Goal: Transaction & Acquisition: Obtain resource

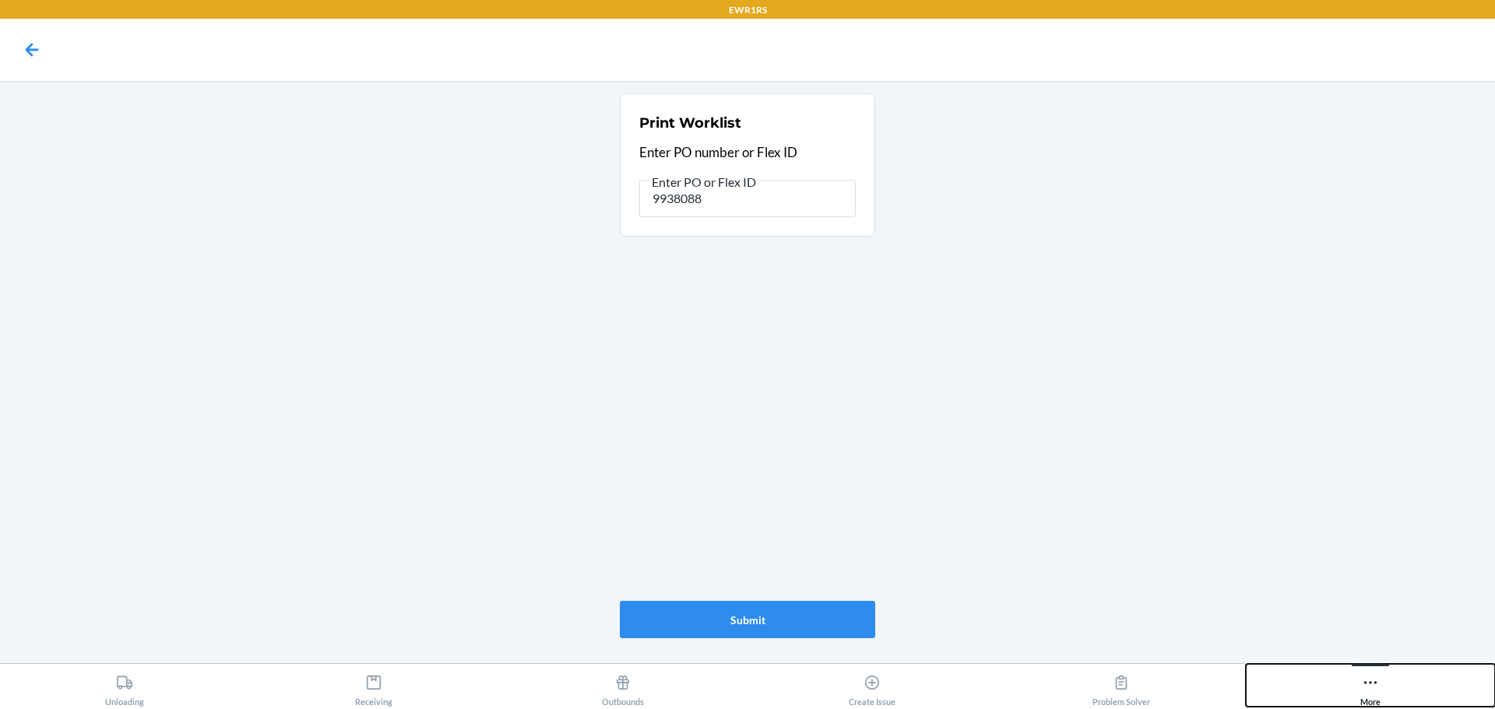
click at [1374, 680] on icon at bounding box center [1370, 682] width 17 height 17
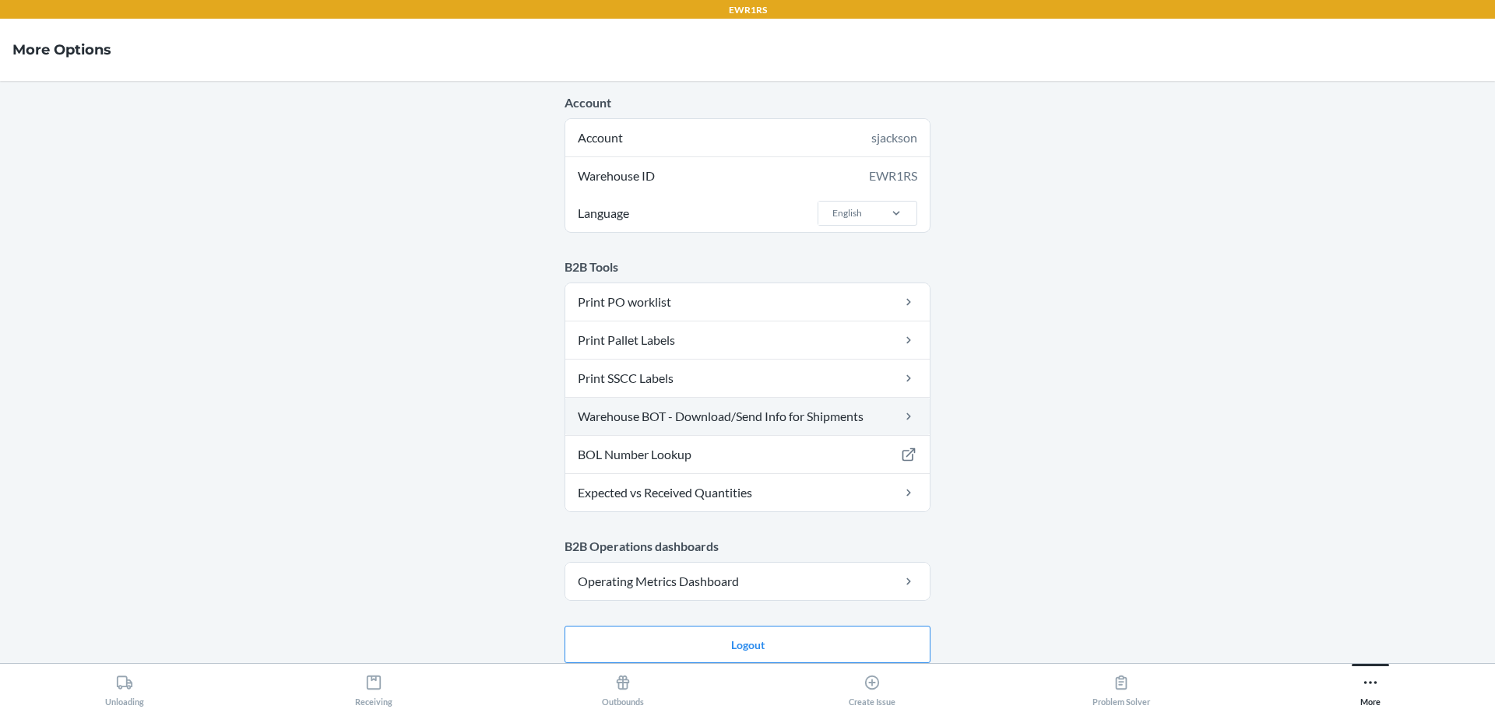
click at [761, 425] on link "Warehouse BOT - Download/Send Info for Shipments" at bounding box center [747, 416] width 364 height 37
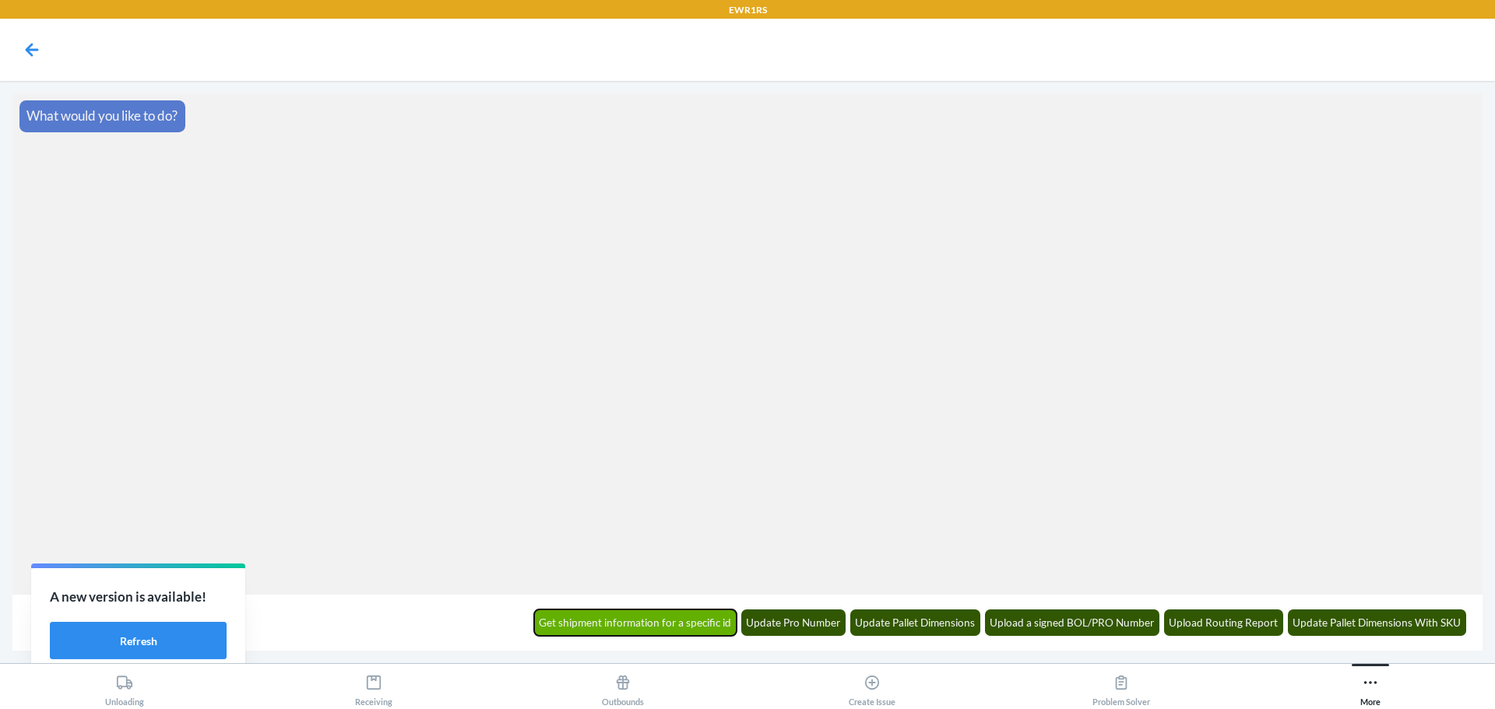
click at [660, 630] on button "Get shipment information for a specific id" at bounding box center [635, 623] width 203 height 26
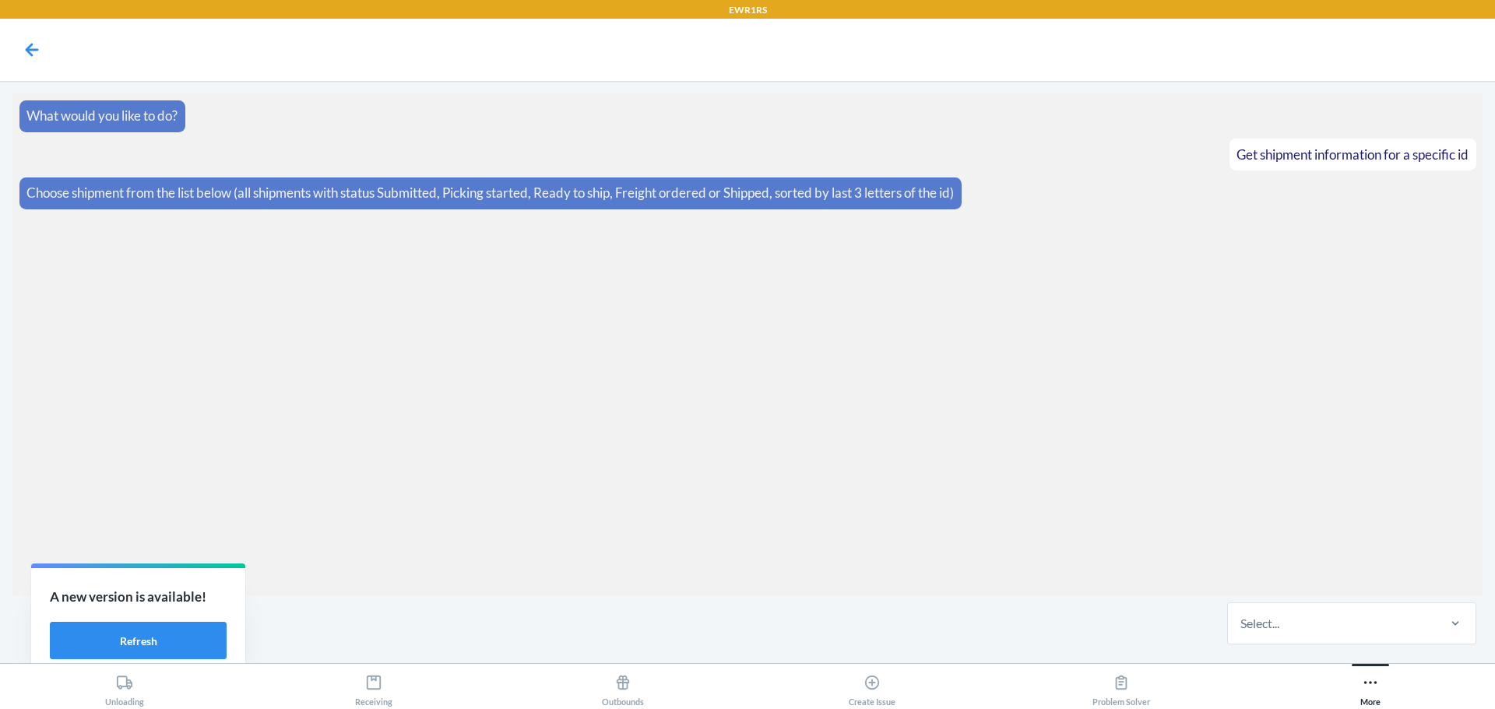
click at [877, 534] on section "What would you like to do? Get shipment information for a specific id Choose sh…" at bounding box center [747, 344] width 1470 height 502
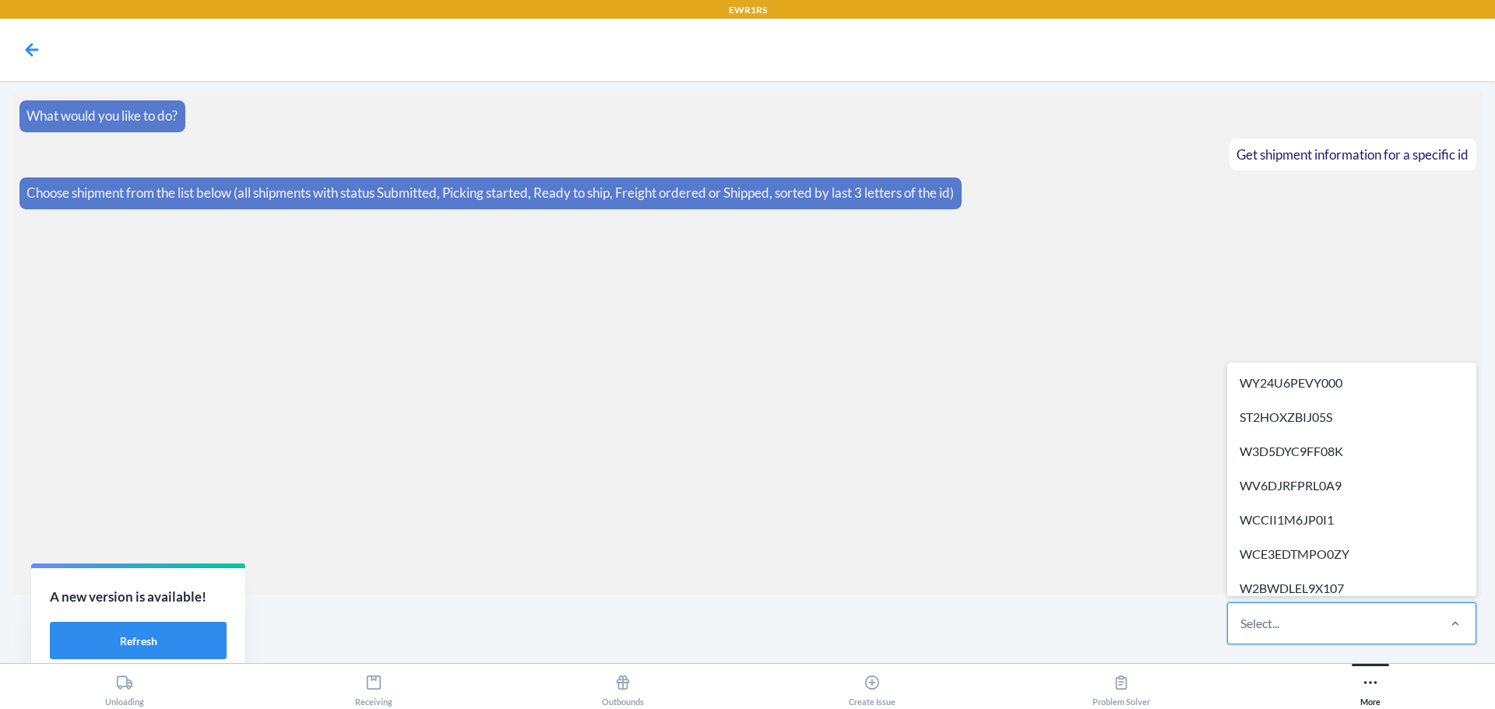
click at [1330, 624] on div "Select..." at bounding box center [1331, 623] width 207 height 40
click at [1242, 624] on input "option WY24U6PEVY000 focused, 1 of 304. 304 results available. Use Up and Down …" at bounding box center [1241, 623] width 2 height 19
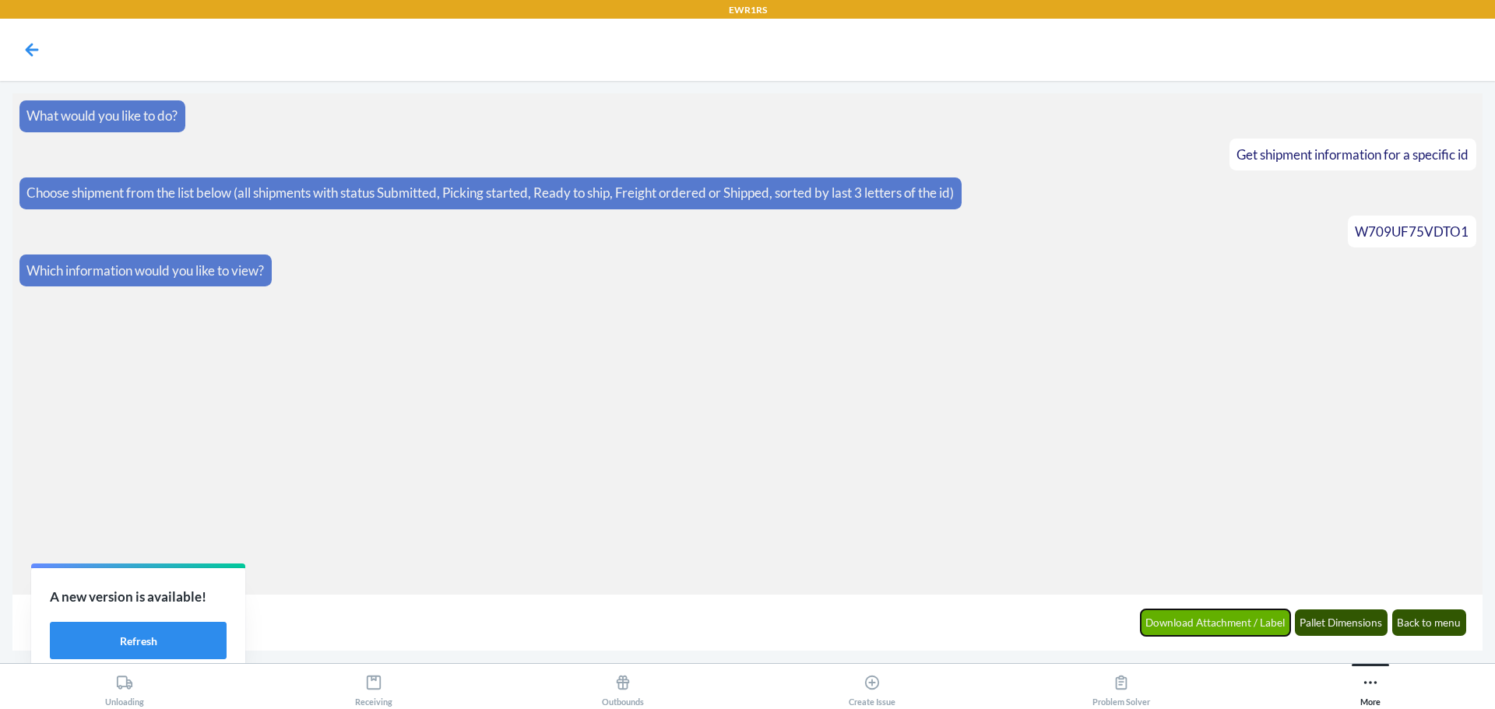
click at [1239, 624] on button "Download Attachment / Label" at bounding box center [1216, 623] width 150 height 26
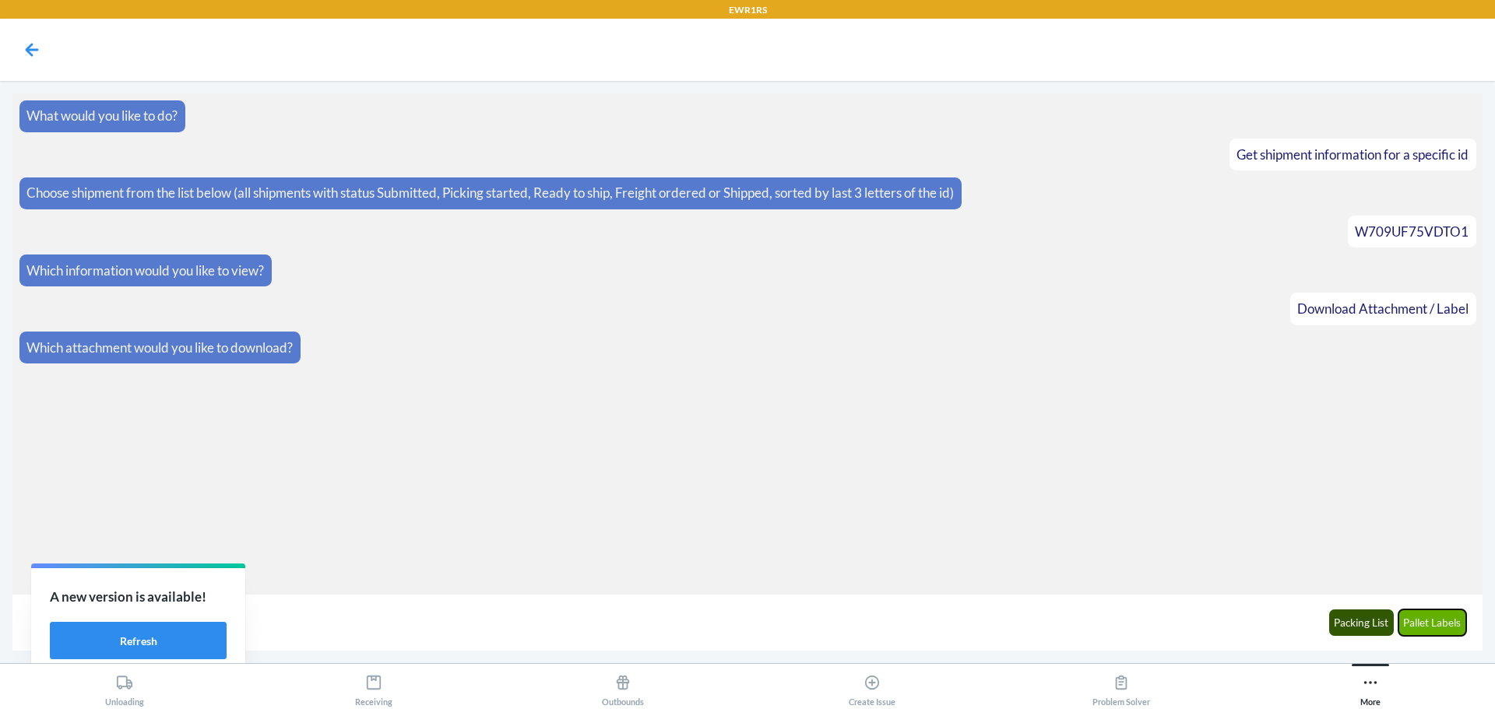
click at [1429, 621] on button "Pallet Labels" at bounding box center [1432, 623] width 69 height 26
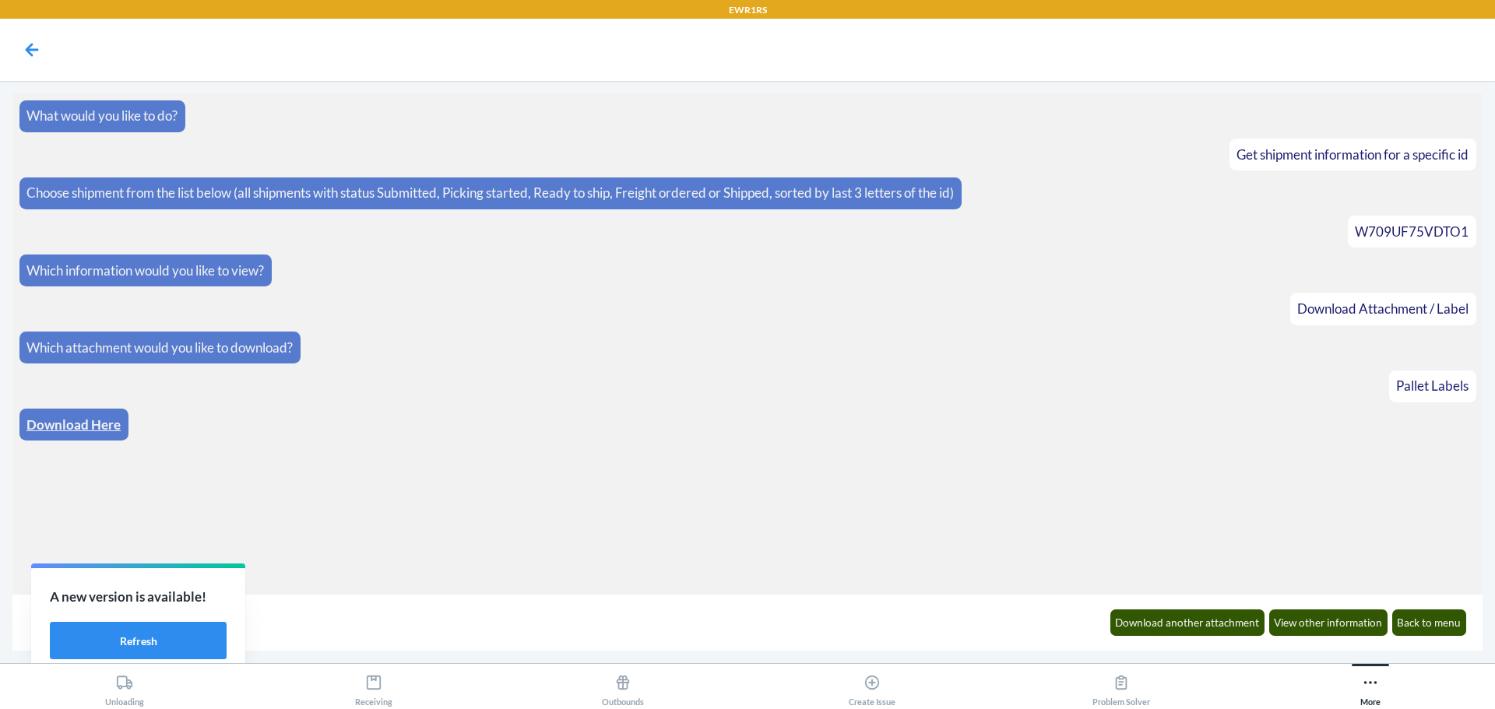
click at [97, 430] on link "Download Here" at bounding box center [73, 425] width 94 height 16
click at [1190, 618] on button "Download another attachment" at bounding box center [1187, 623] width 155 height 26
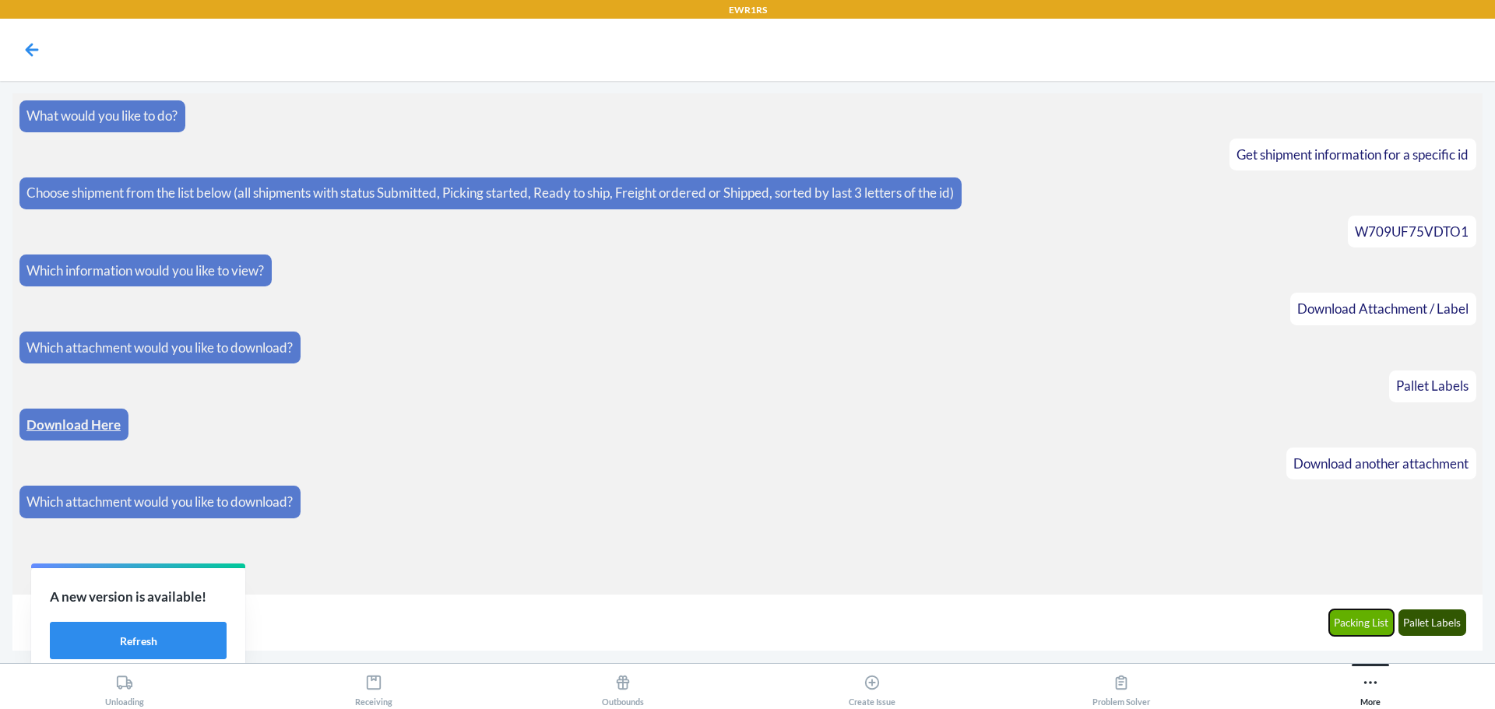
click at [1338, 625] on button "Packing List" at bounding box center [1361, 623] width 65 height 26
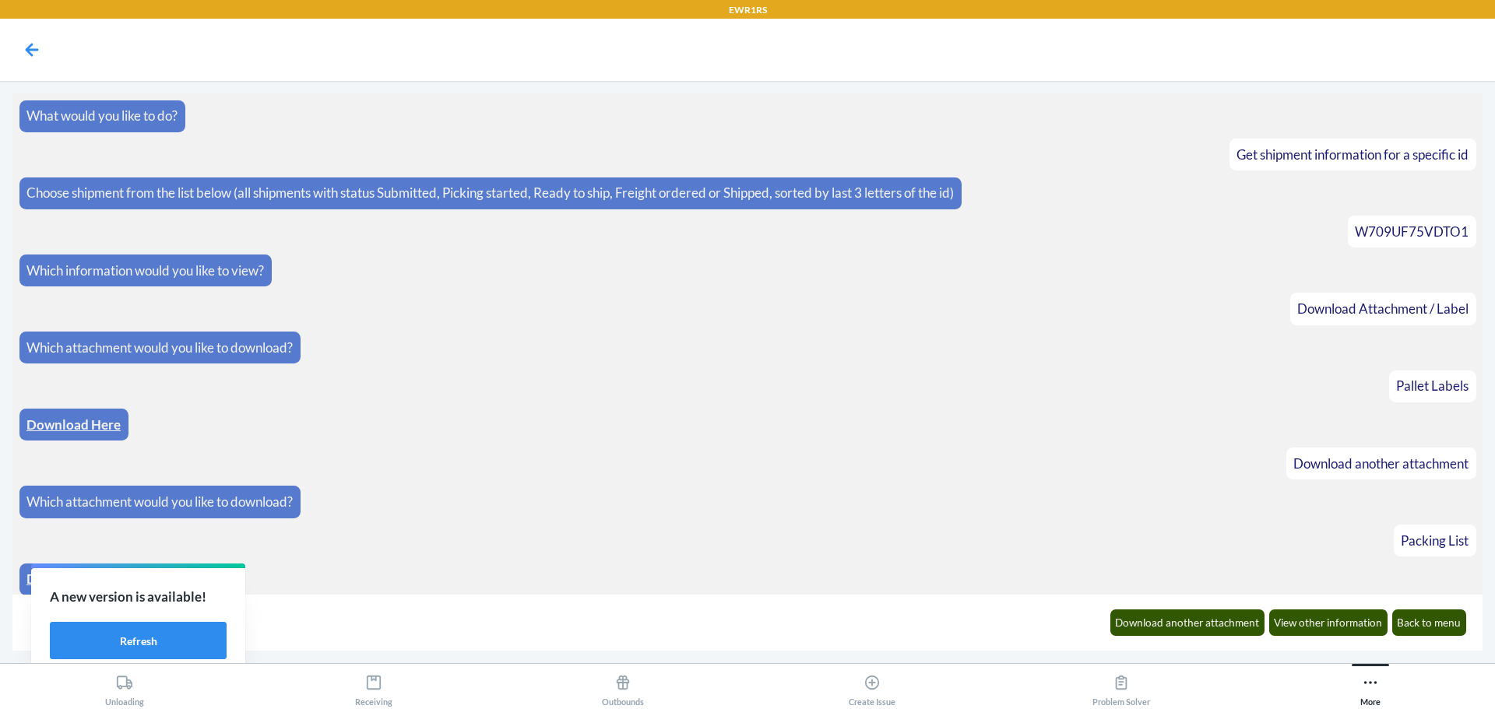
scroll to position [7, 0]
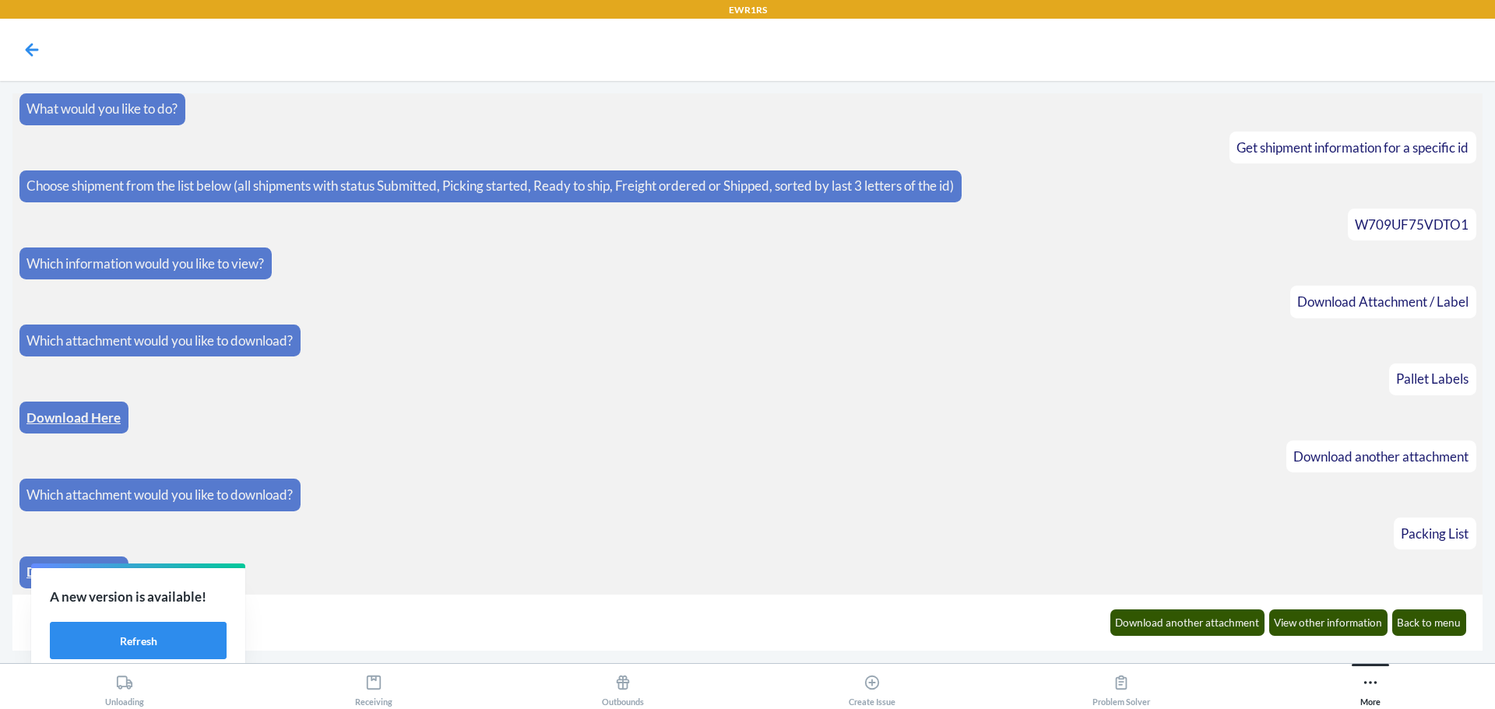
click at [30, 569] on link "Download Here" at bounding box center [73, 572] width 94 height 16
click at [1412, 628] on button "Back to menu" at bounding box center [1429, 623] width 75 height 26
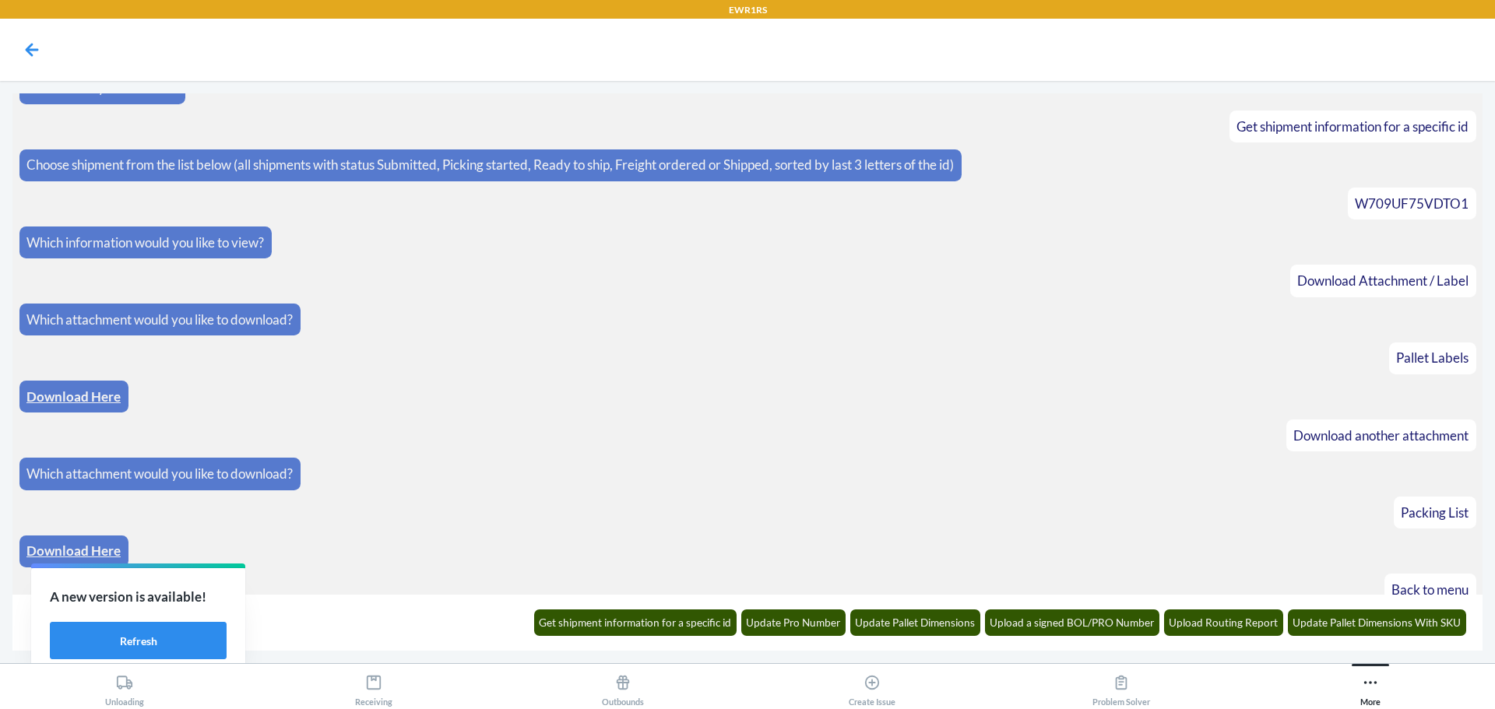
scroll to position [84, 0]
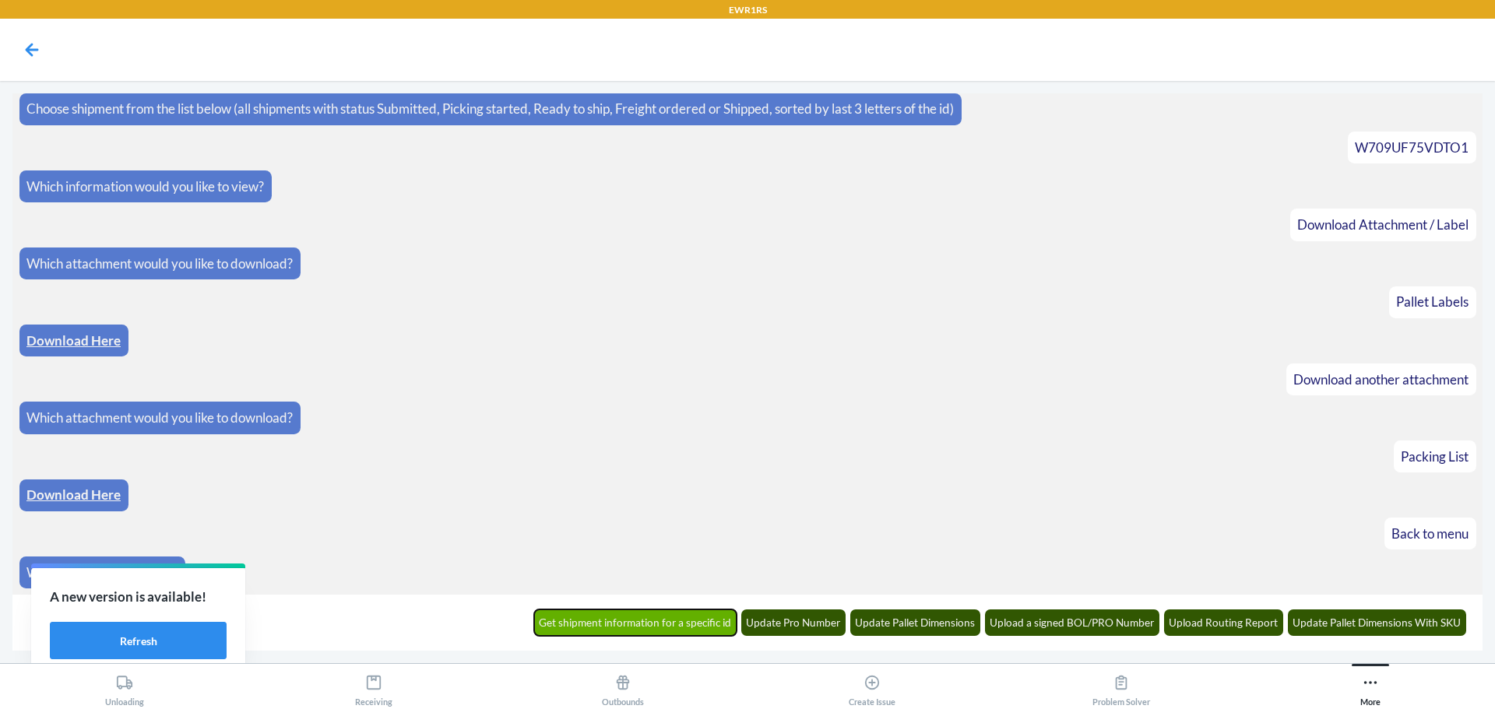
click at [590, 633] on button "Get shipment information for a specific id" at bounding box center [635, 623] width 203 height 26
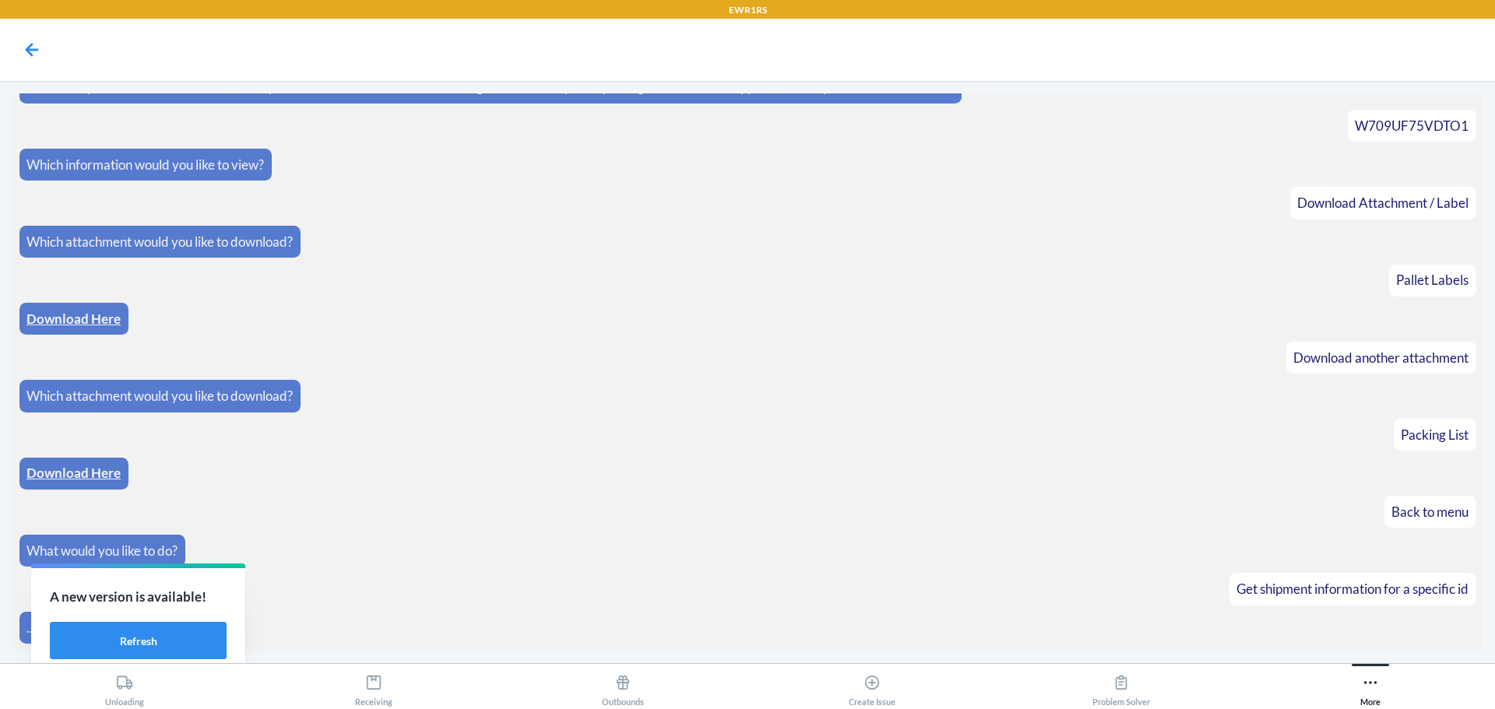
scroll to position [161, 0]
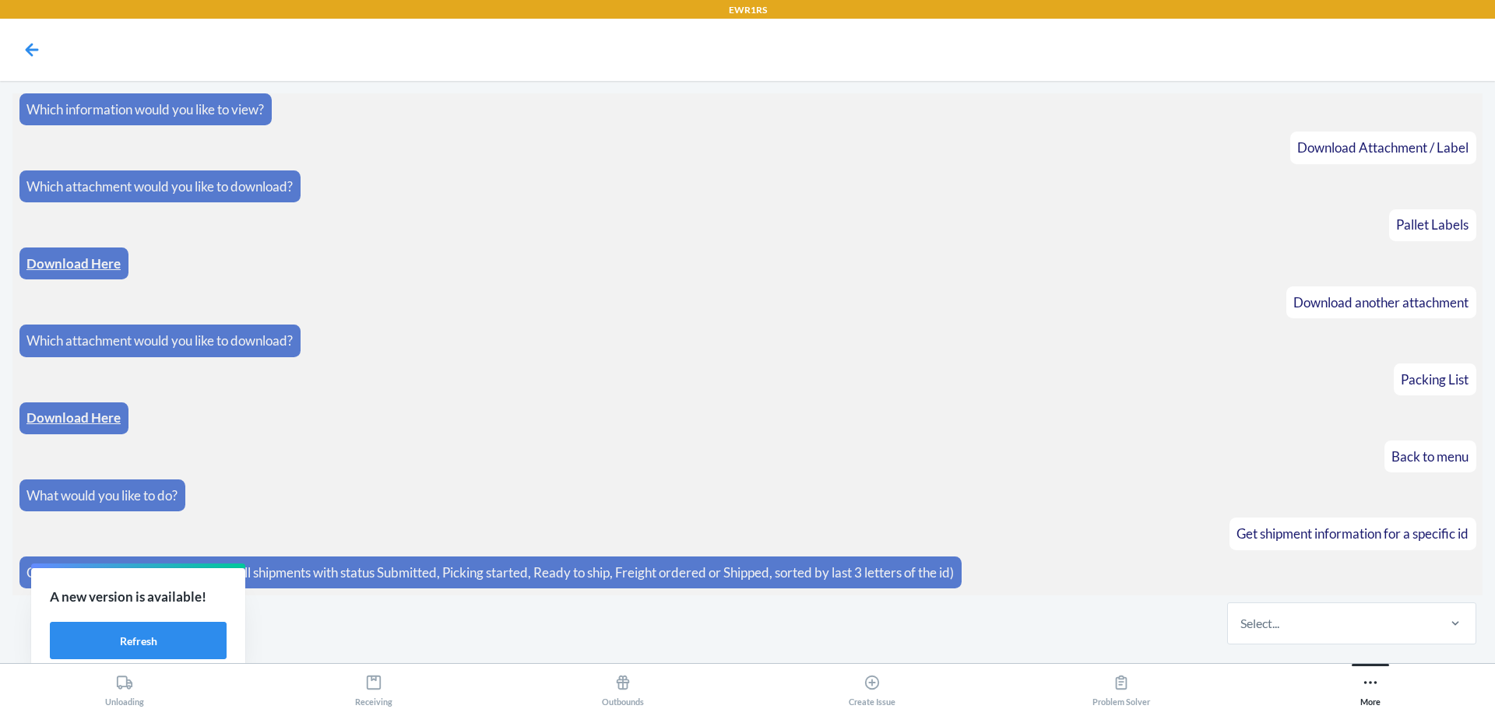
click at [1386, 635] on div "Select..." at bounding box center [1331, 623] width 207 height 40
click at [1242, 633] on input "Select..." at bounding box center [1241, 623] width 2 height 19
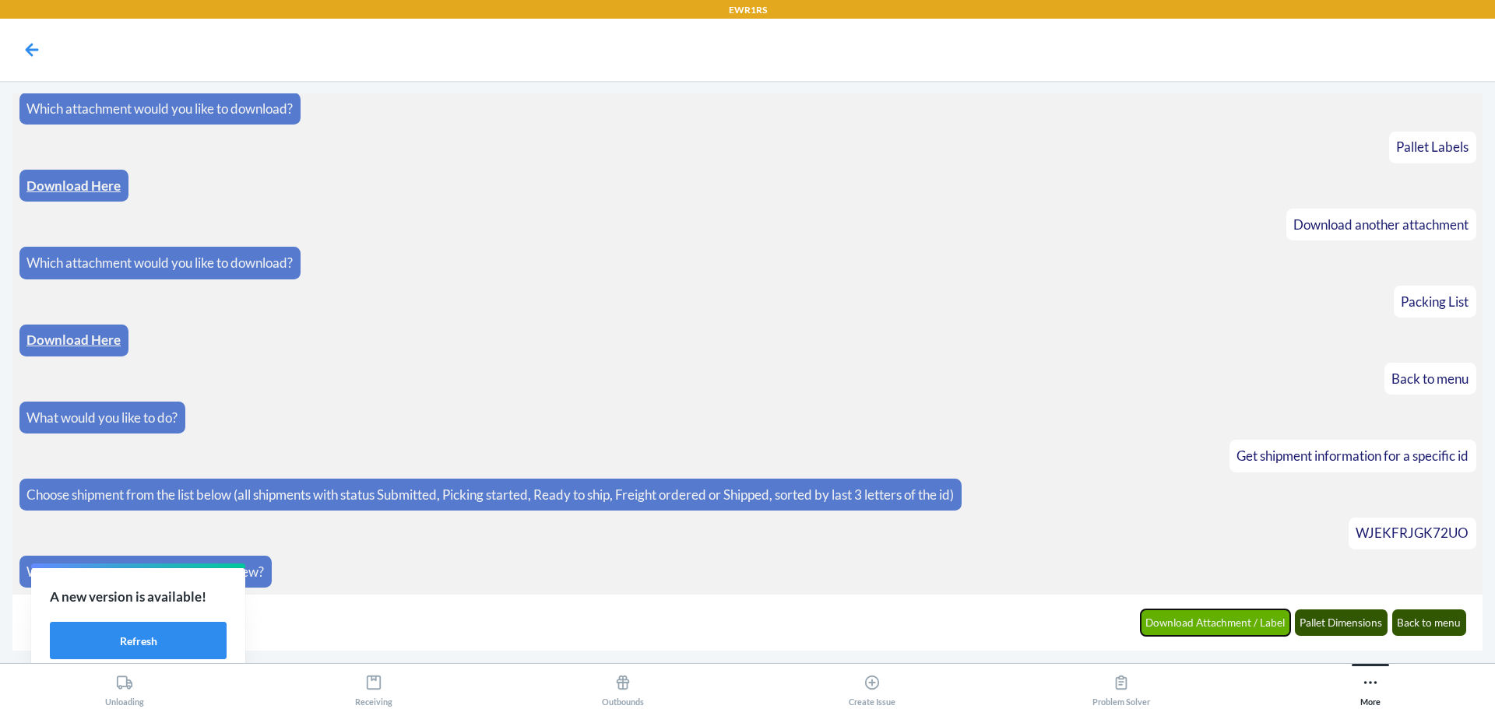
click at [1217, 624] on button "Download Attachment / Label" at bounding box center [1216, 623] width 150 height 26
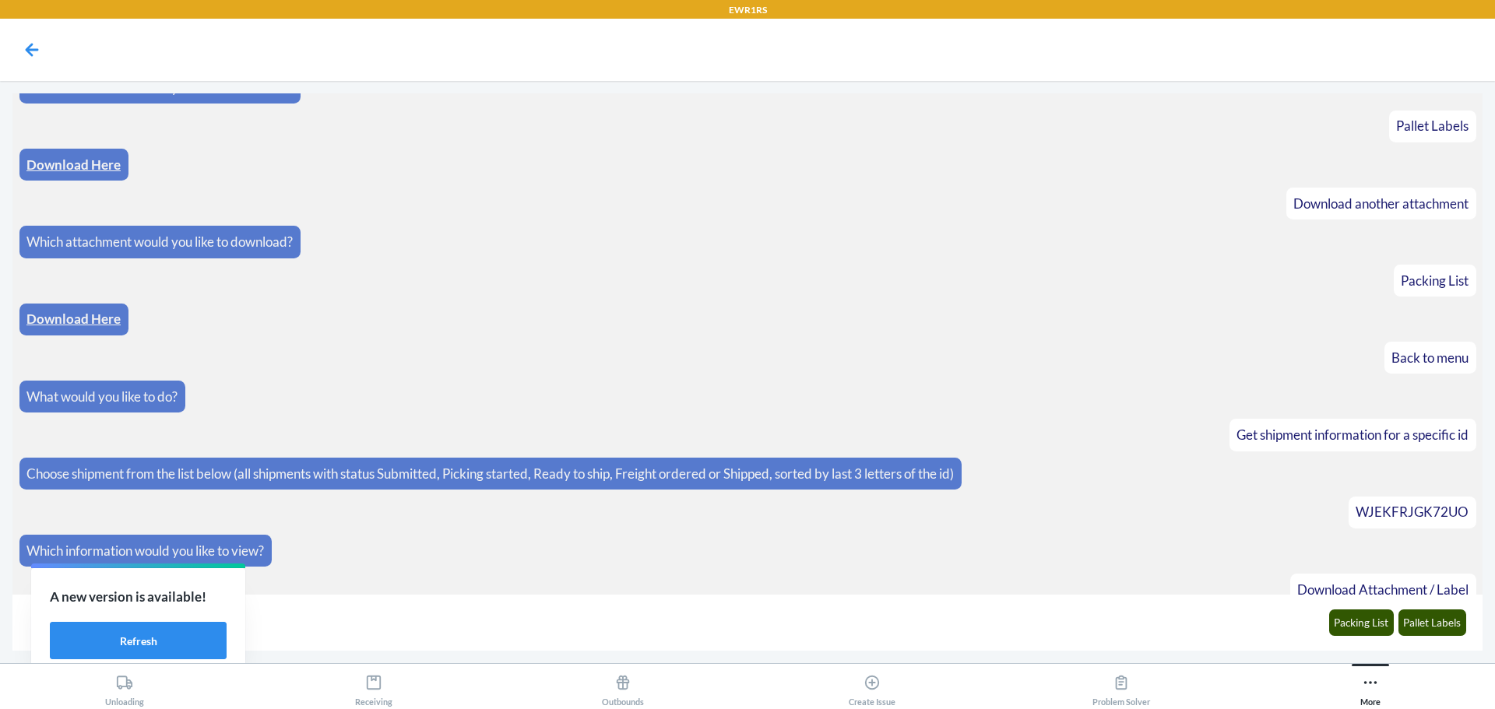
scroll to position [316, 0]
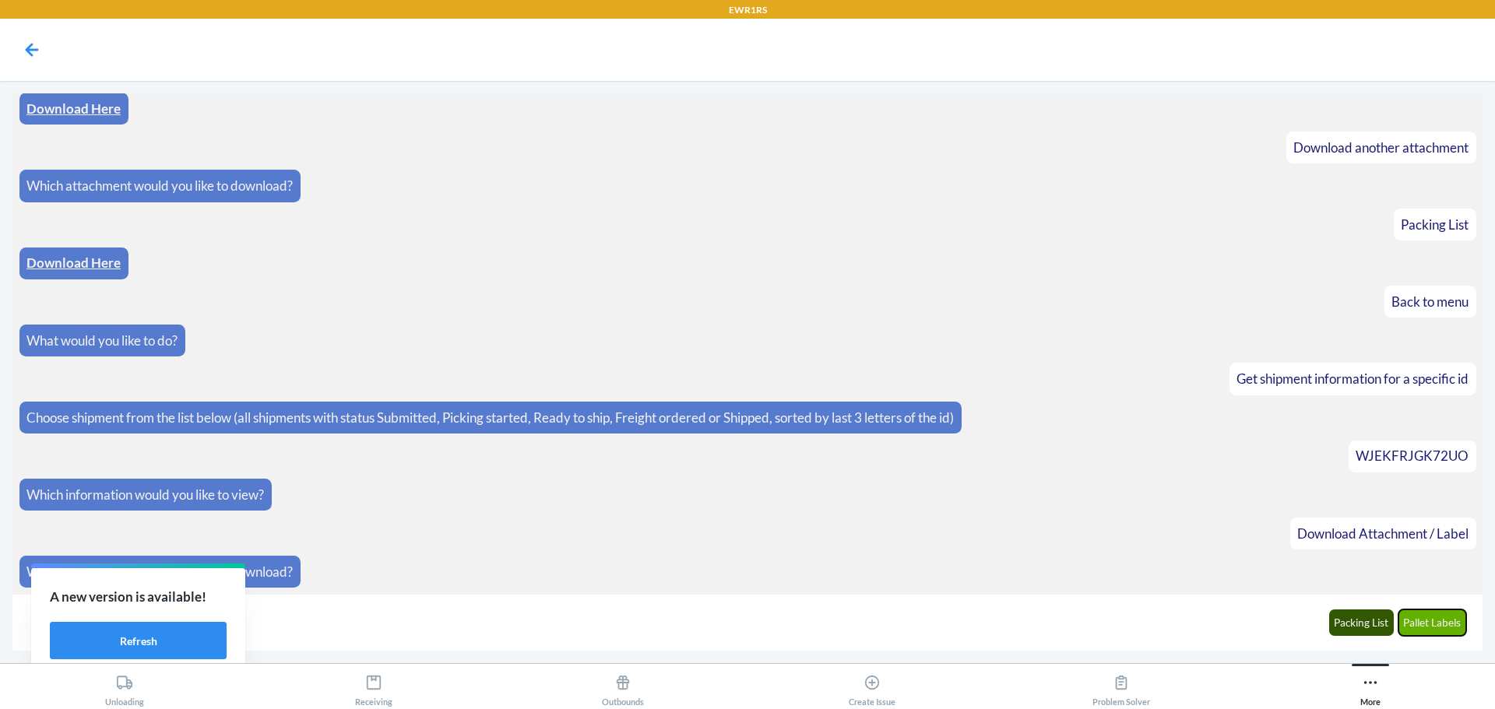
click at [1413, 621] on button "Pallet Labels" at bounding box center [1432, 623] width 69 height 26
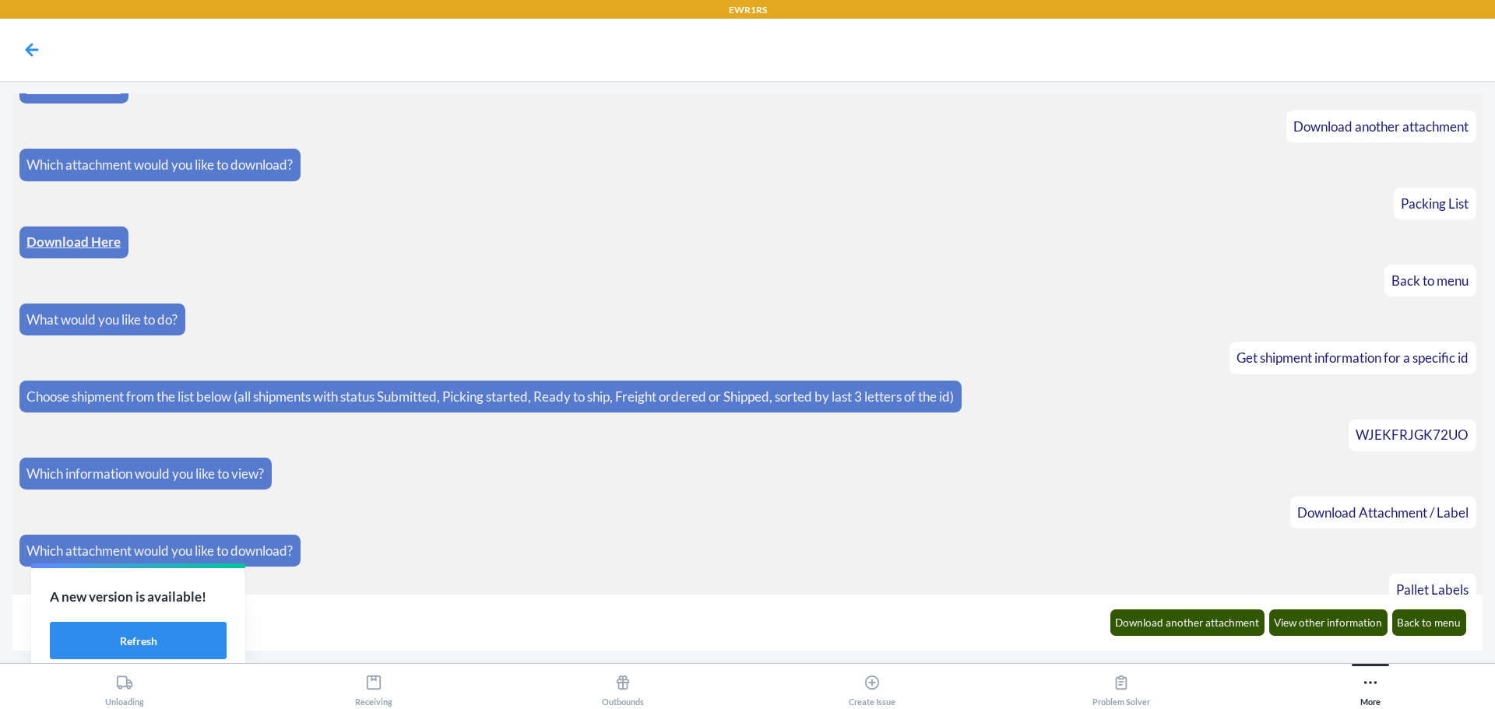
scroll to position [393, 0]
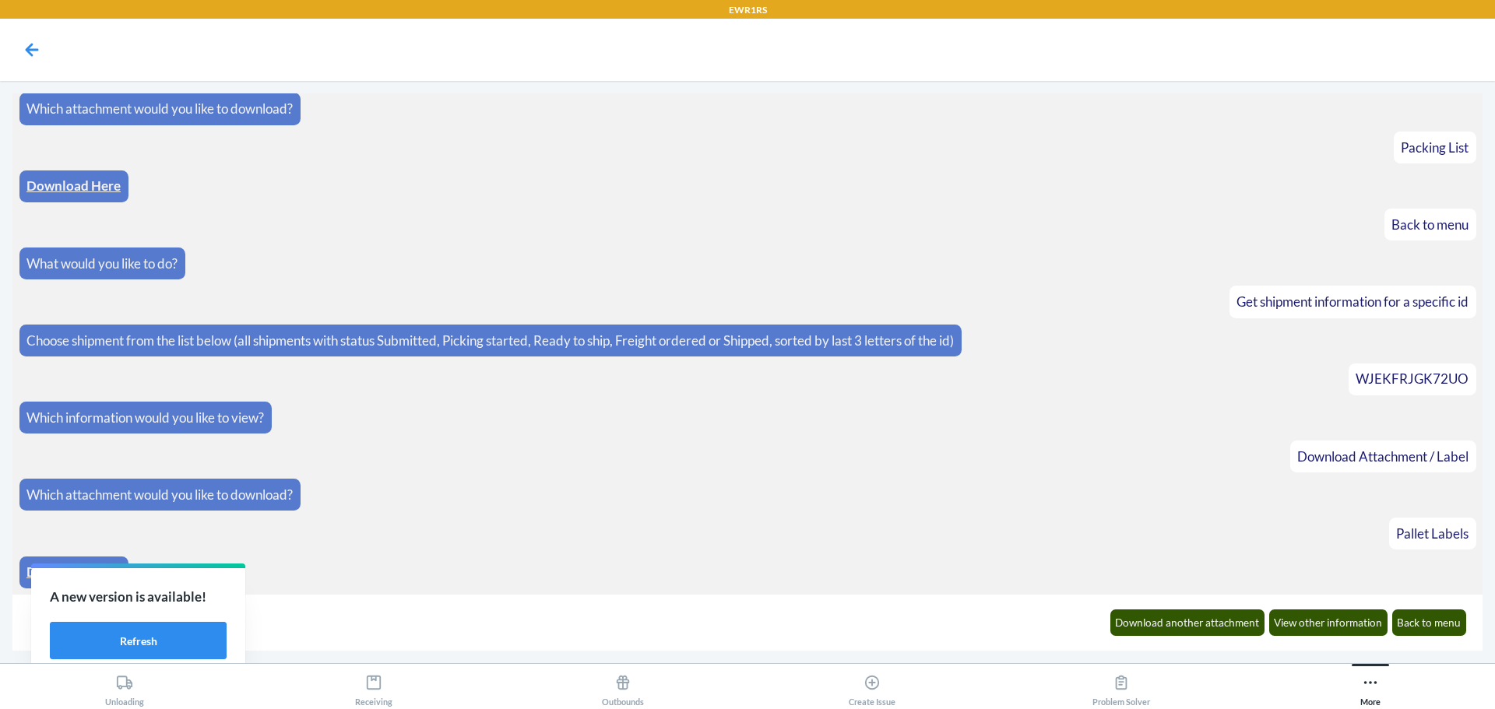
click at [26, 571] on div "Download Here" at bounding box center [73, 573] width 109 height 32
click at [29, 564] on link "Download Here" at bounding box center [73, 572] width 94 height 16
click at [1184, 617] on button "Download another attachment" at bounding box center [1187, 623] width 155 height 26
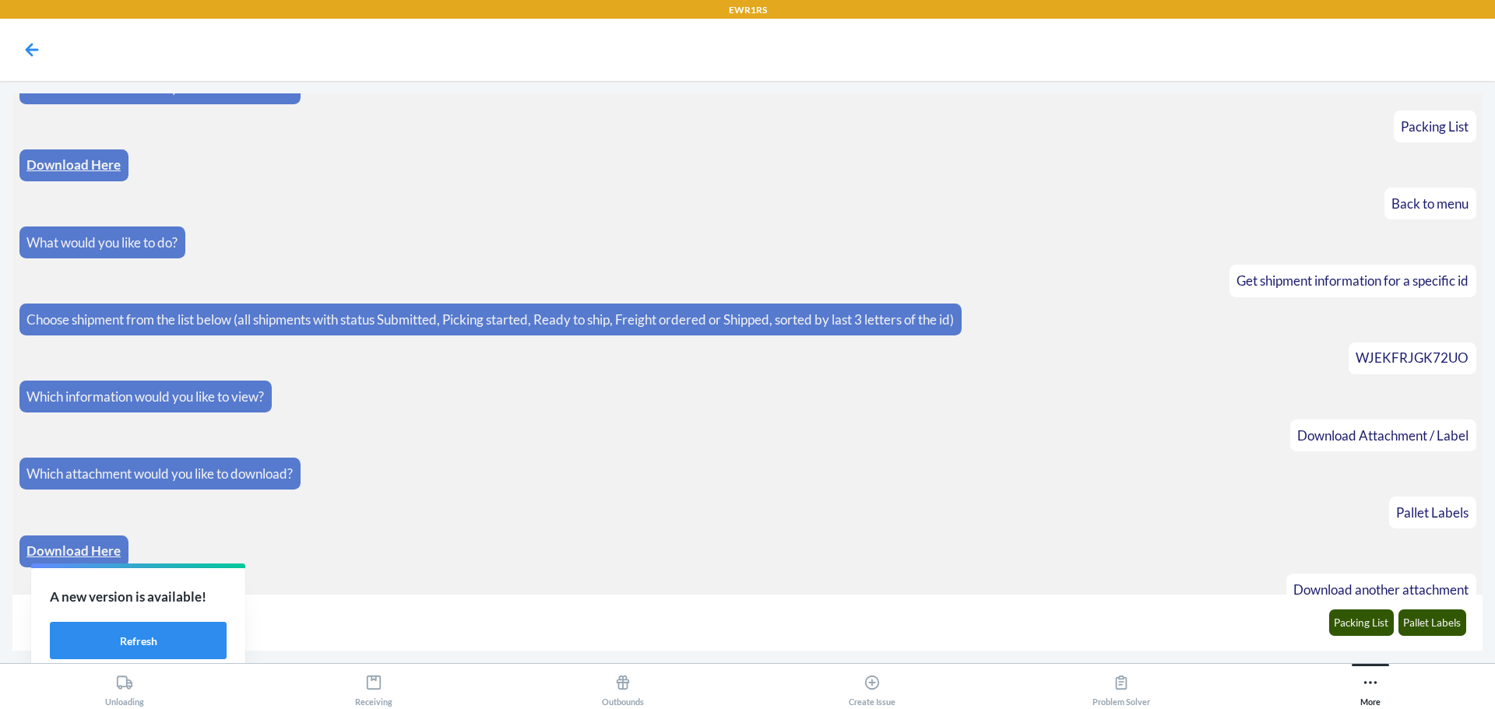
scroll to position [470, 0]
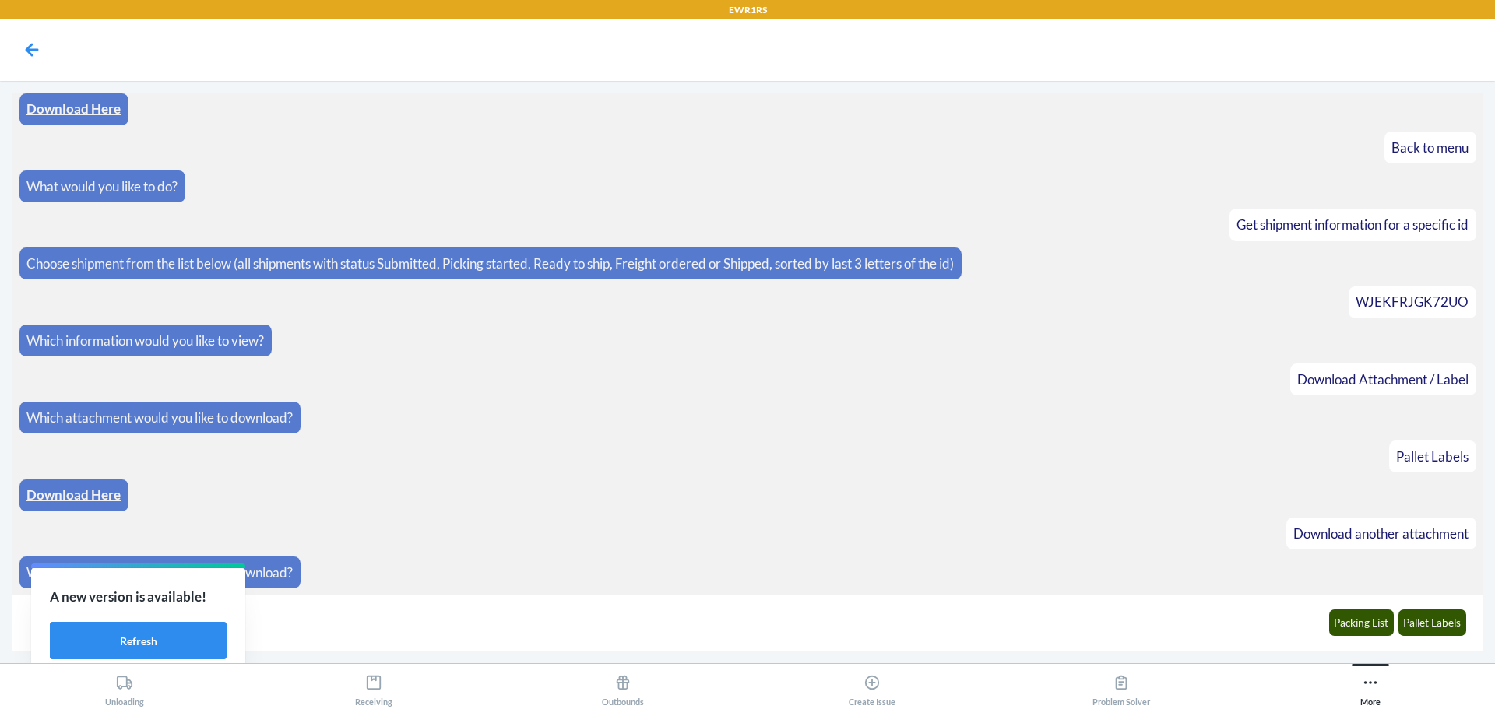
click at [1494, 617] on main "What would you like to do? Get shipment information for a specific id Choose sh…" at bounding box center [747, 372] width 1495 height 582
click at [1343, 620] on button "Packing List" at bounding box center [1361, 623] width 65 height 26
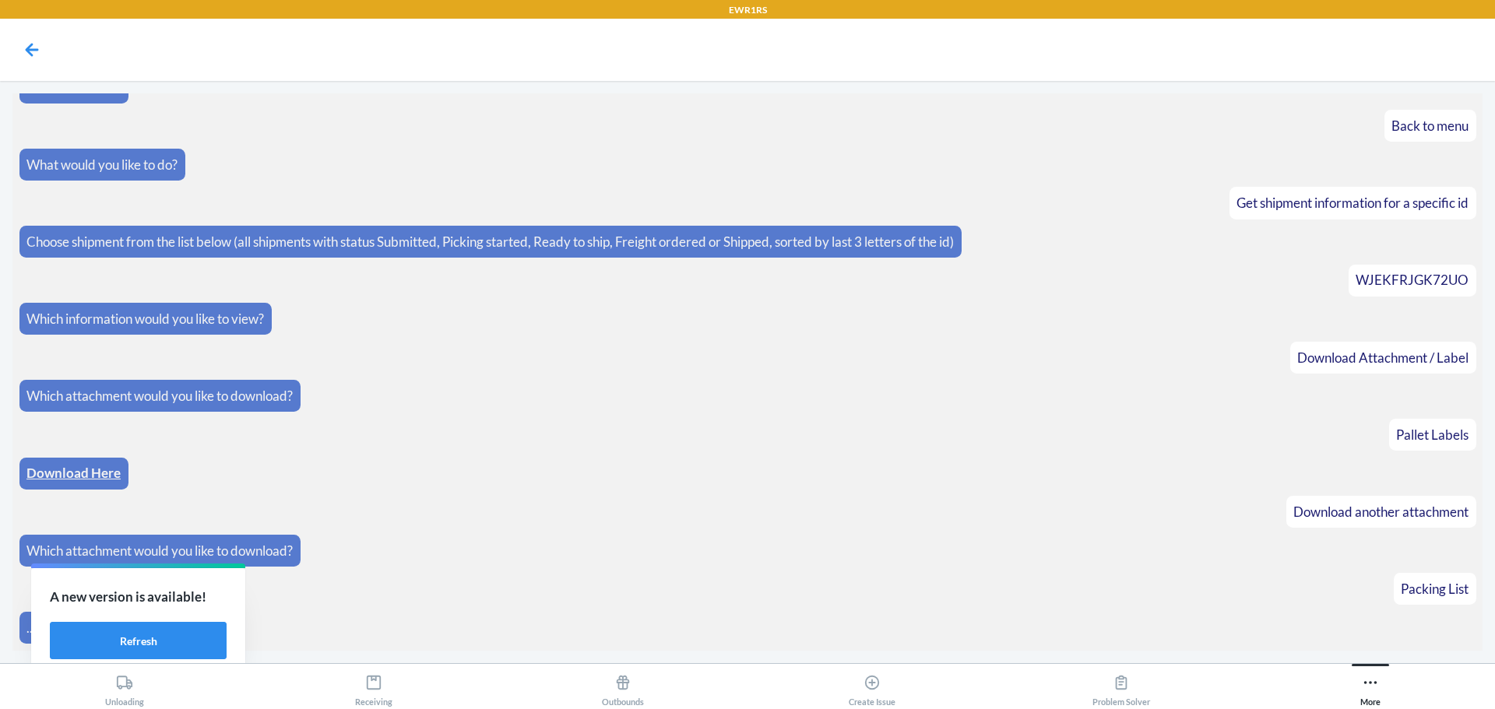
scroll to position [548, 0]
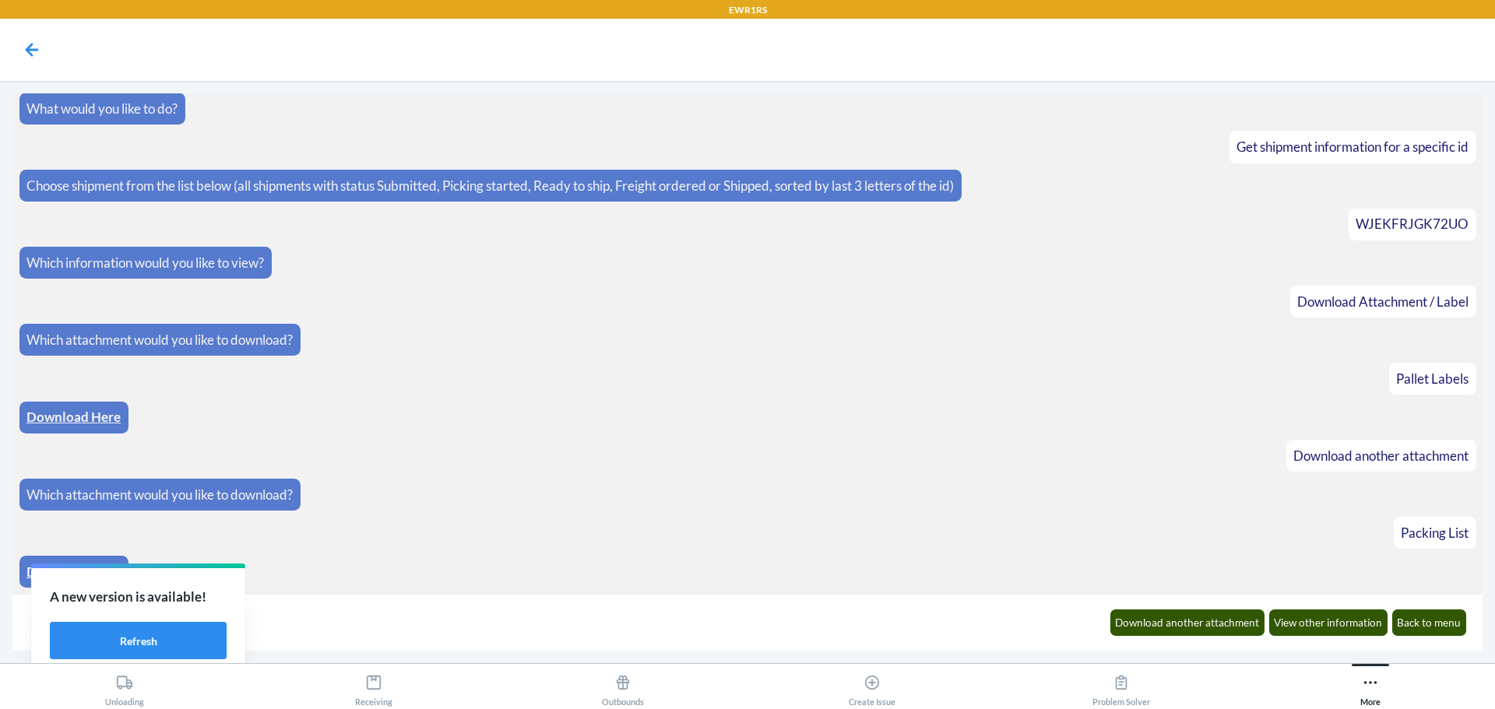
click at [27, 566] on link "Download Here" at bounding box center [73, 572] width 94 height 16
click at [1436, 629] on button "Back to menu" at bounding box center [1429, 623] width 75 height 26
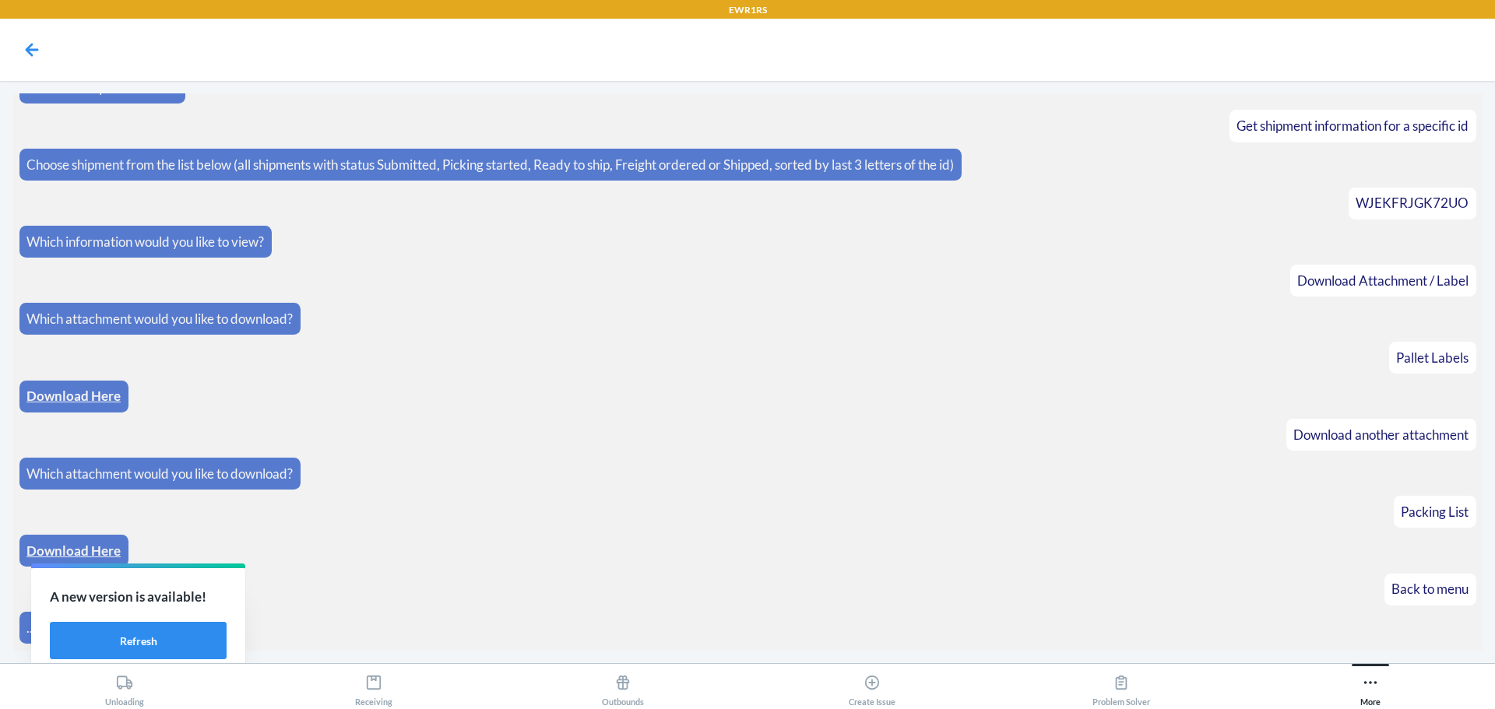
scroll to position [625, 0]
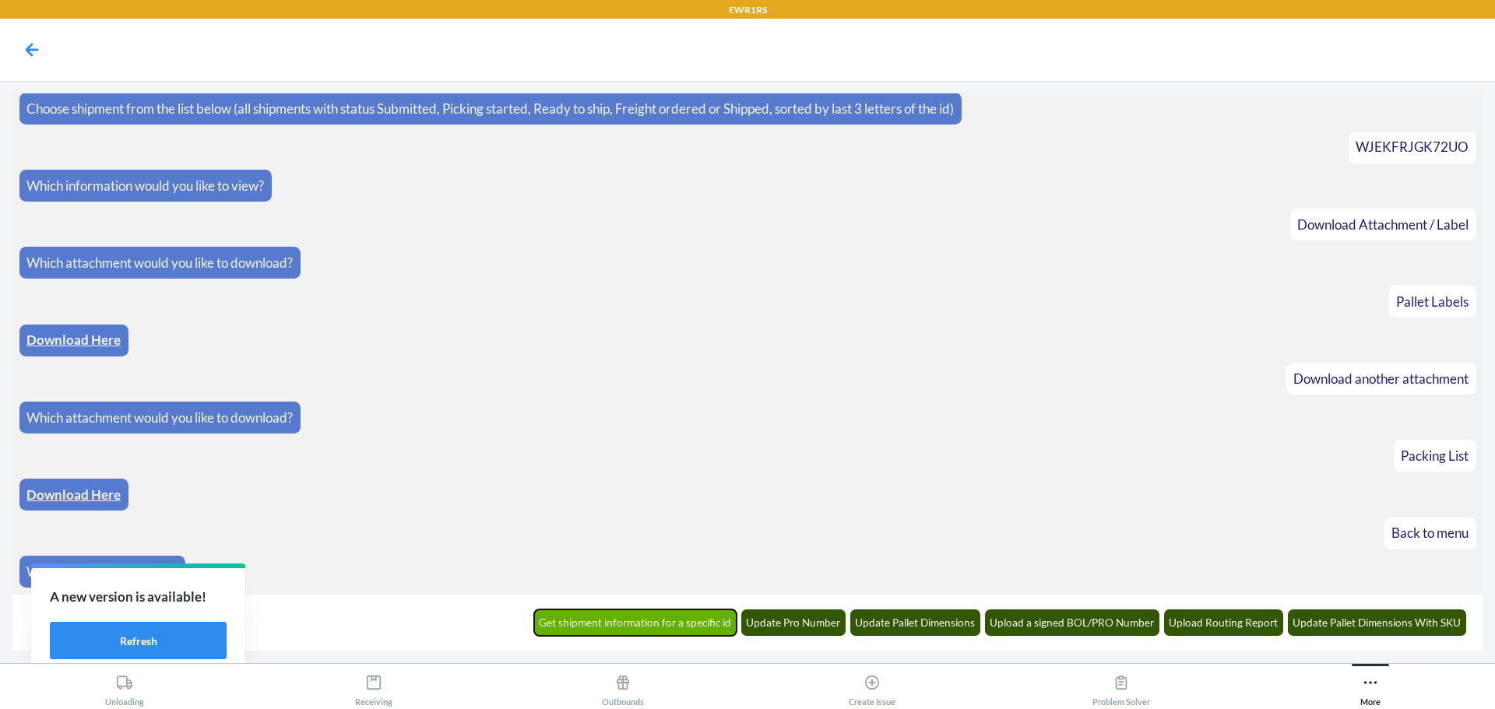
click at [675, 617] on button "Get shipment information for a specific id" at bounding box center [635, 623] width 203 height 26
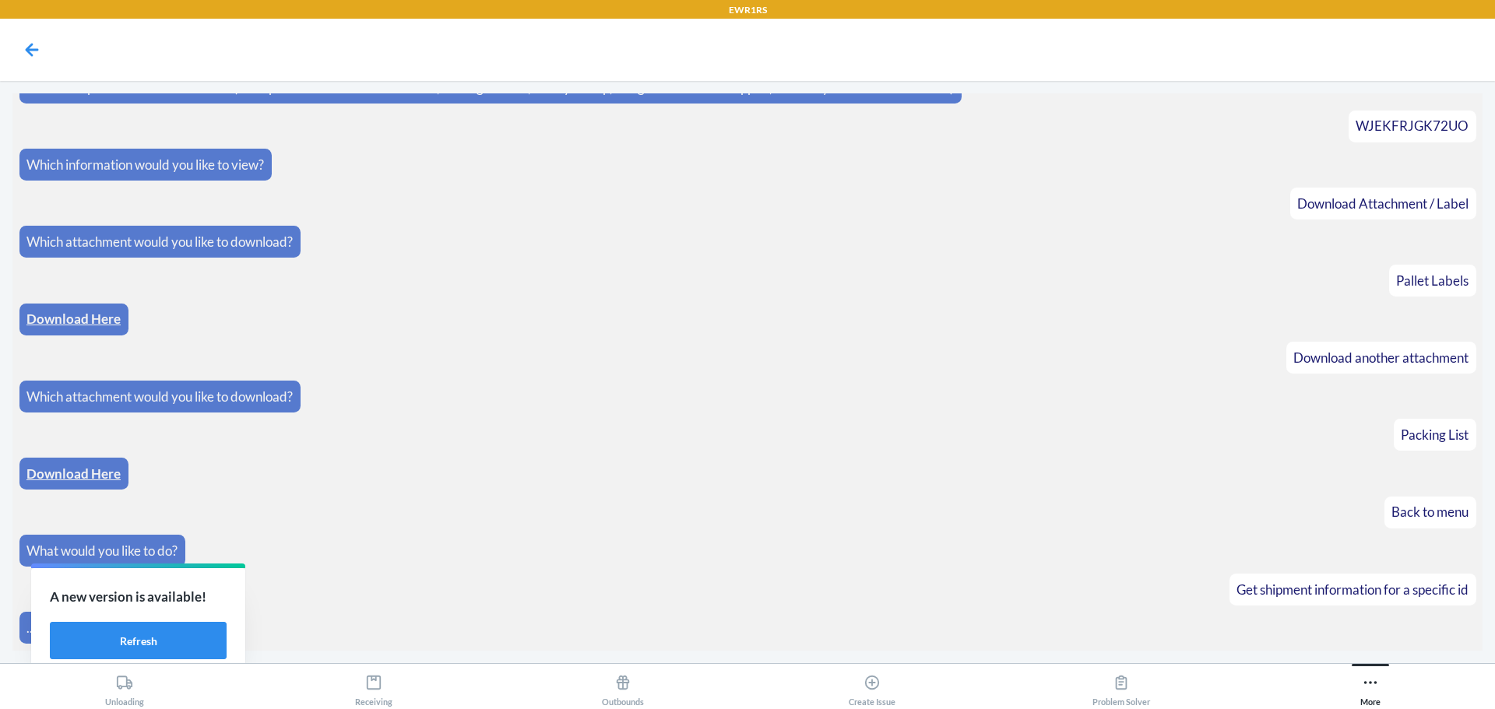
scroll to position [701, 0]
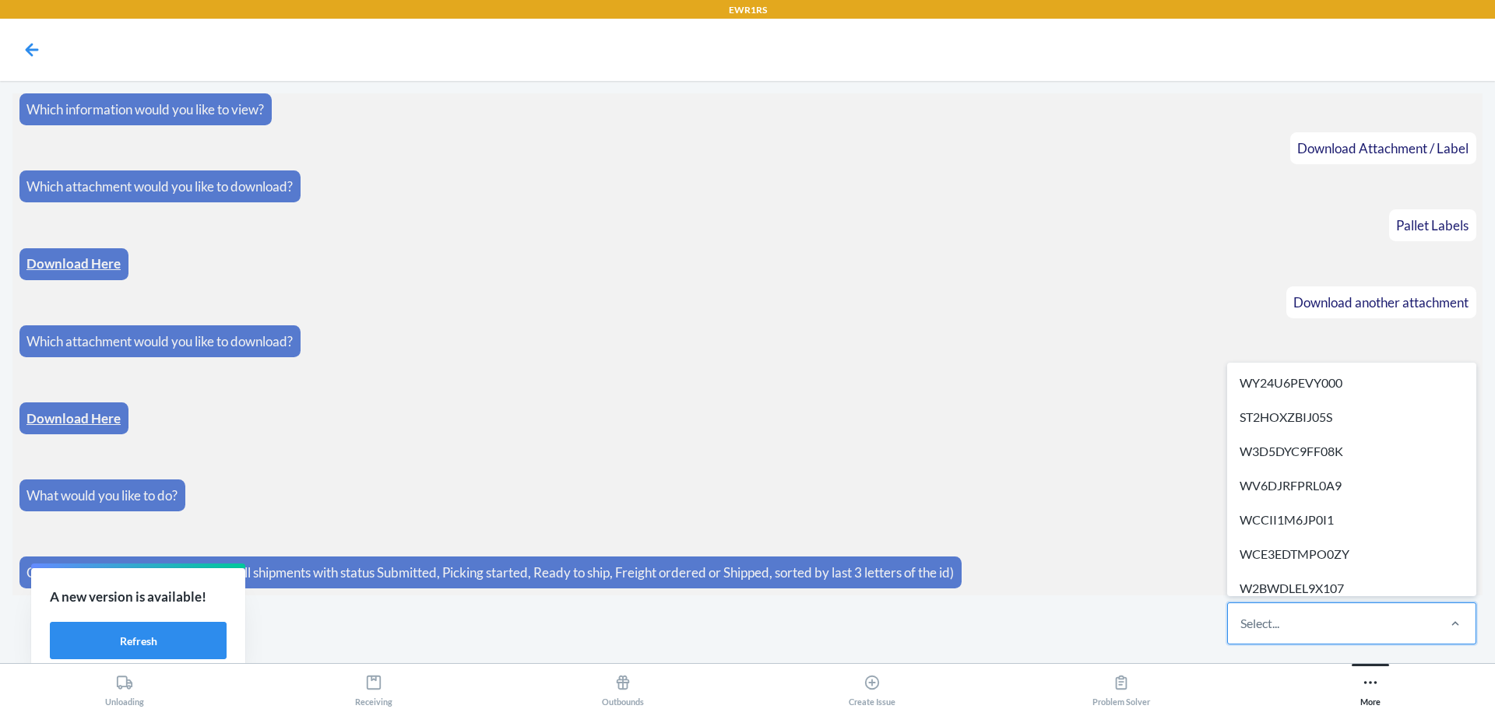
click at [1271, 628] on div "Select..." at bounding box center [1259, 623] width 39 height 19
click at [1242, 628] on input "option WY24U6PEVY000 focused, 1 of 304. 304 results available. Use Up and Down …" at bounding box center [1241, 623] width 2 height 19
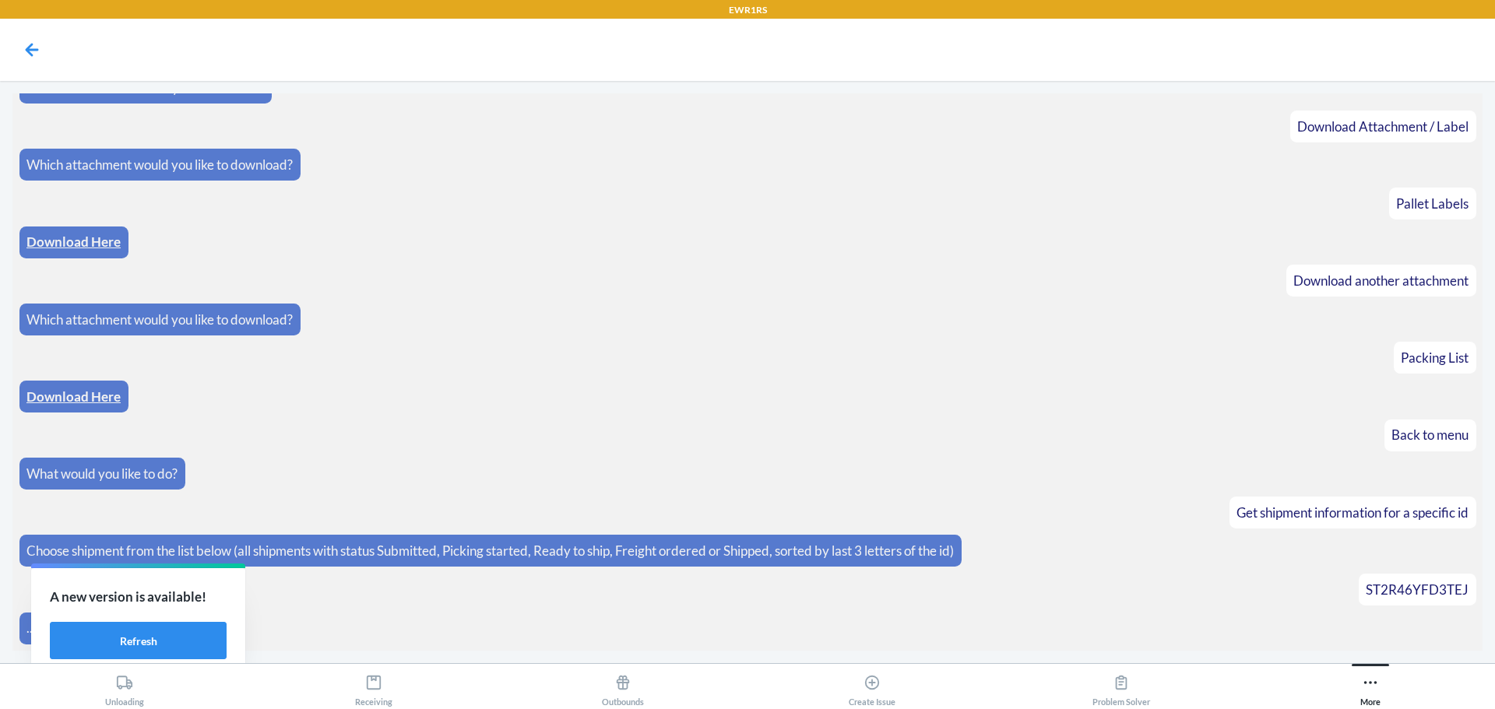
scroll to position [779, 0]
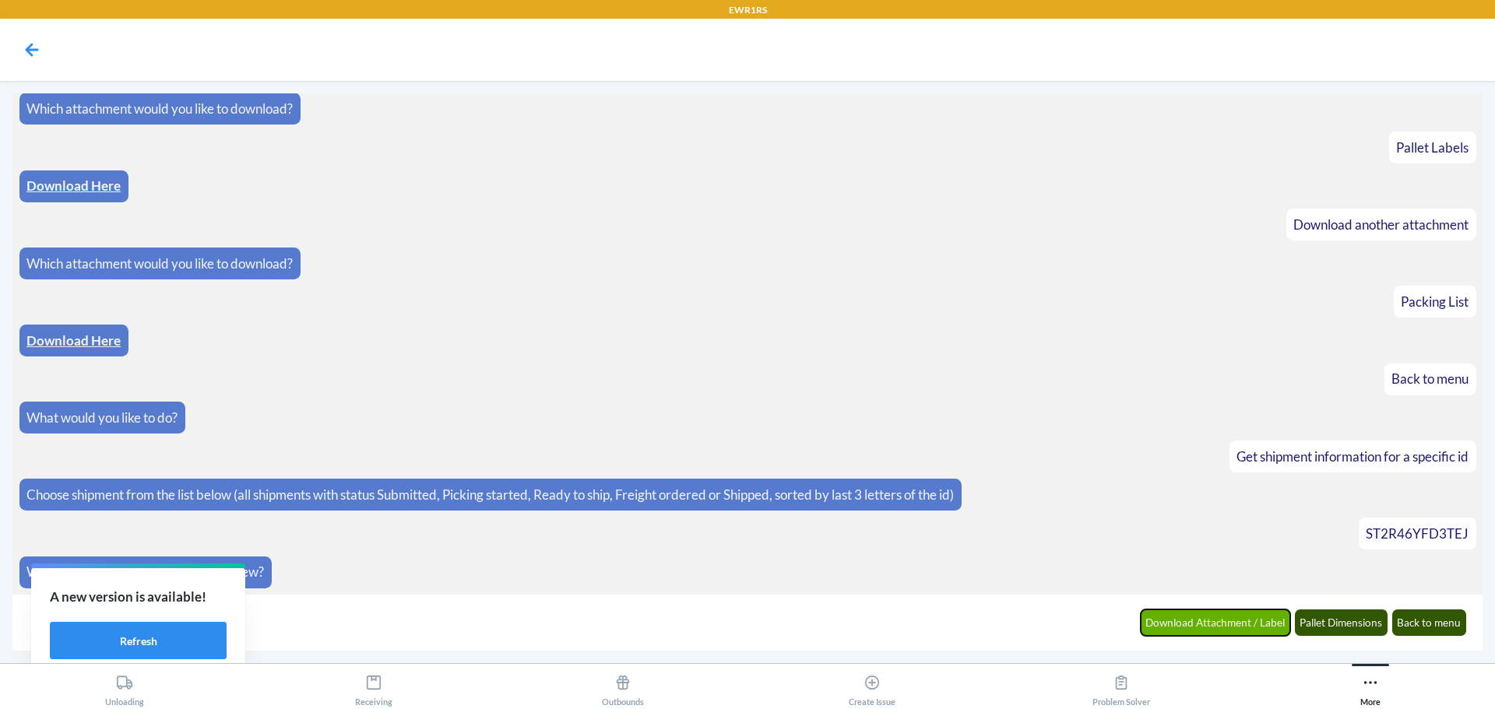
click at [1185, 622] on button "Download Attachment / Label" at bounding box center [1216, 623] width 150 height 26
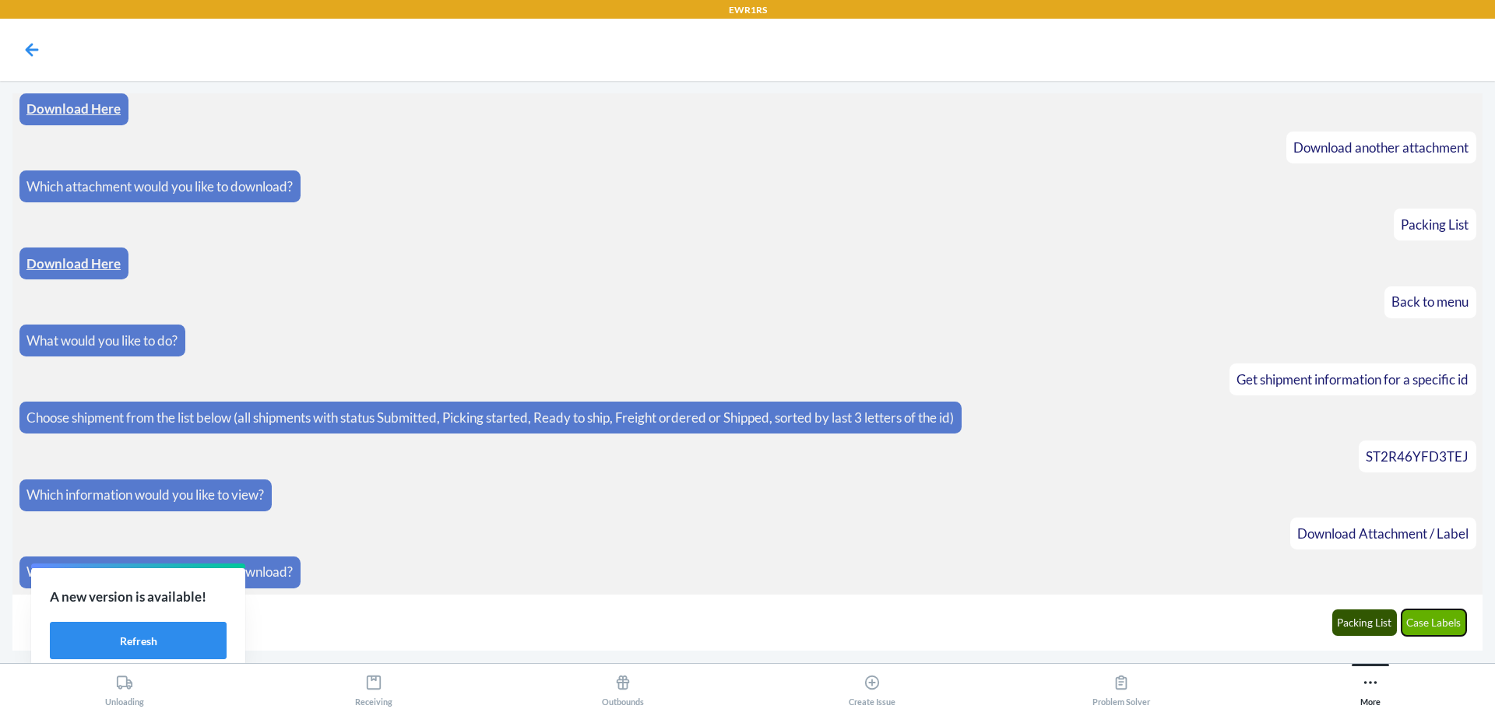
click at [1429, 620] on button "Case Labels" at bounding box center [1433, 623] width 65 height 26
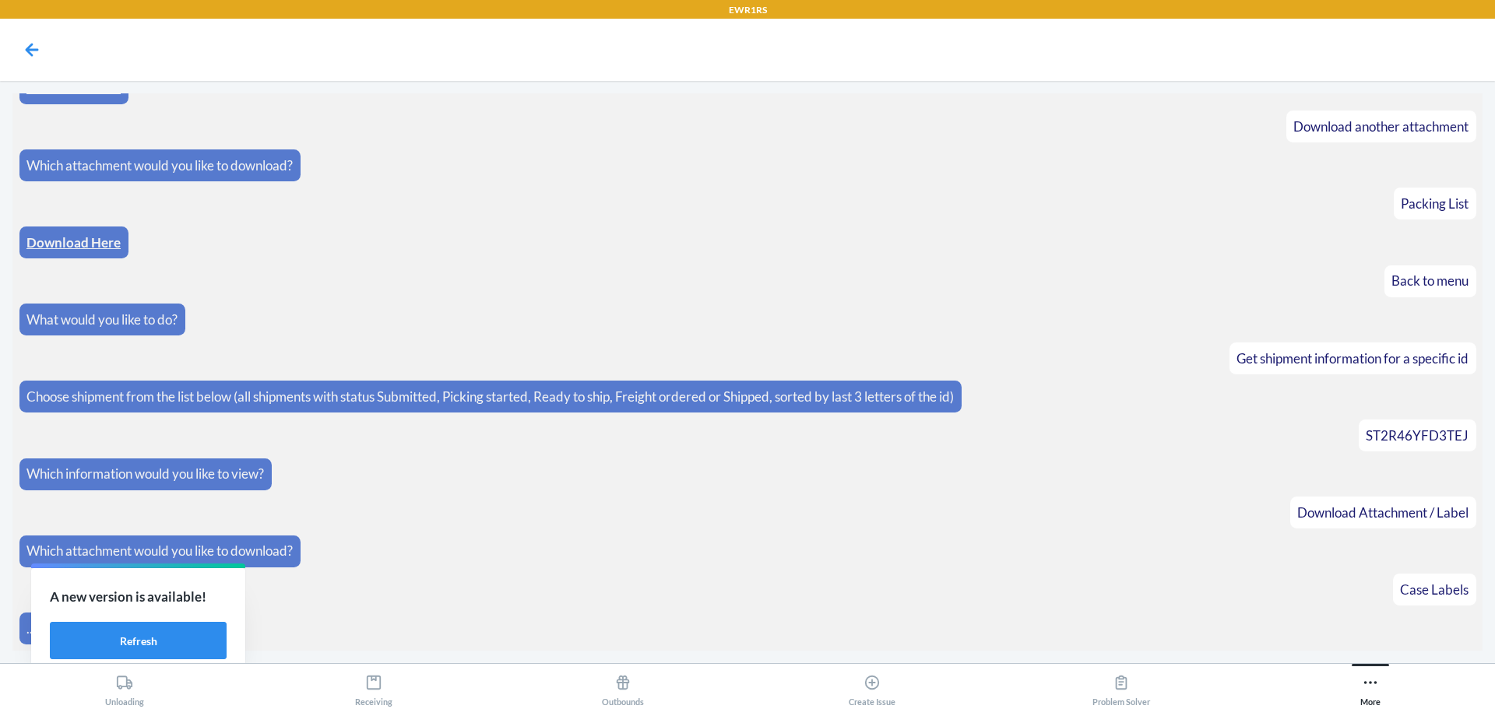
scroll to position [934, 0]
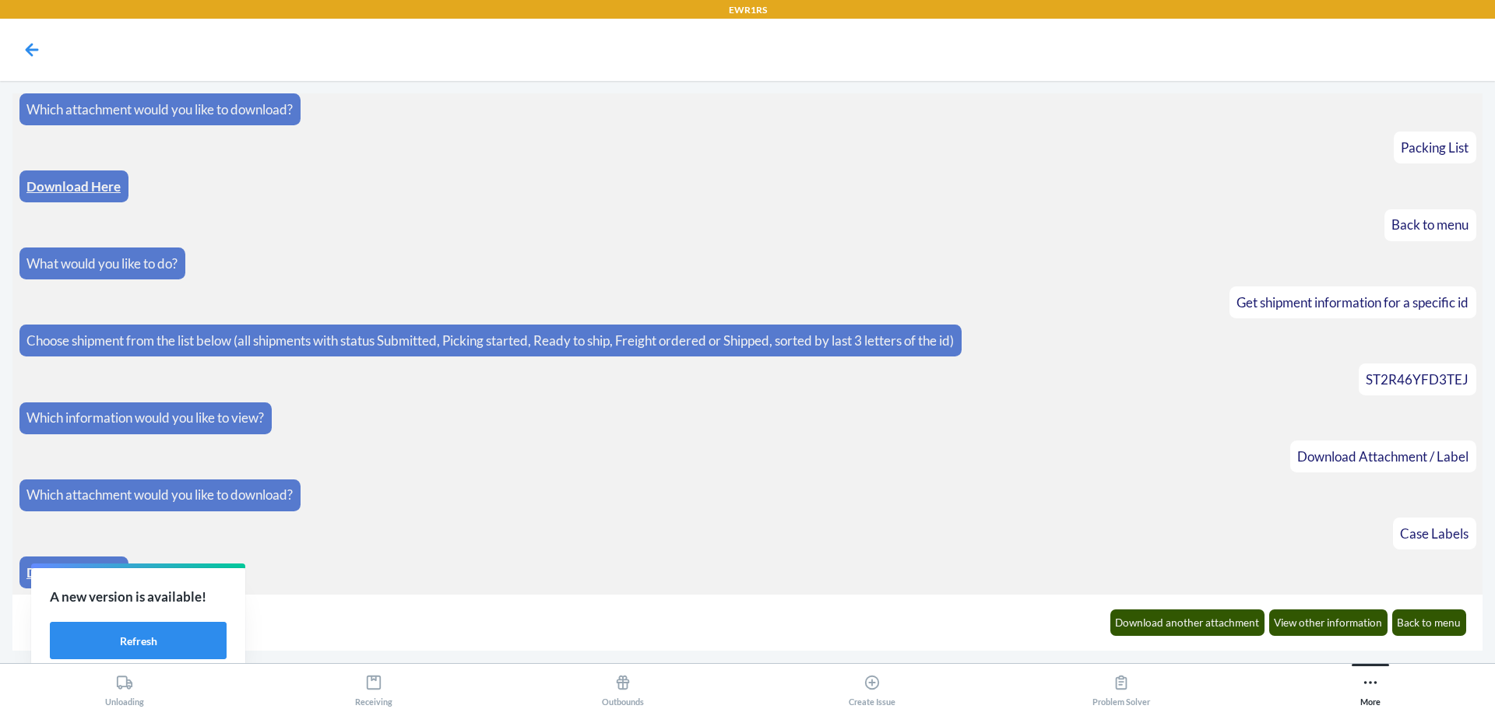
click at [25, 569] on div "Download Here" at bounding box center [73, 573] width 109 height 32
click at [30, 567] on link "Download Here" at bounding box center [73, 572] width 94 height 16
click at [1441, 626] on button "Back to menu" at bounding box center [1429, 623] width 75 height 26
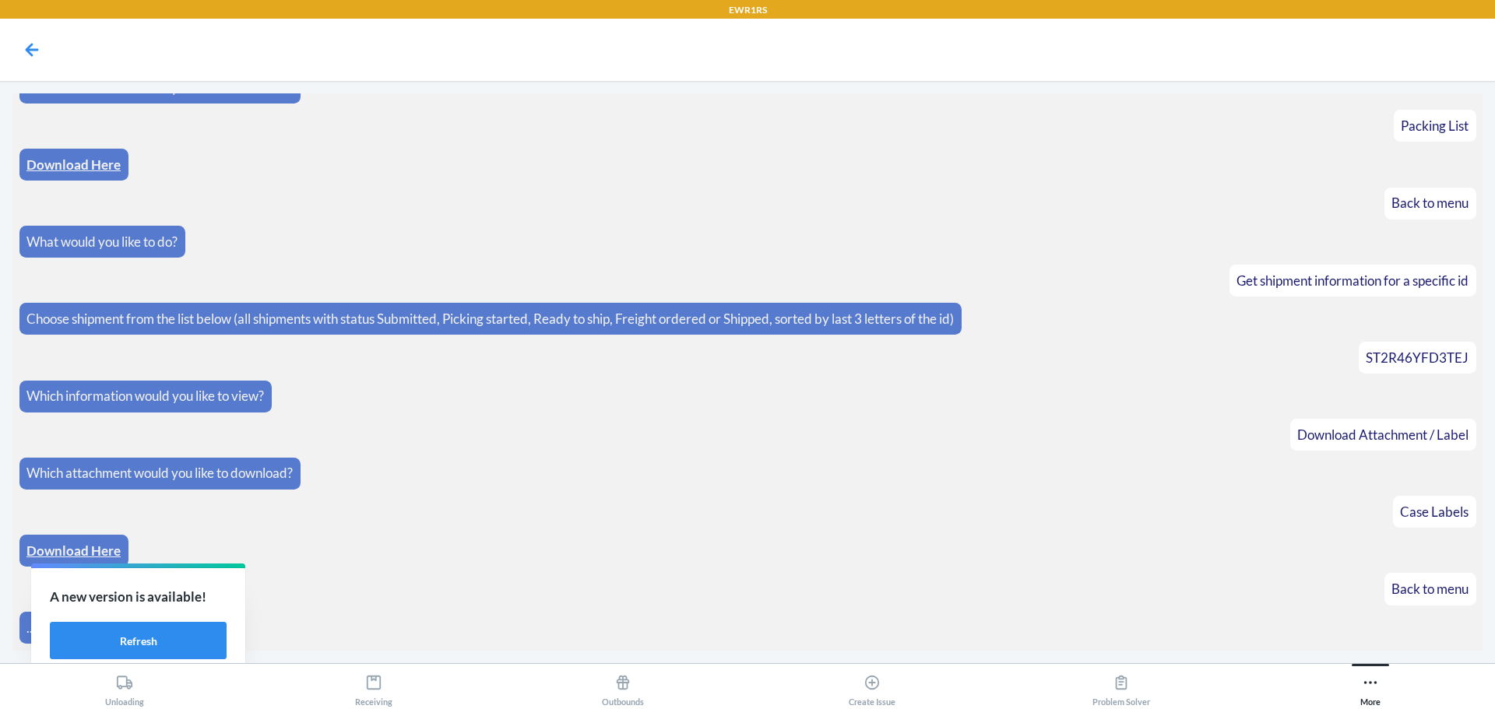
scroll to position [1011, 0]
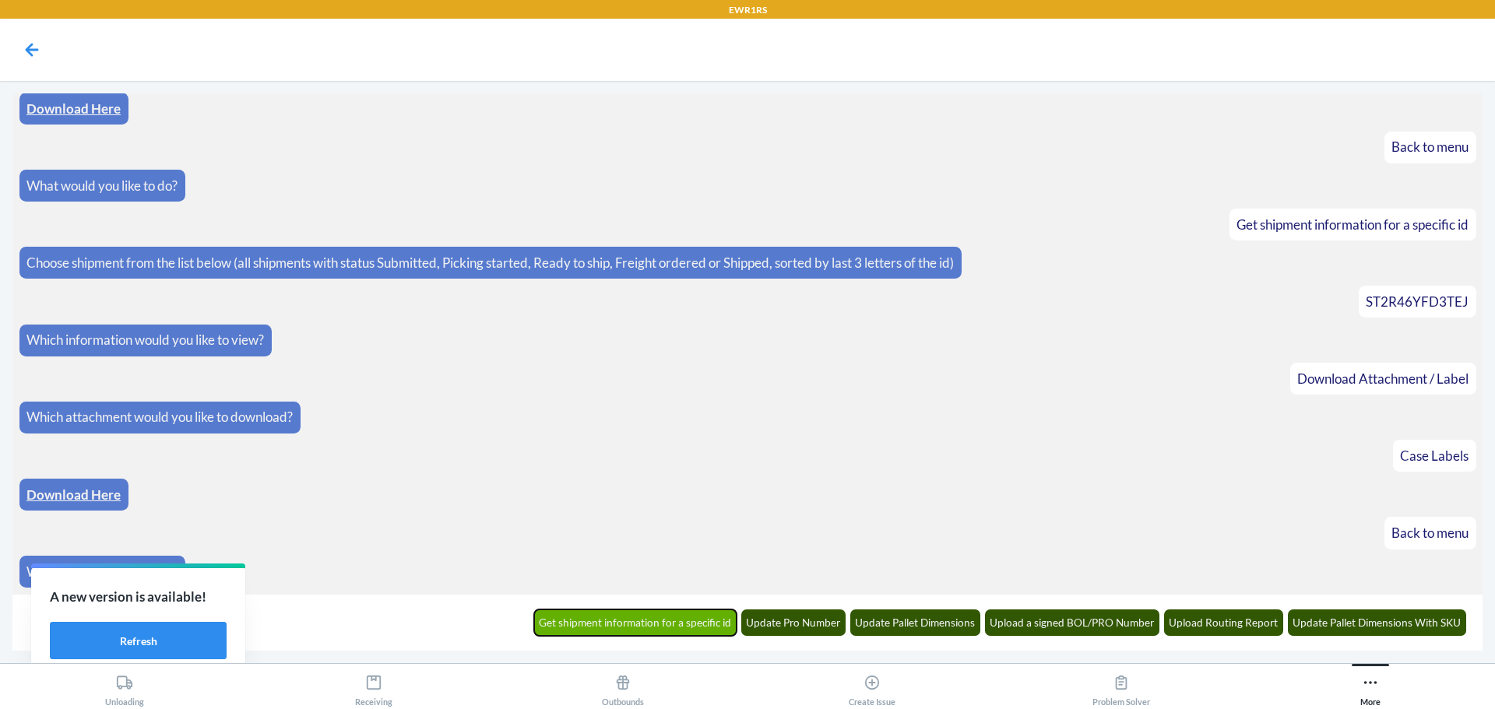
click at [651, 627] on button "Get shipment information for a specific id" at bounding box center [635, 623] width 203 height 26
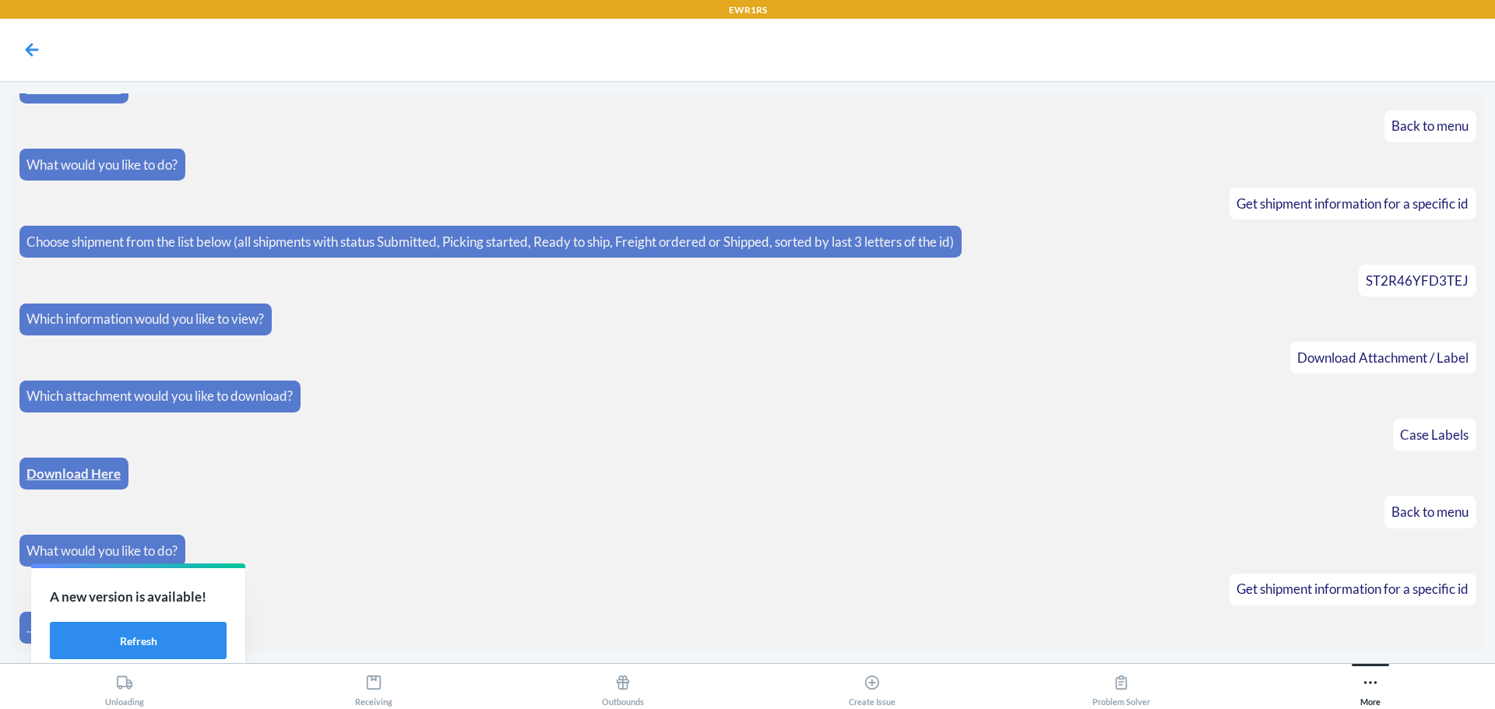
scroll to position [1088, 0]
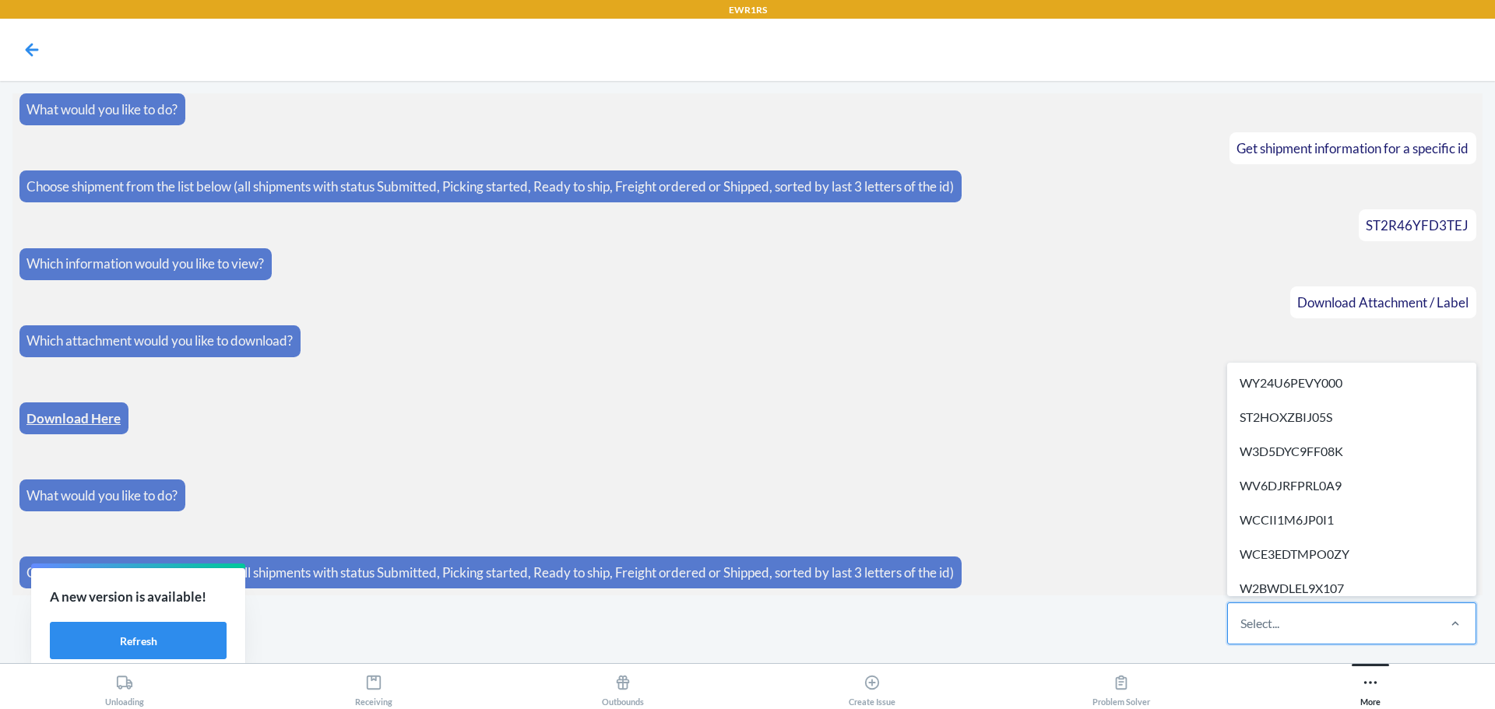
click at [1331, 633] on div "Select..." at bounding box center [1331, 623] width 207 height 40
click at [1242, 633] on input "option WY24U6PEVY000 focused, 1 of 304. 304 results available. Use Up and Down …" at bounding box center [1241, 623] width 2 height 19
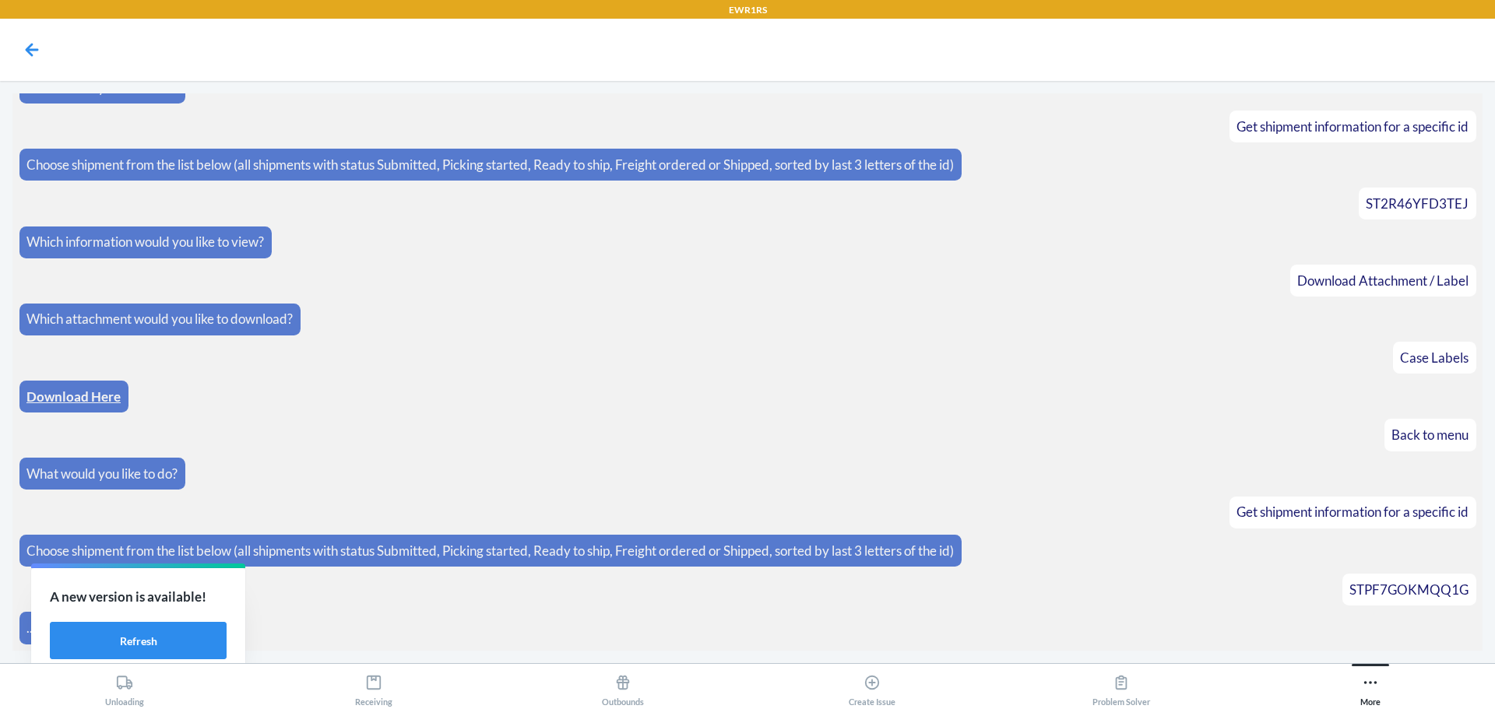
scroll to position [1166, 0]
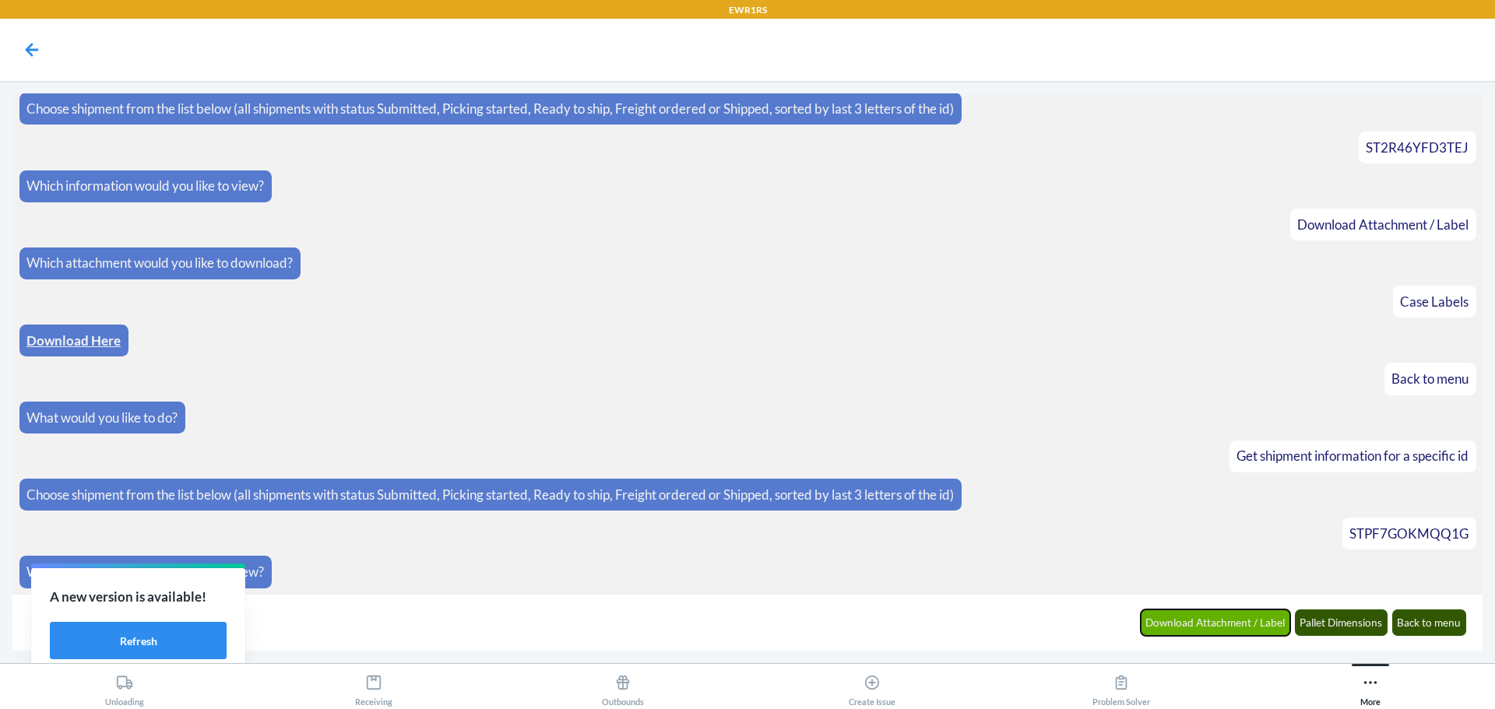
click at [1193, 617] on button "Download Attachment / Label" at bounding box center [1216, 623] width 150 height 26
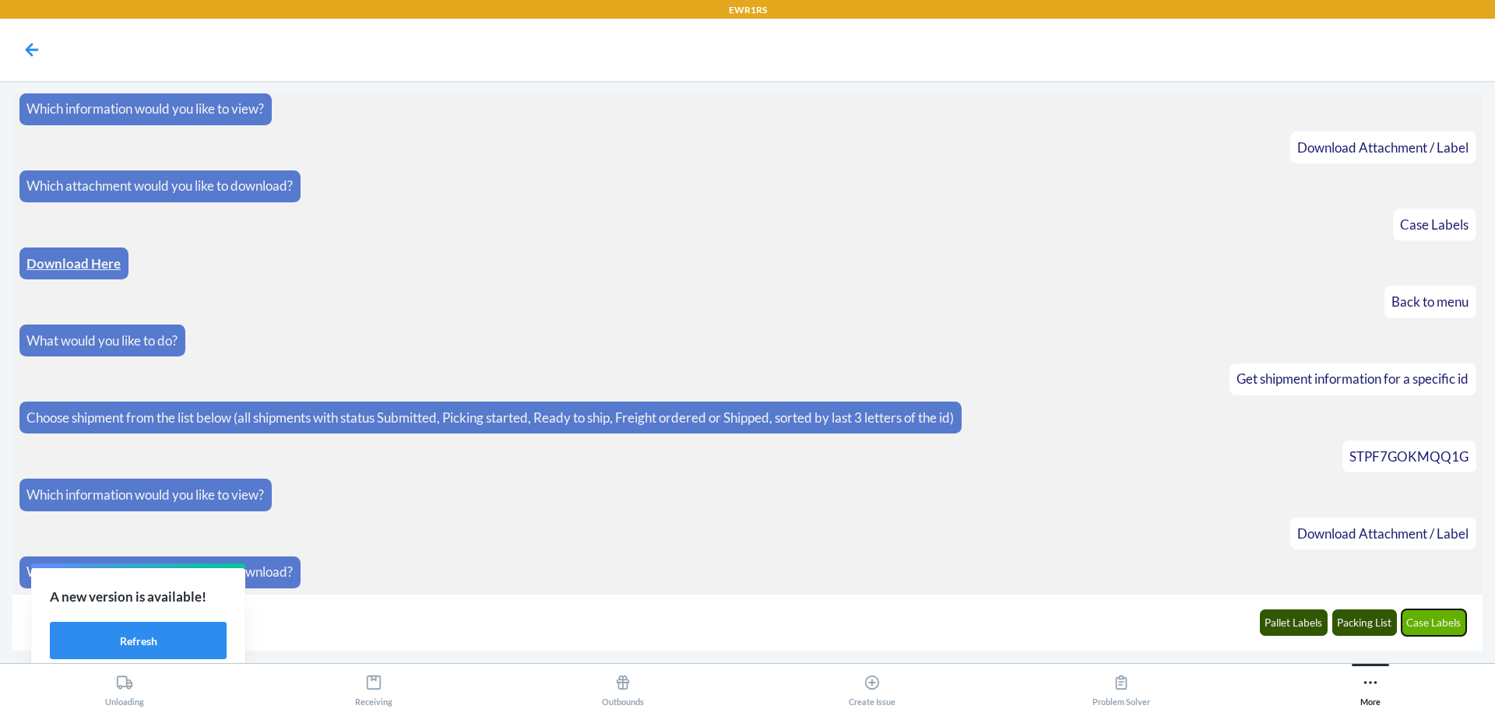
click at [1439, 622] on button "Case Labels" at bounding box center [1433, 623] width 65 height 26
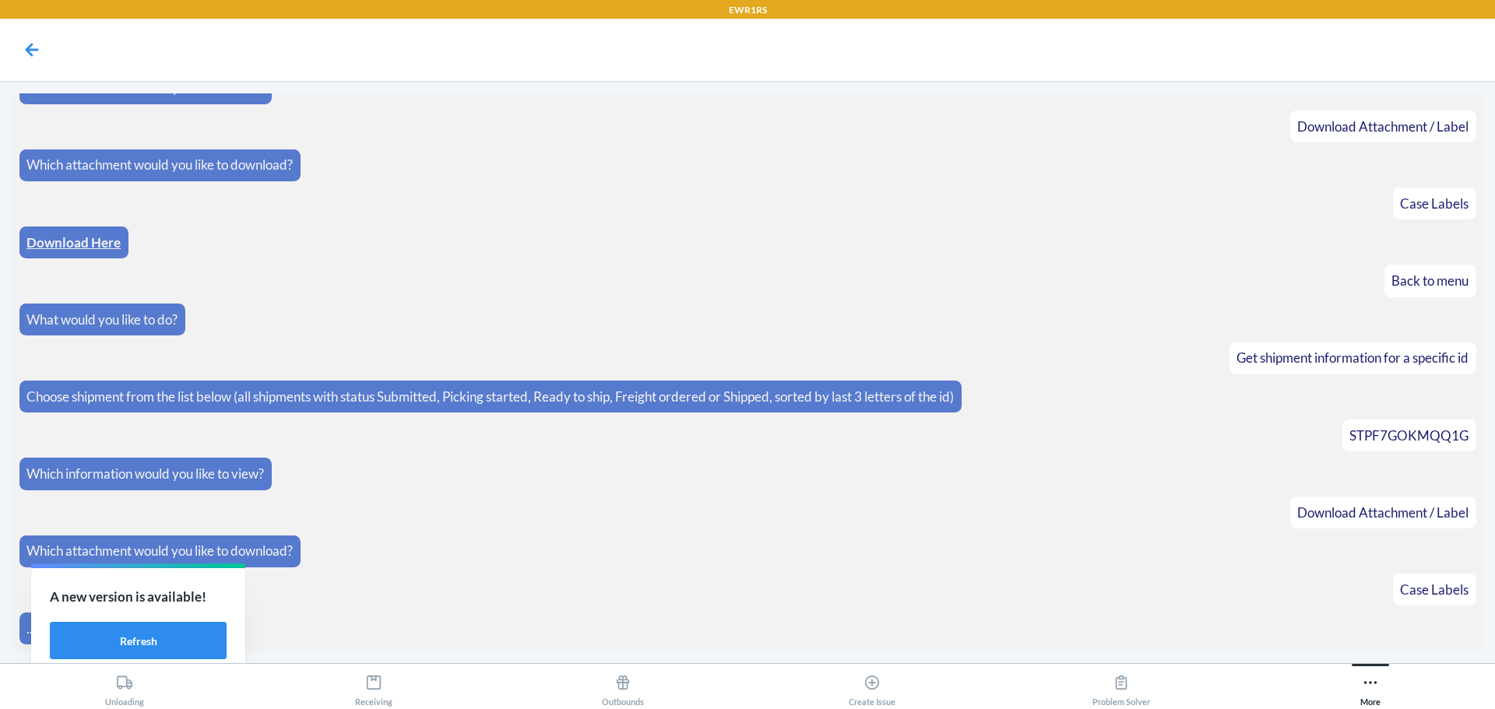
scroll to position [1320, 0]
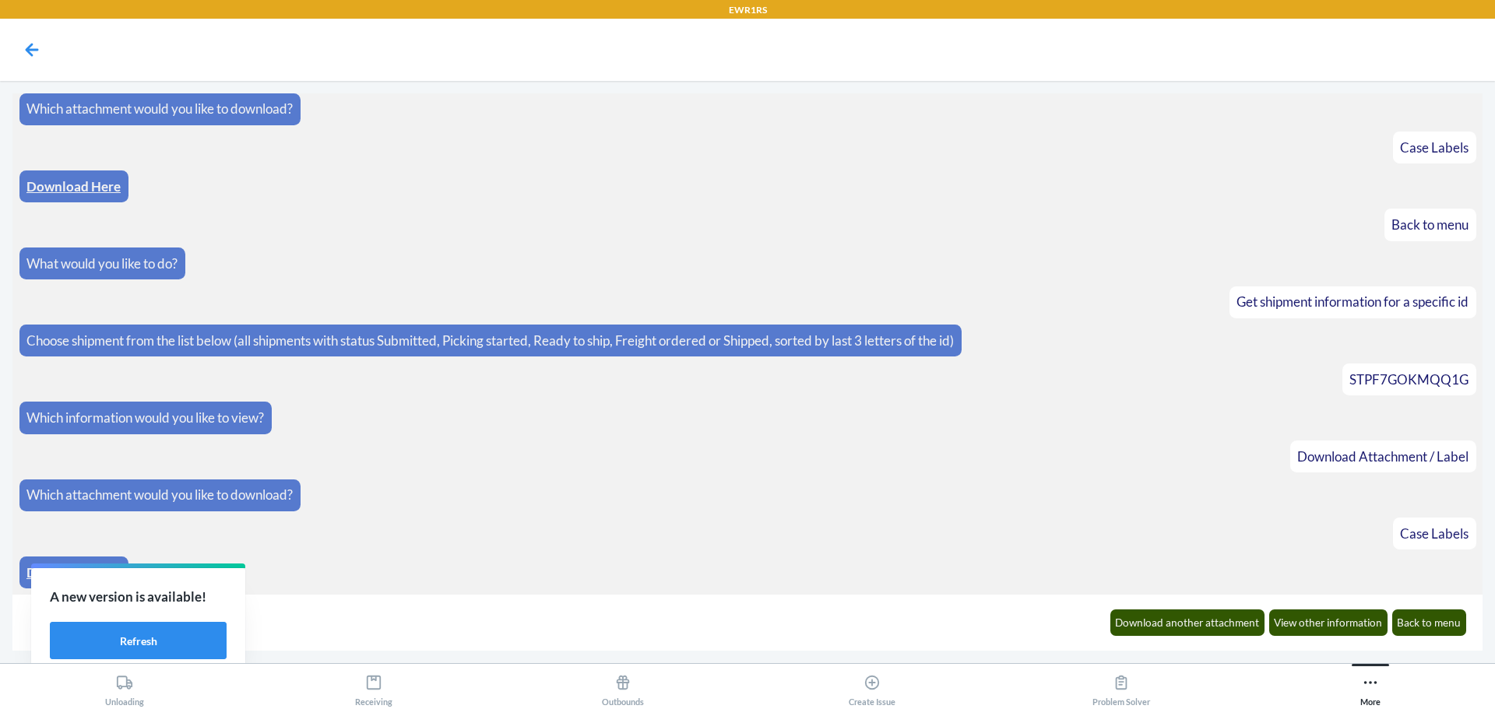
click at [30, 570] on link "Download Here" at bounding box center [73, 572] width 94 height 16
click at [1446, 619] on button "Back to menu" at bounding box center [1429, 623] width 75 height 26
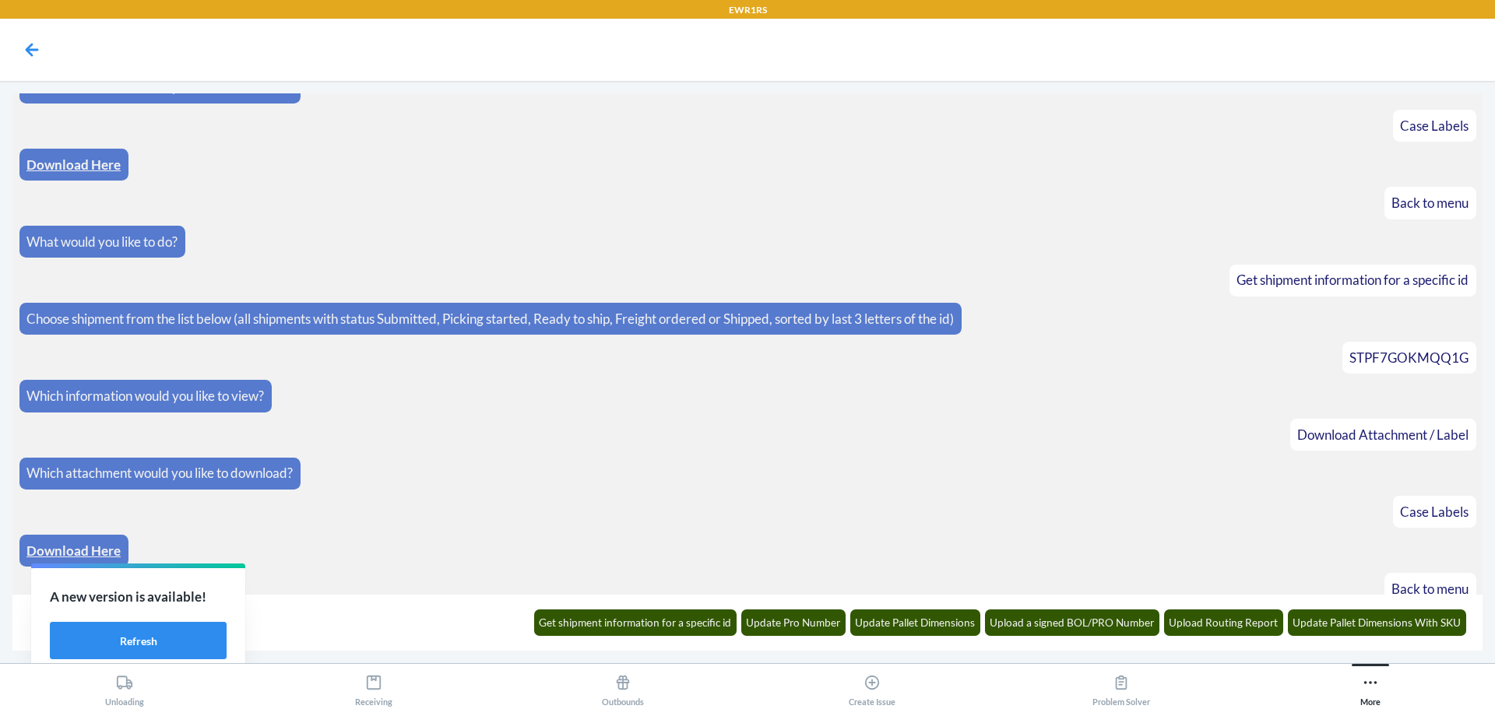
scroll to position [1398, 0]
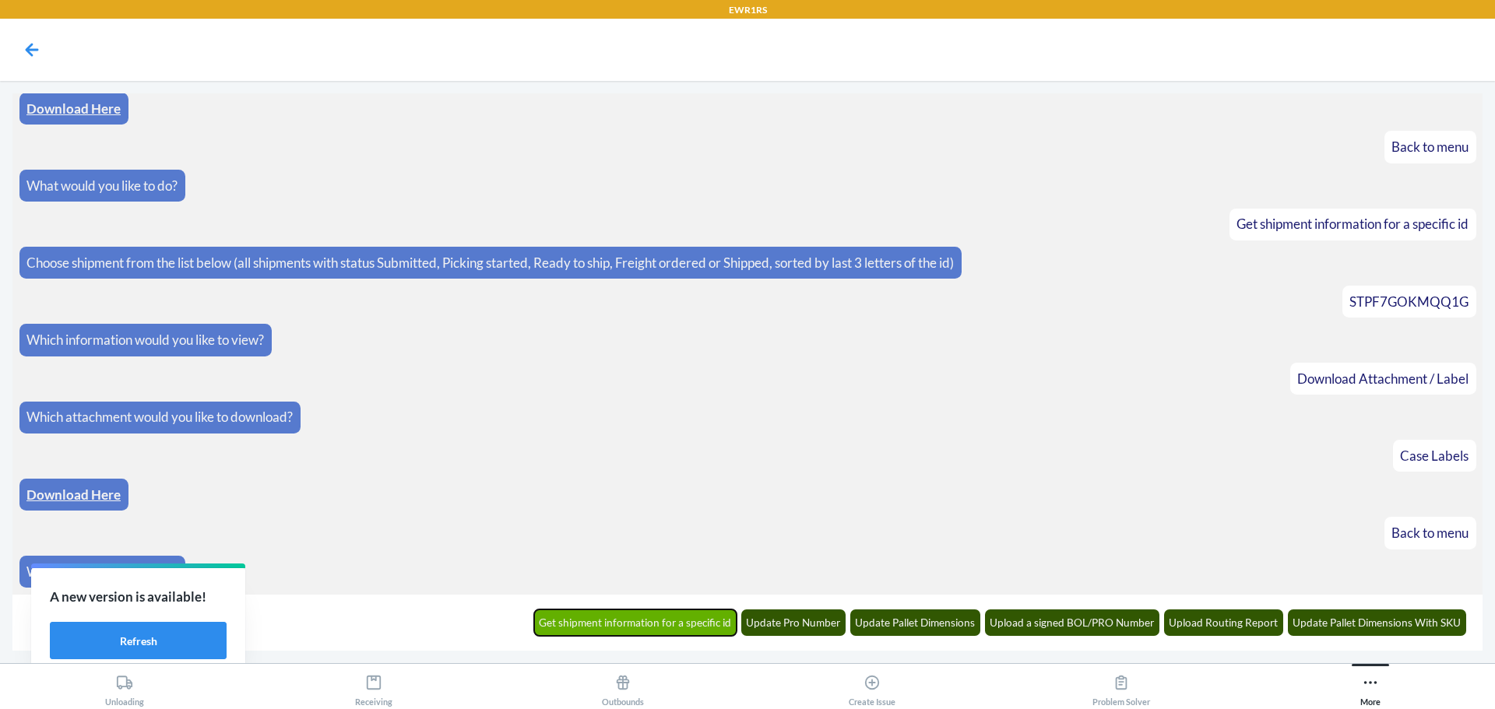
click at [646, 621] on button "Get shipment information for a specific id" at bounding box center [635, 623] width 203 height 26
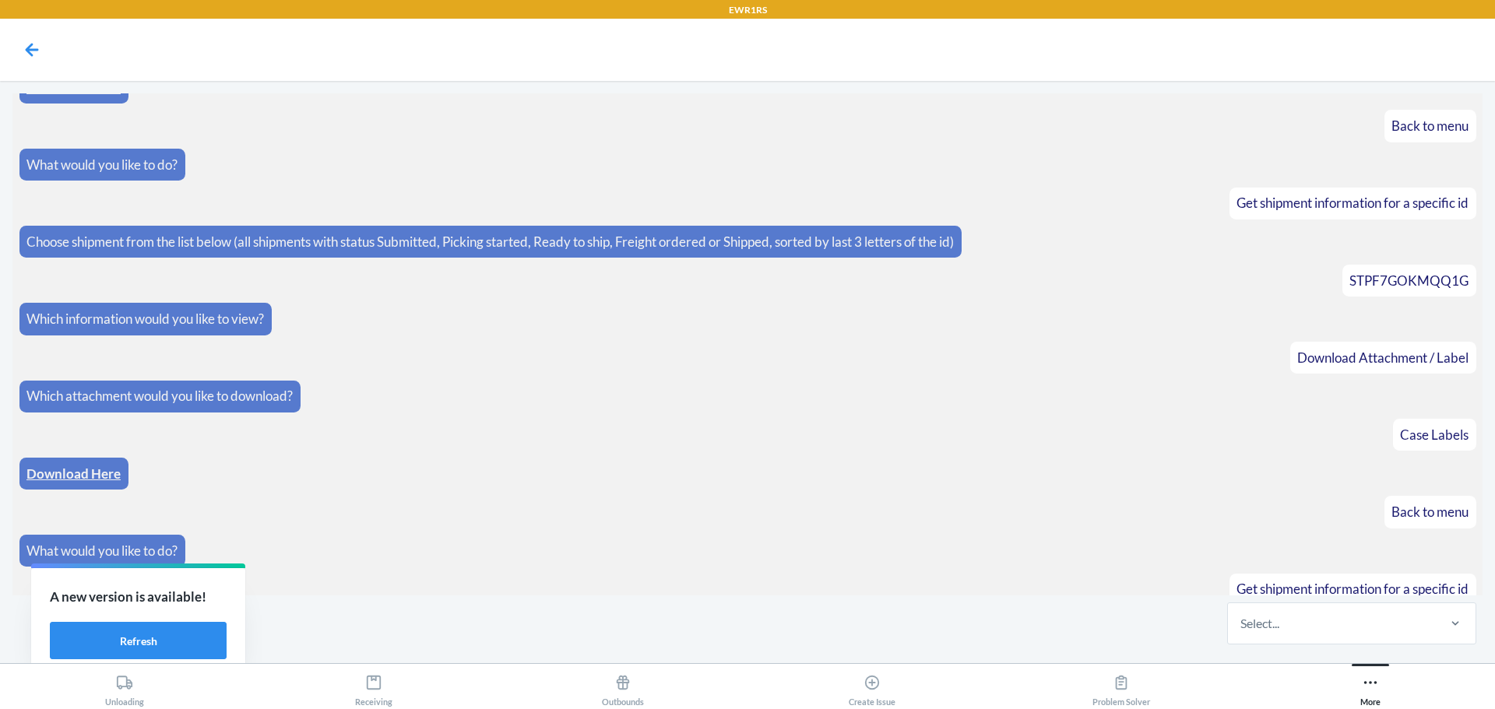
scroll to position [1474, 0]
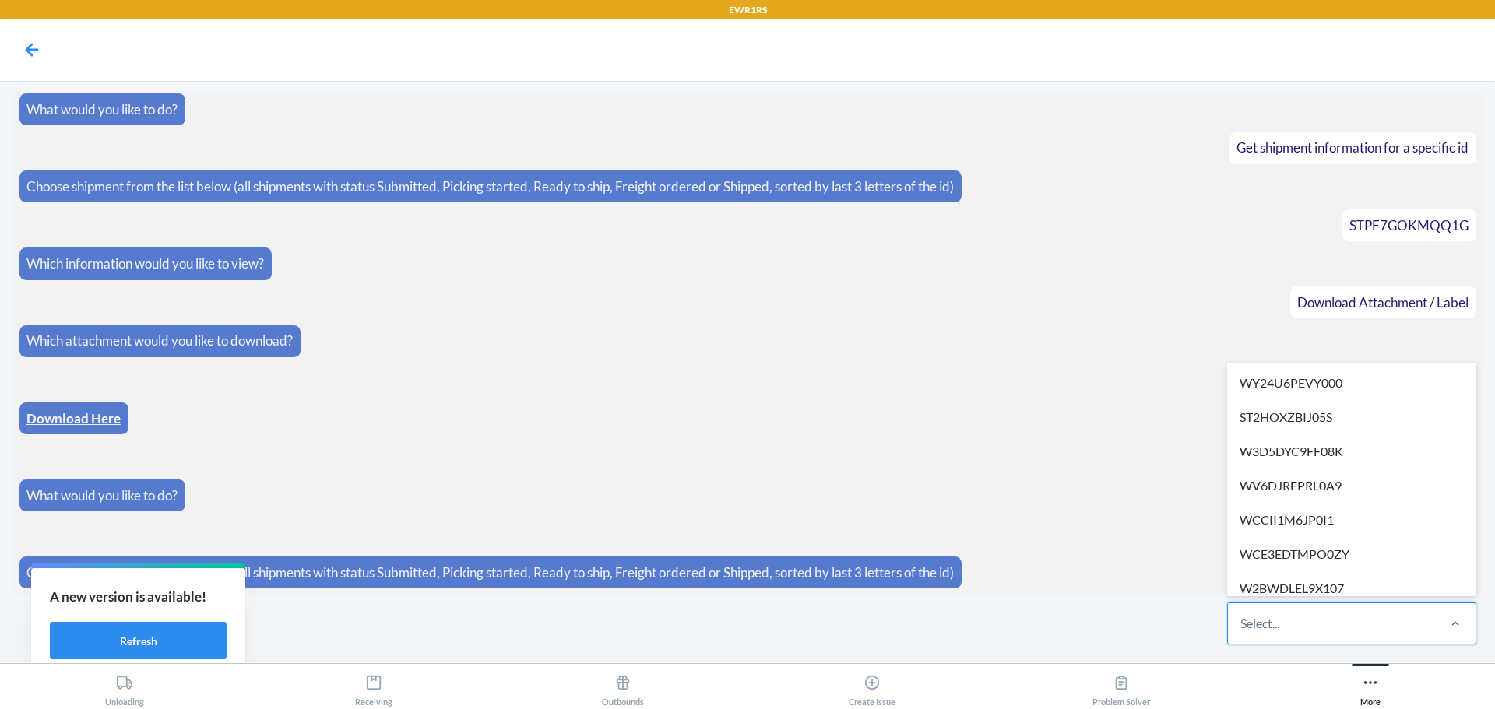
click at [1296, 624] on div "Select..." at bounding box center [1331, 623] width 207 height 40
click at [1242, 624] on input "option WY24U6PEVY000 focused, 1 of 304. 304 results available. Use Up and Down …" at bounding box center [1241, 623] width 2 height 19
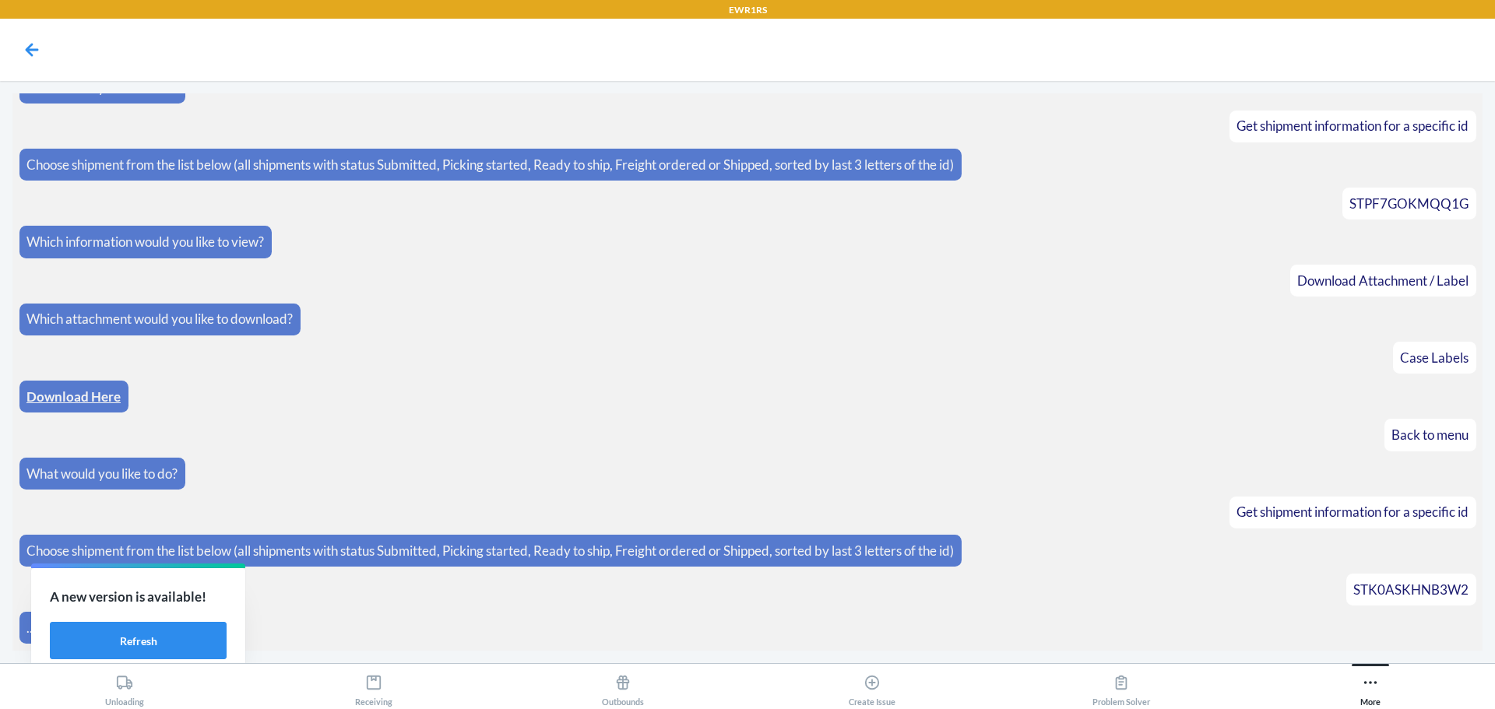
scroll to position [1552, 0]
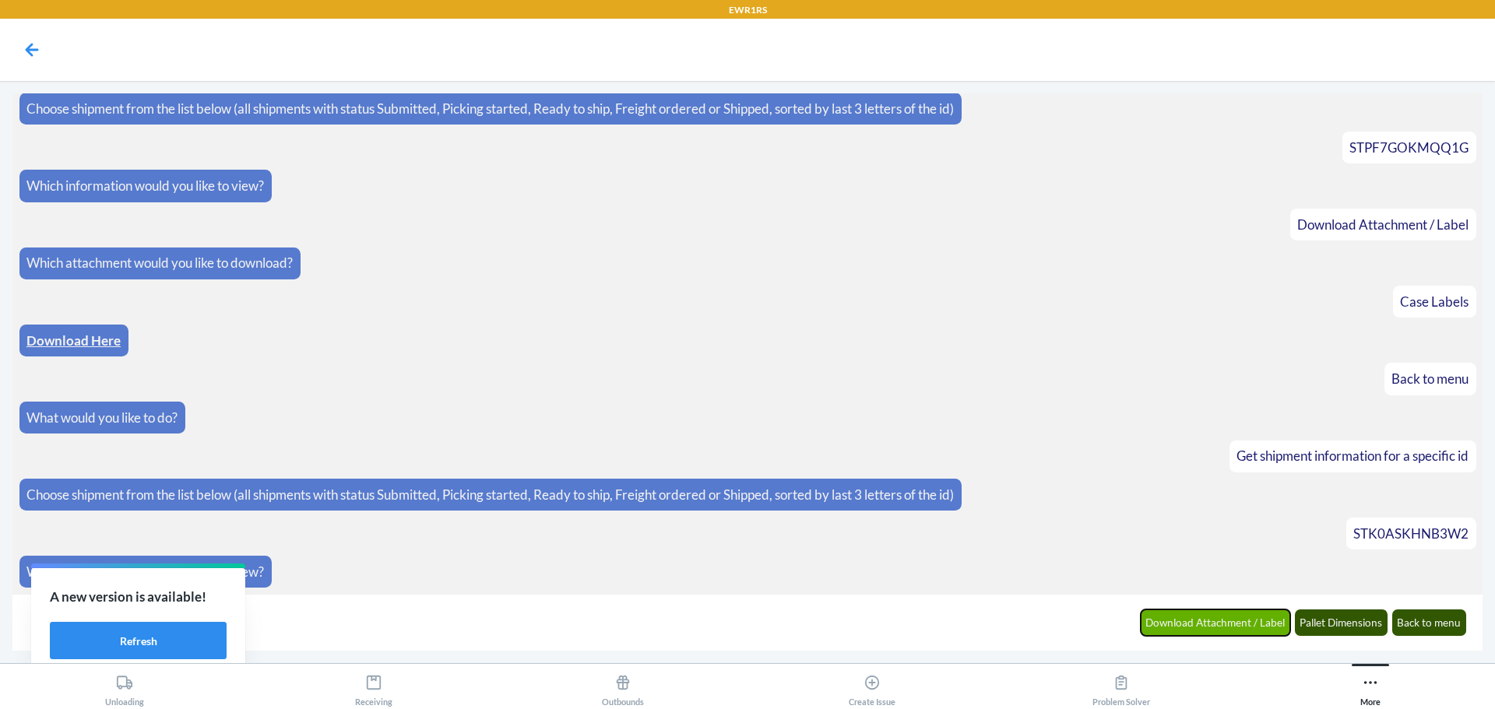
click at [1210, 631] on button "Download Attachment / Label" at bounding box center [1216, 623] width 150 height 26
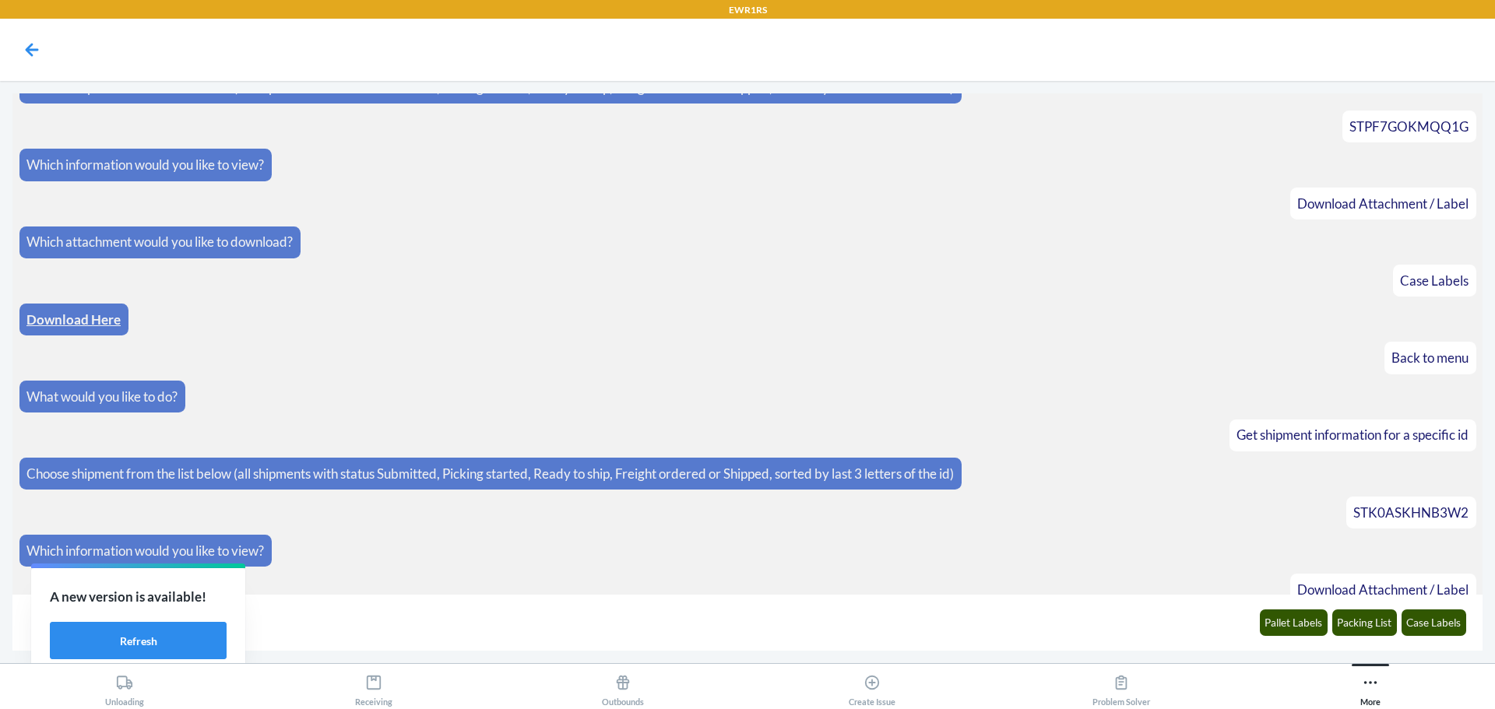
scroll to position [1629, 0]
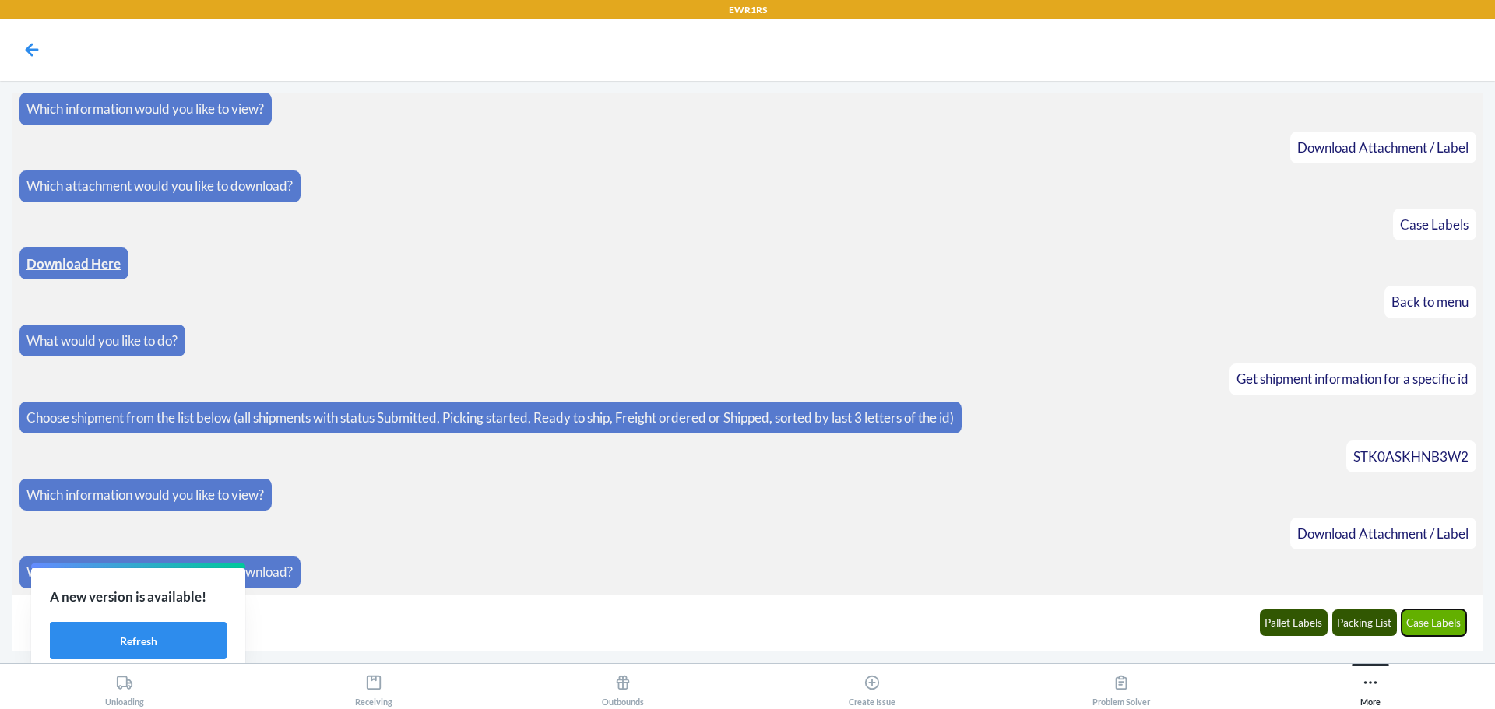
click at [1436, 622] on button "Case Labels" at bounding box center [1433, 623] width 65 height 26
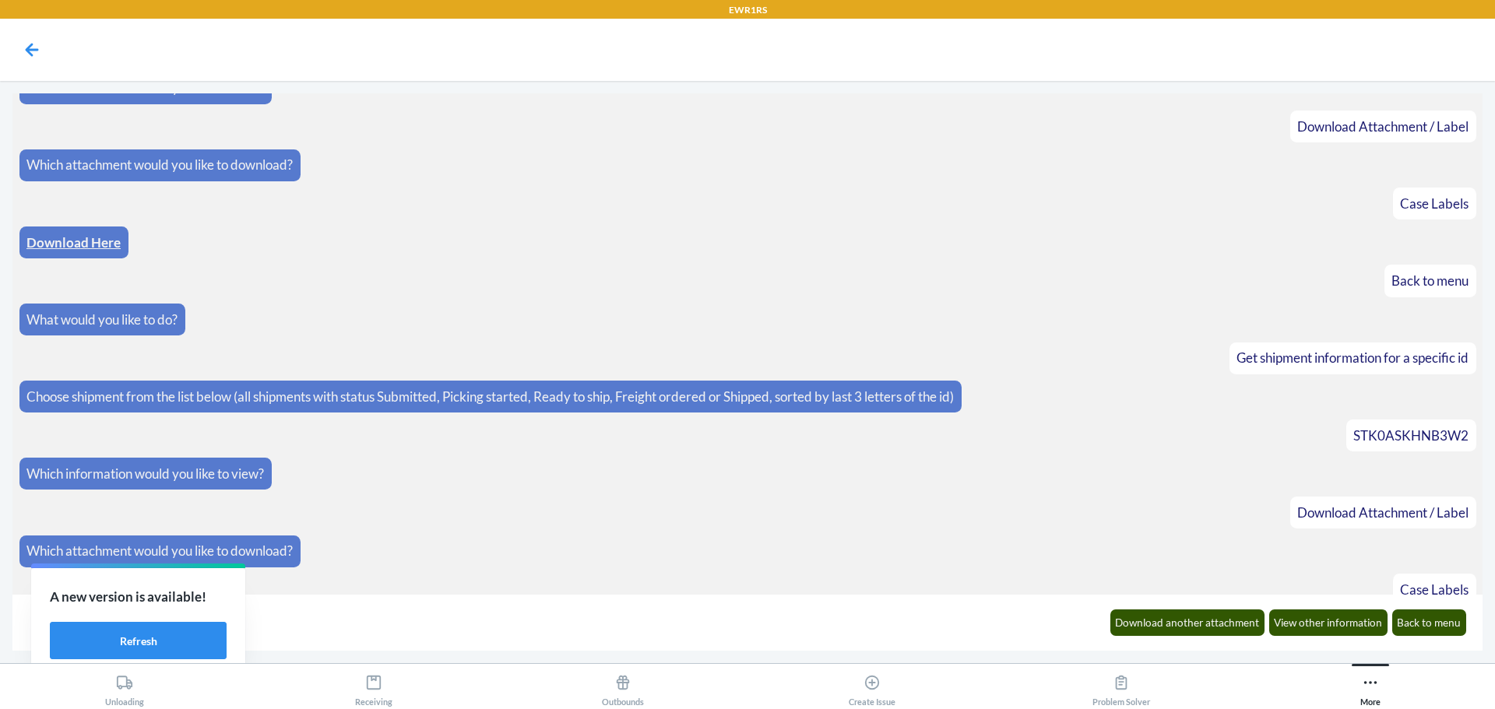
scroll to position [1706, 0]
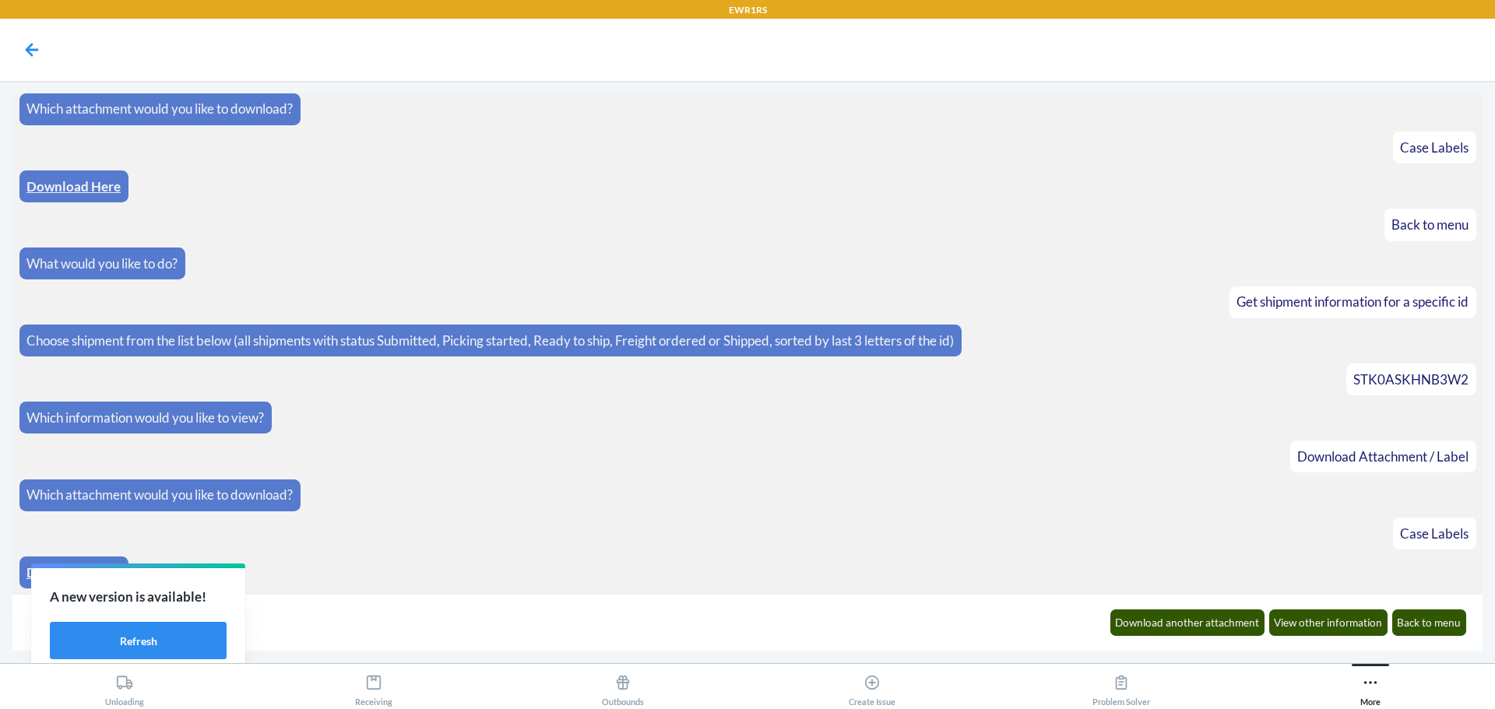
click at [26, 574] on link "Download Here" at bounding box center [73, 572] width 94 height 16
click at [1426, 616] on button "Back to menu" at bounding box center [1429, 623] width 75 height 26
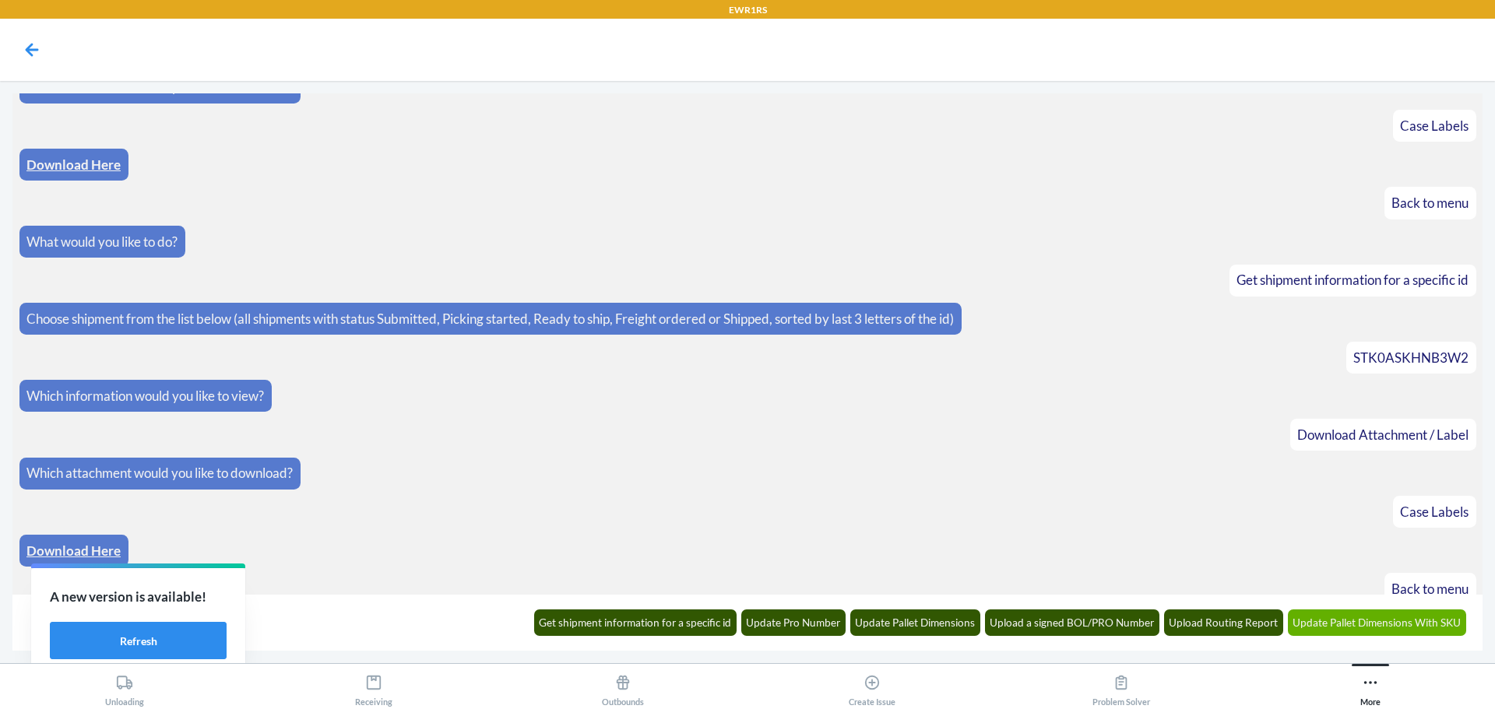
scroll to position [1784, 0]
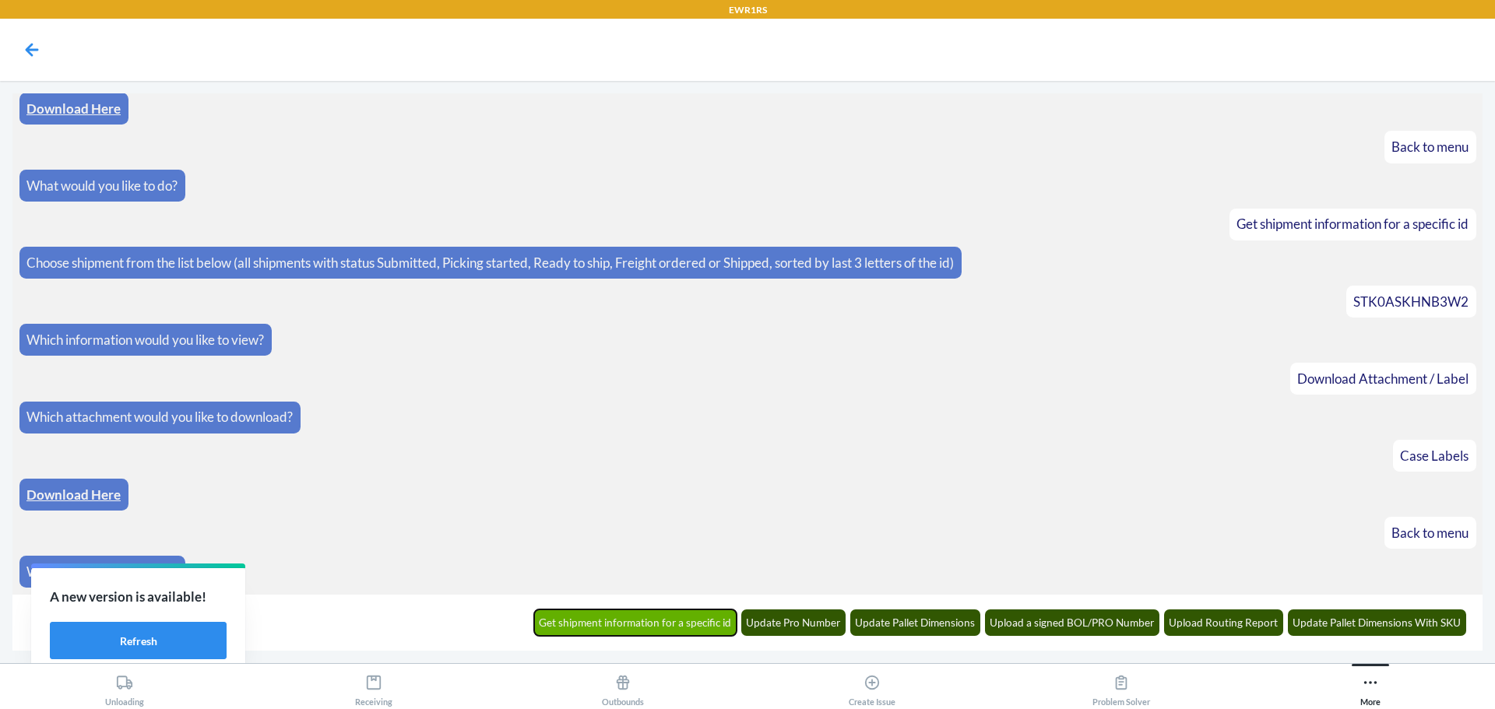
click at [686, 623] on button "Get shipment information for a specific id" at bounding box center [635, 623] width 203 height 26
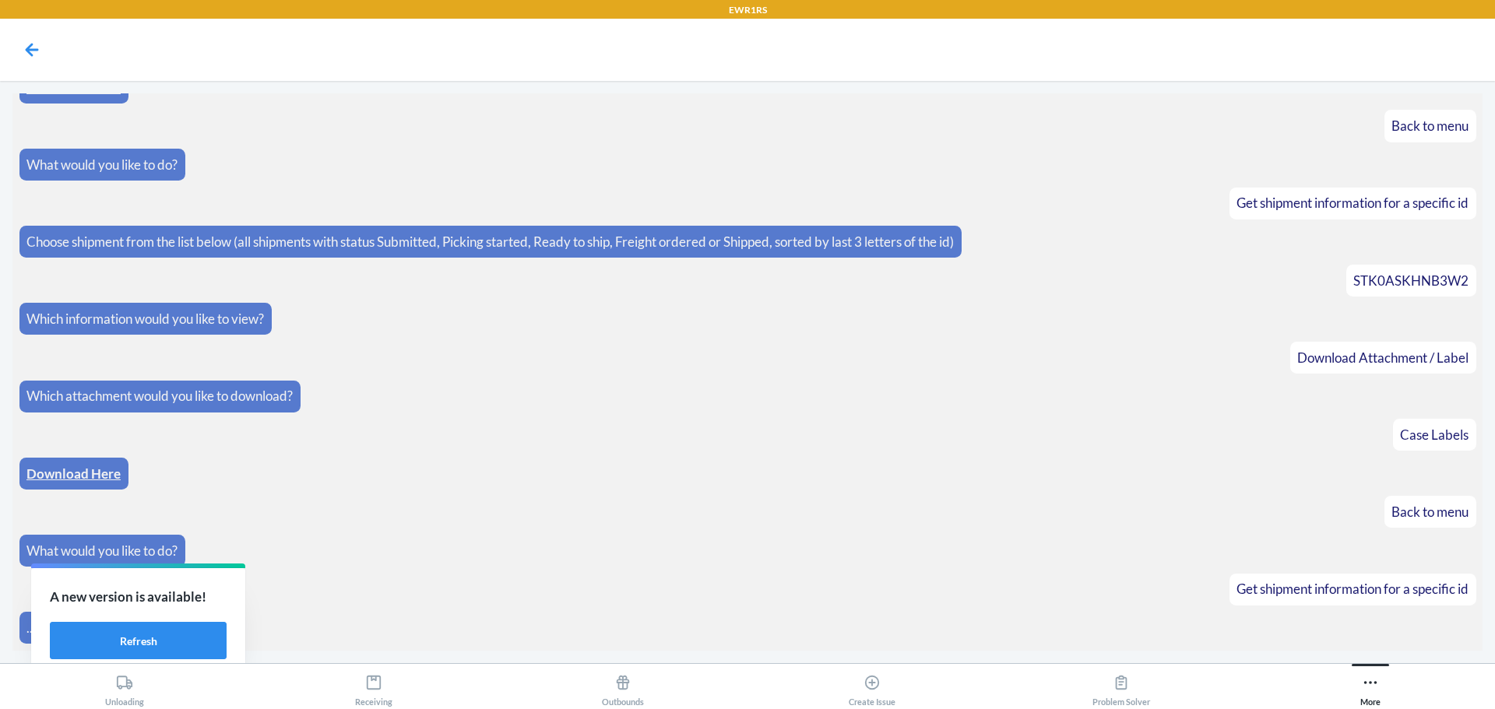
scroll to position [1860, 0]
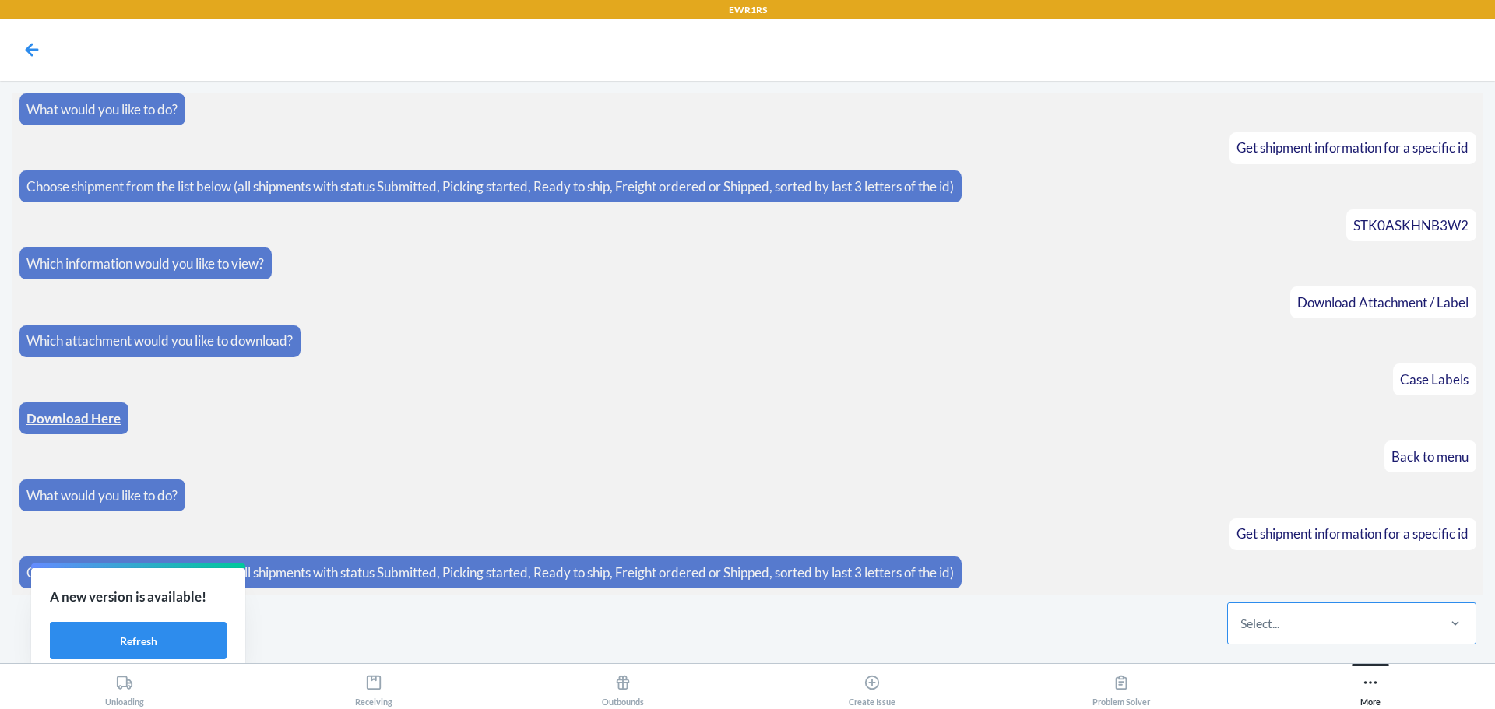
click at [1298, 635] on div "Select..." at bounding box center [1331, 623] width 207 height 40
click at [1242, 633] on input "Select..." at bounding box center [1241, 623] width 2 height 19
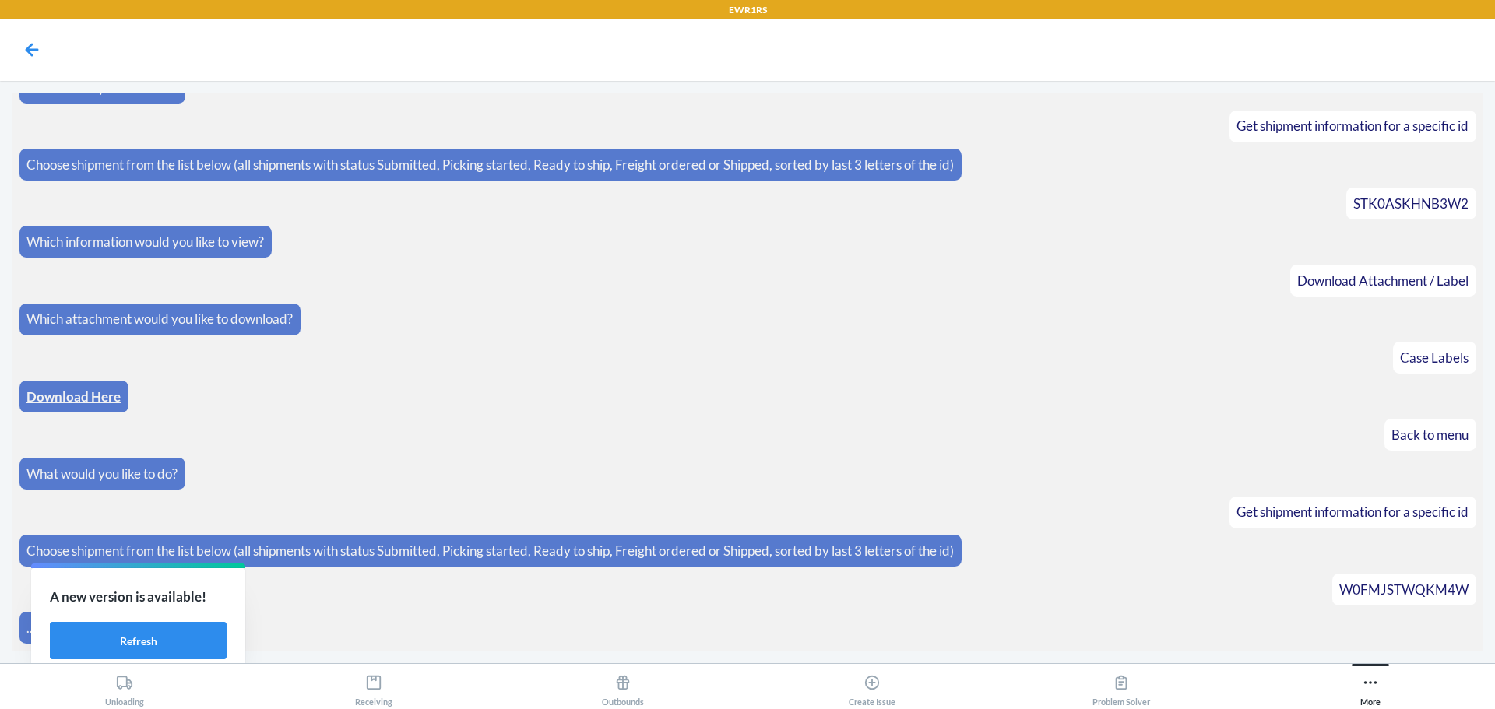
scroll to position [1938, 0]
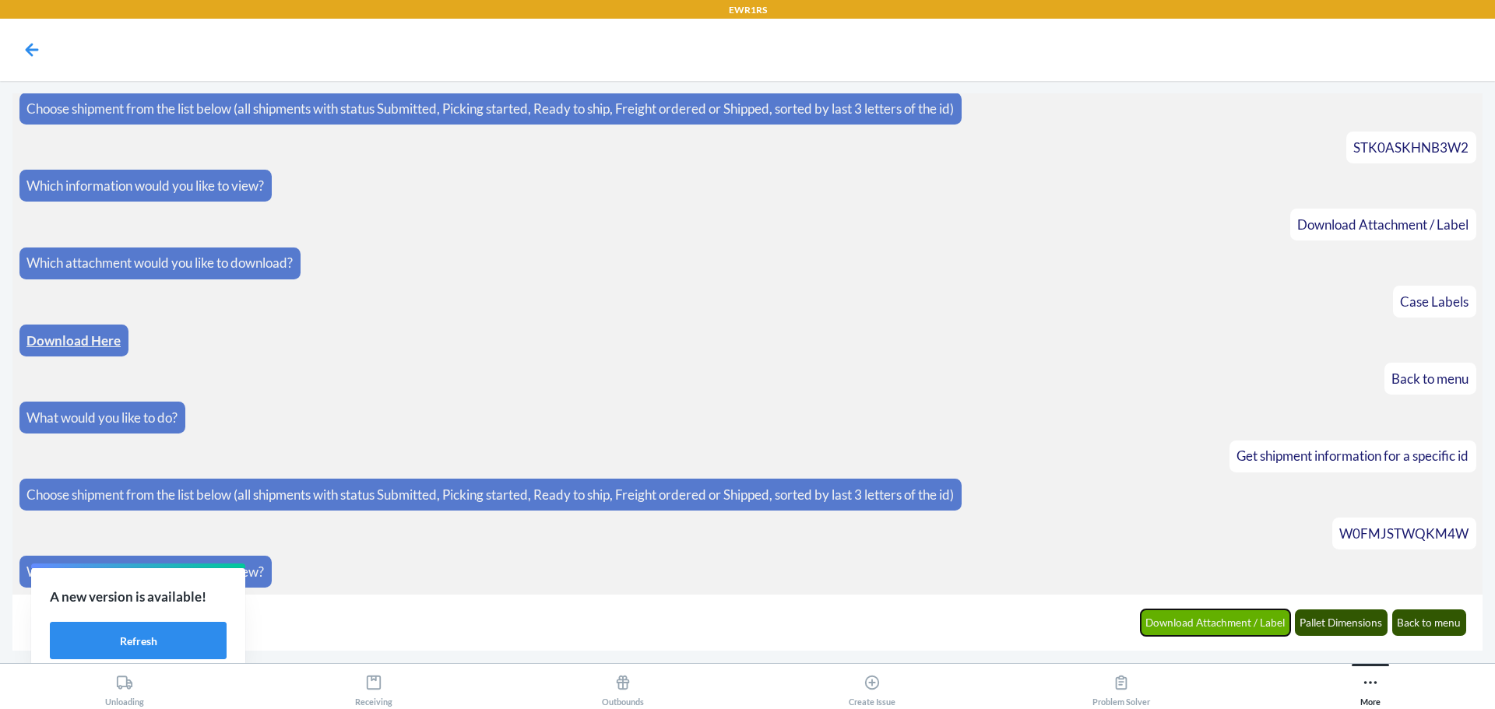
click at [1168, 621] on button "Download Attachment / Label" at bounding box center [1216, 623] width 150 height 26
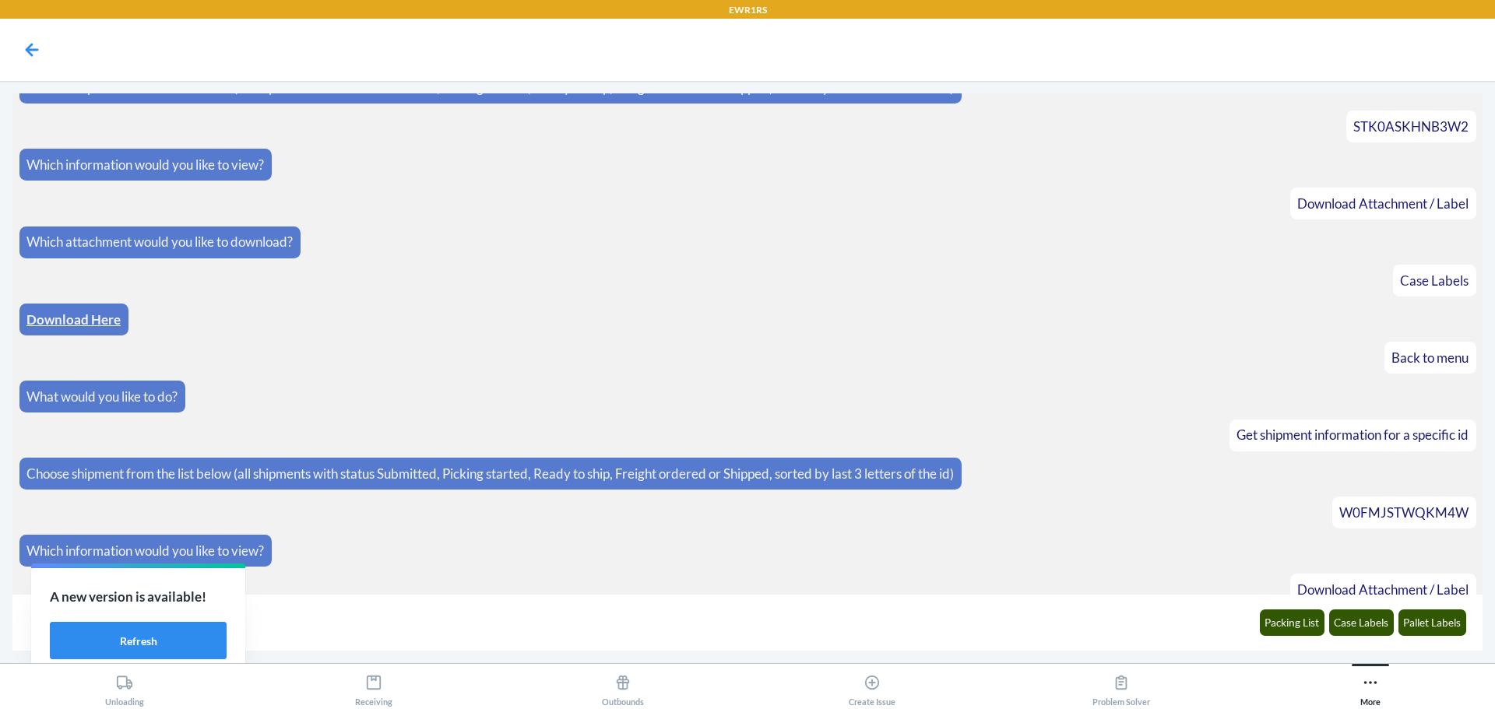
scroll to position [2015, 0]
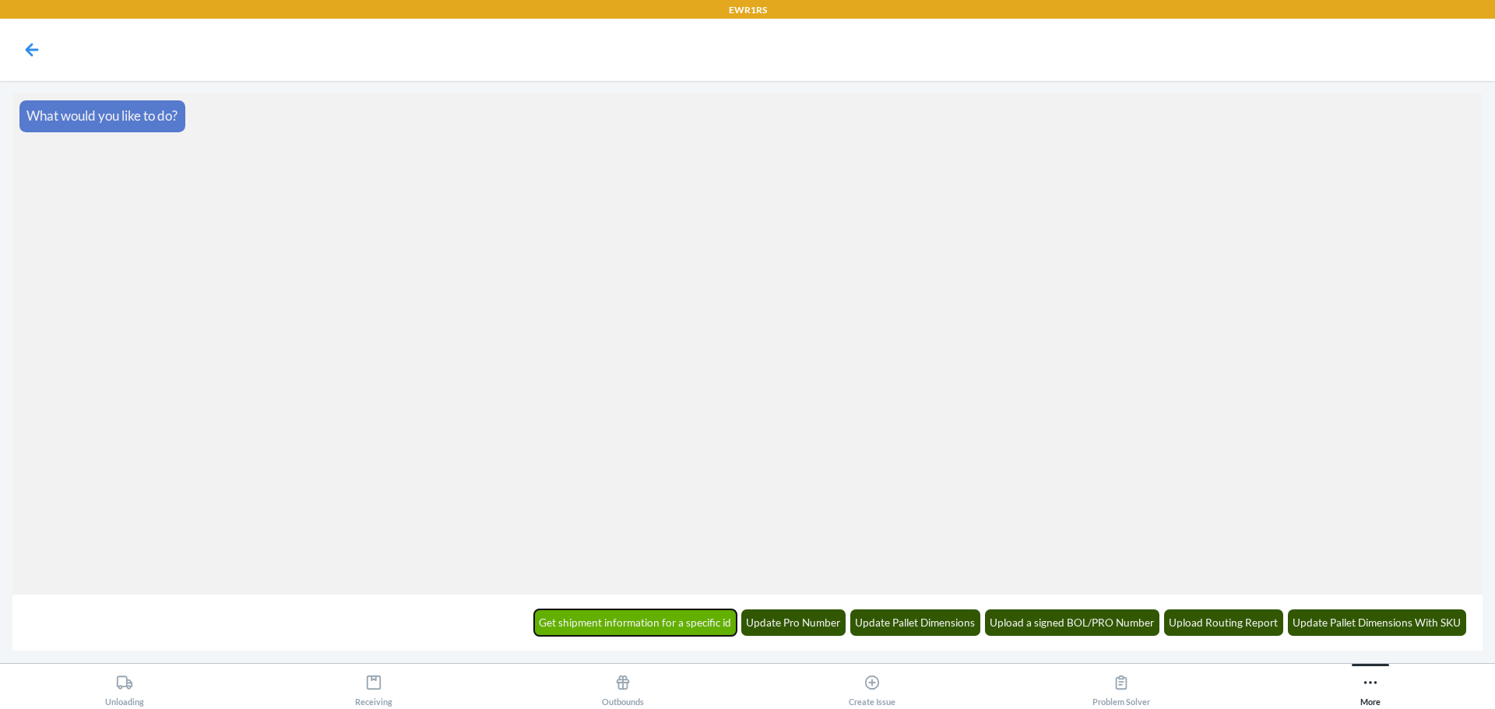
click at [656, 630] on button "Get shipment information for a specific id" at bounding box center [635, 623] width 203 height 26
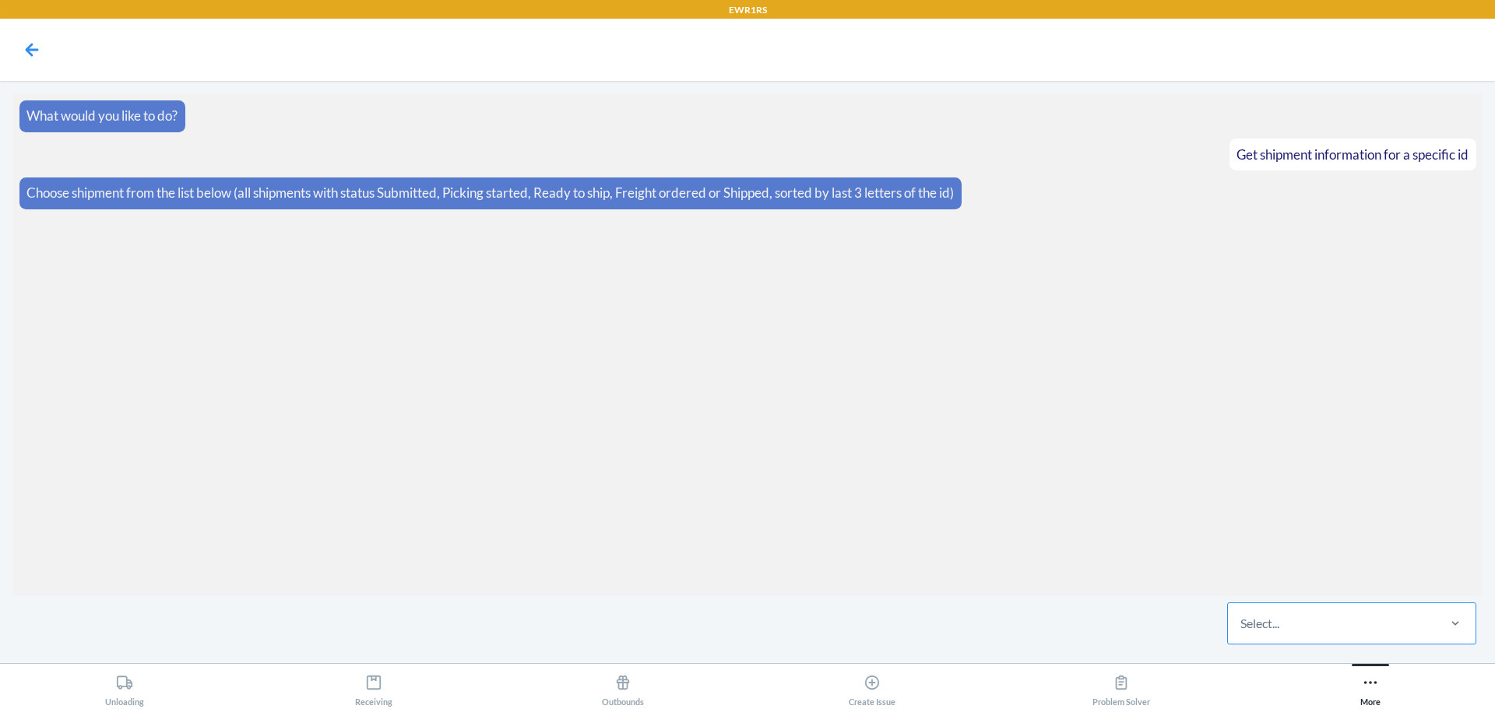
click at [1380, 617] on div "Select..." at bounding box center [1331, 623] width 207 height 40
click at [1242, 617] on input "Select..." at bounding box center [1241, 623] width 2 height 19
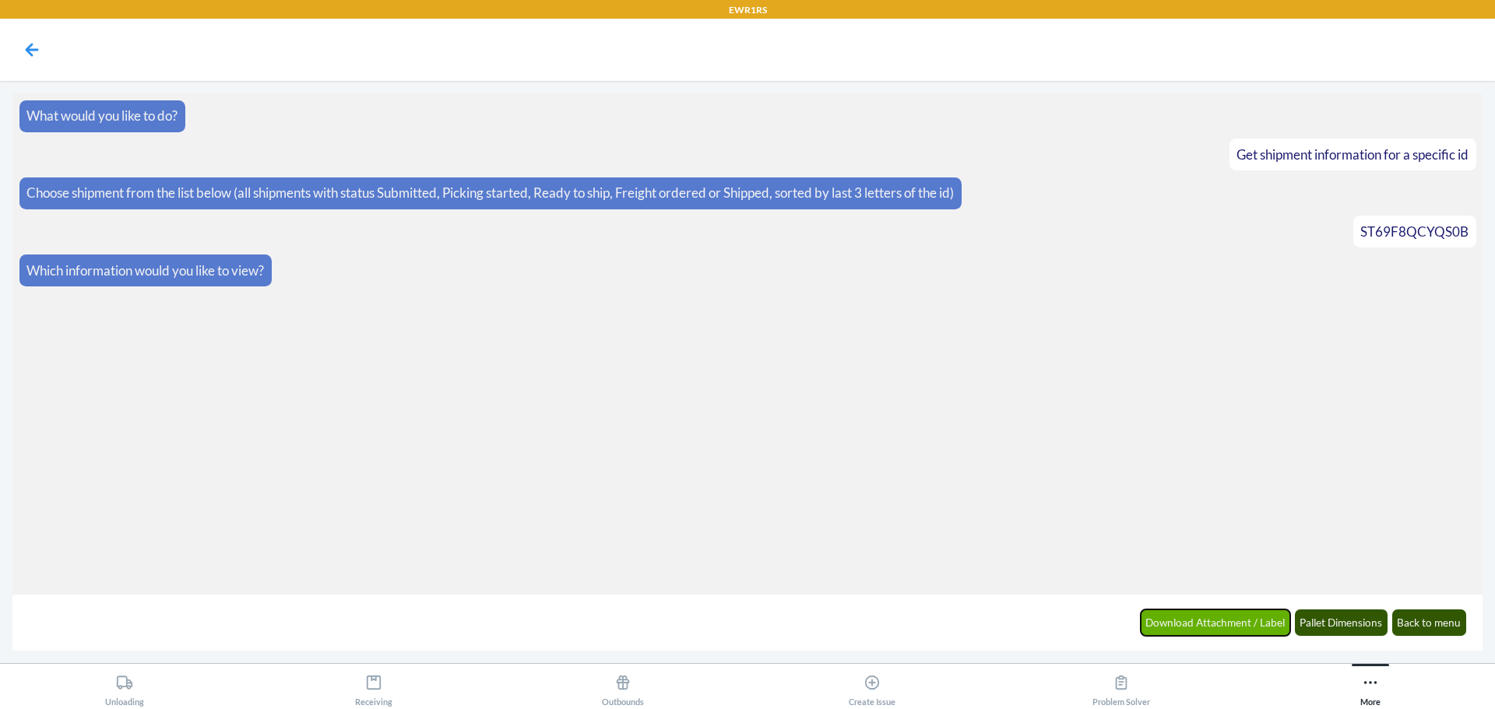
click at [1222, 621] on button "Download Attachment / Label" at bounding box center [1216, 623] width 150 height 26
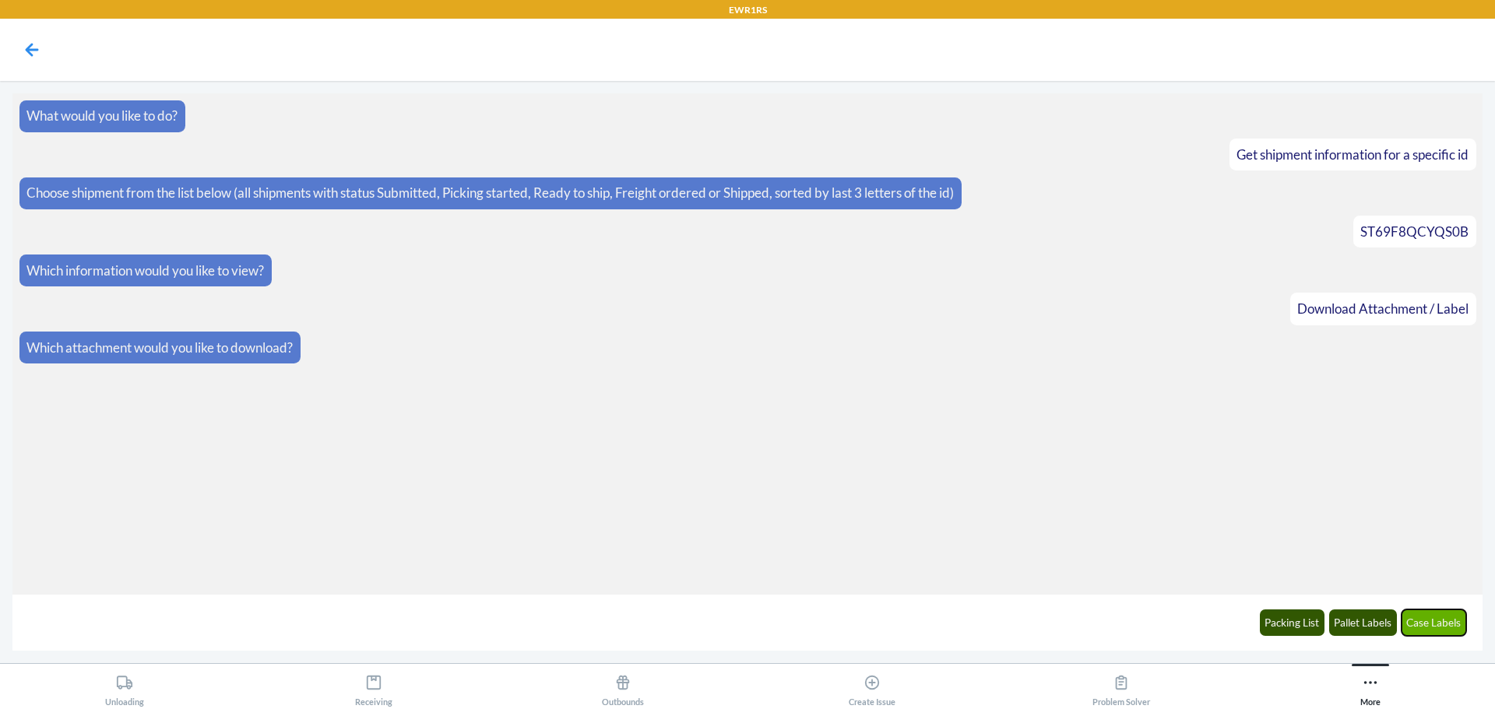
click at [1443, 621] on button "Case Labels" at bounding box center [1433, 623] width 65 height 26
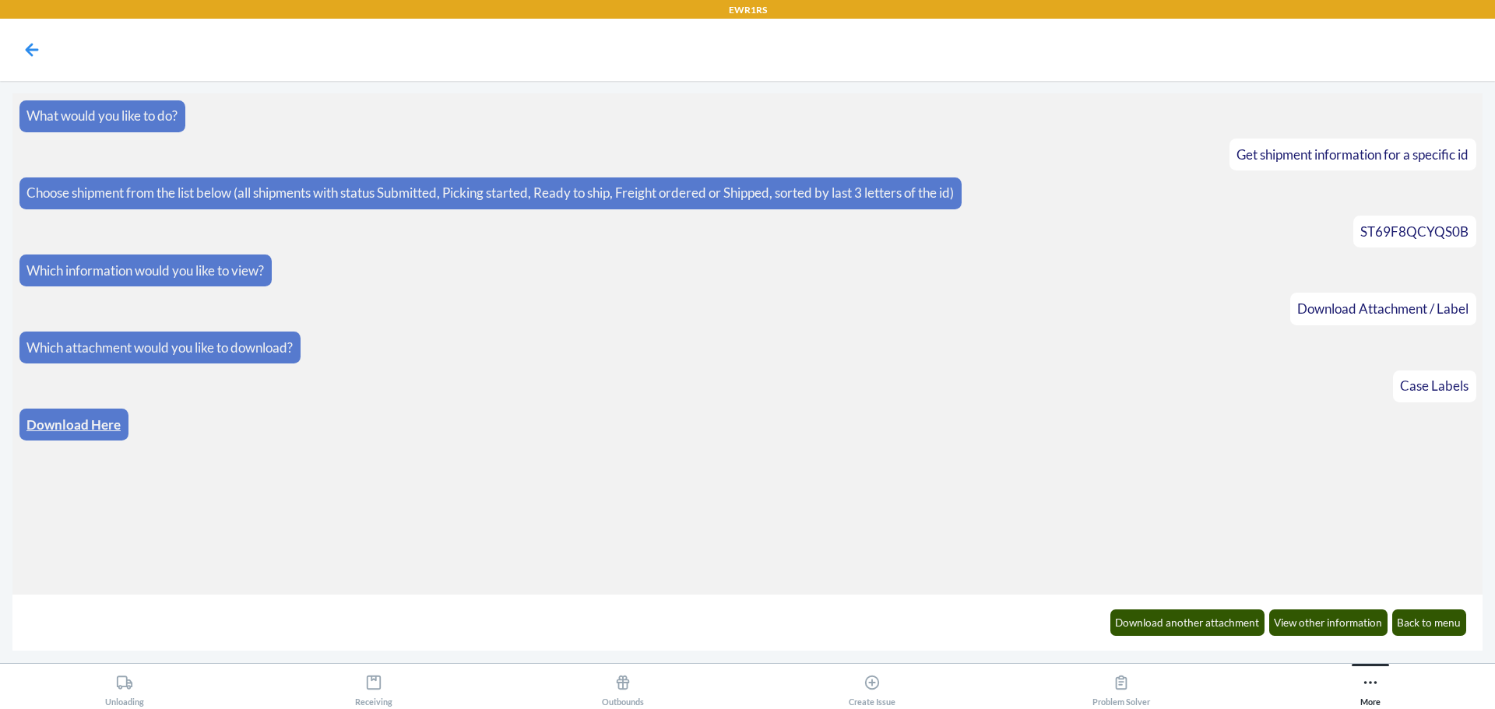
click at [78, 427] on link "Download Here" at bounding box center [73, 425] width 94 height 16
click at [1429, 626] on button "Back to menu" at bounding box center [1429, 623] width 75 height 26
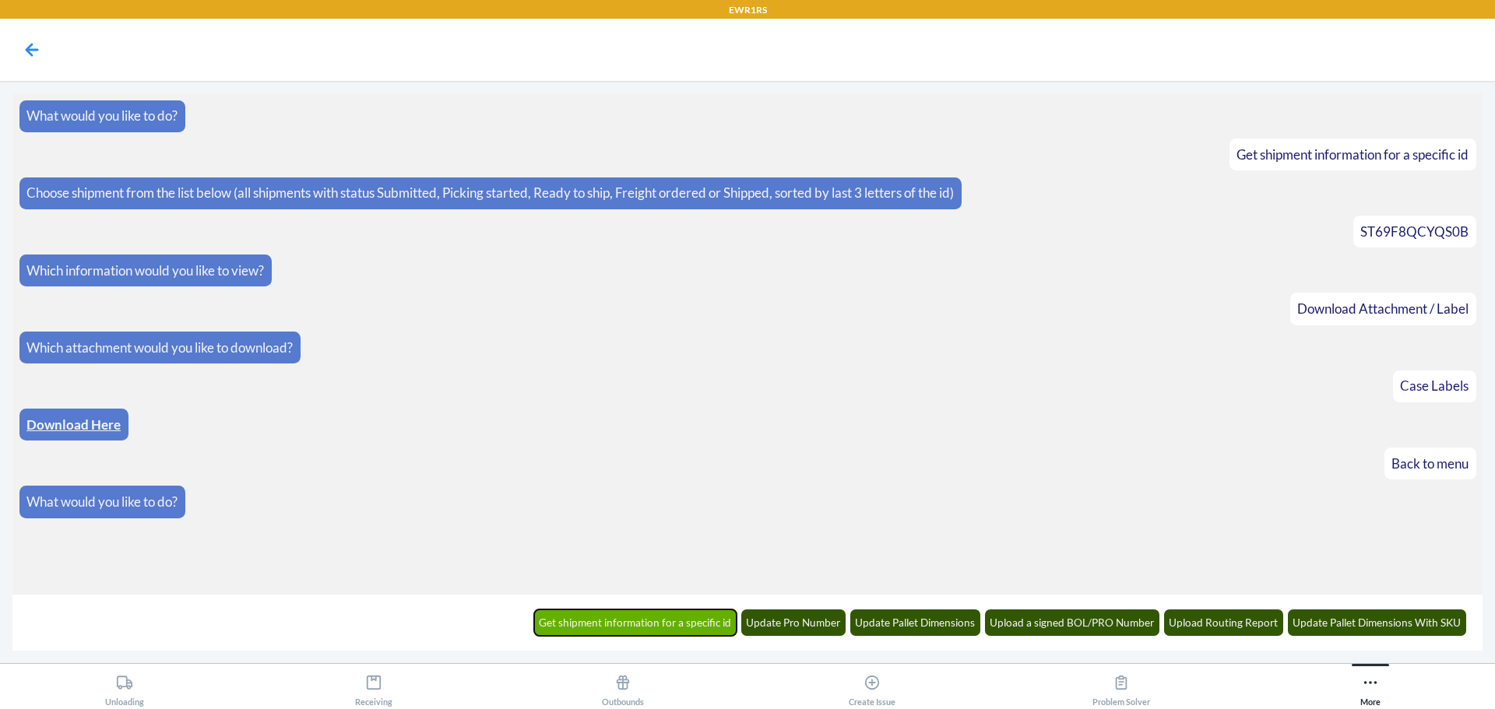
click at [621, 622] on button "Get shipment information for a specific id" at bounding box center [635, 623] width 203 height 26
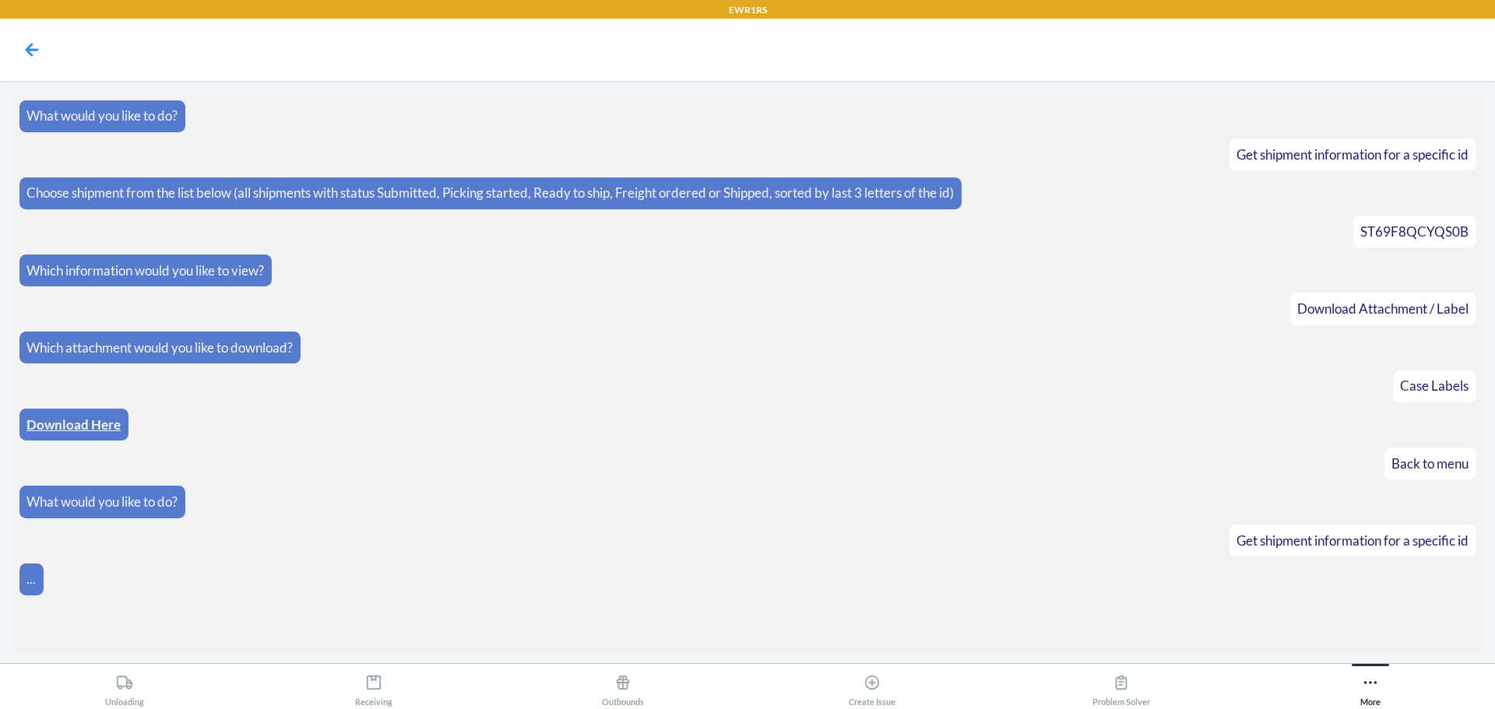
scroll to position [6, 0]
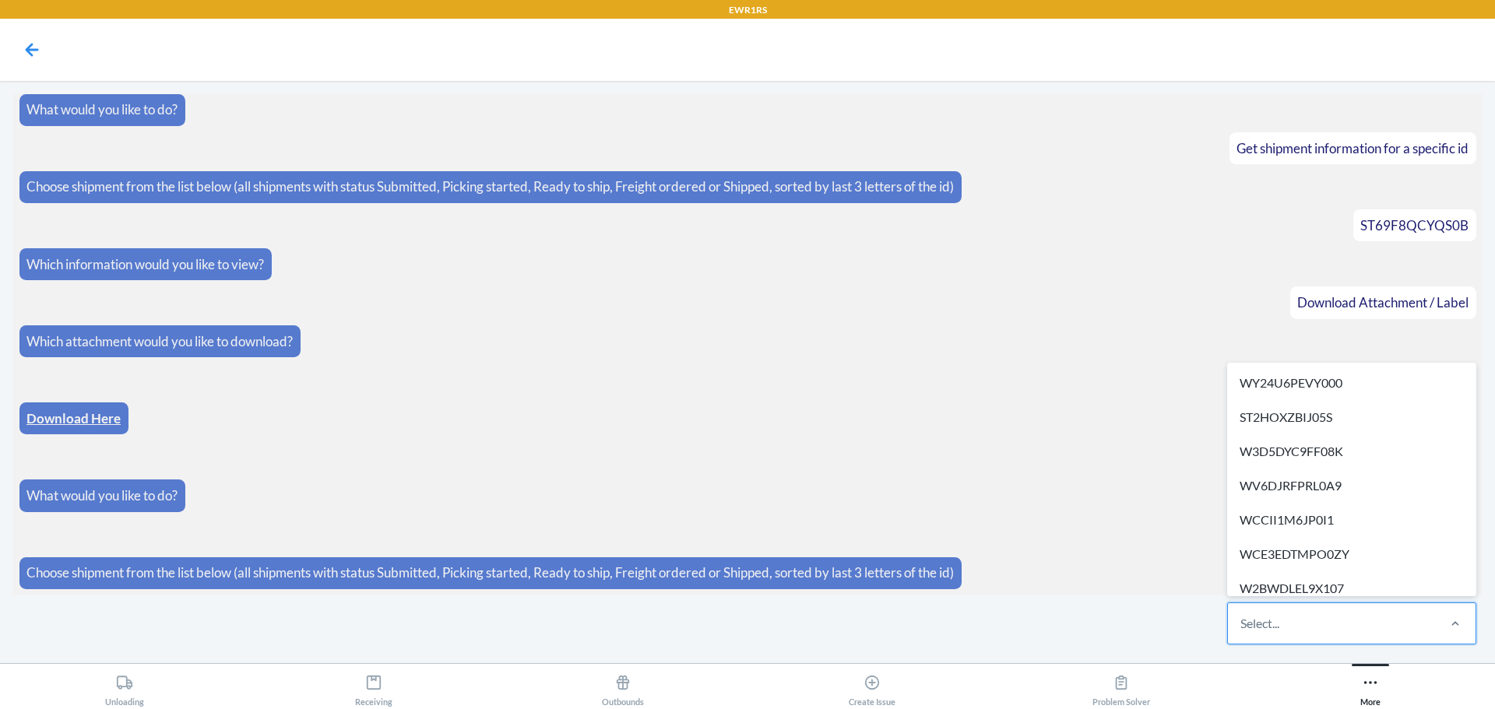
click at [1279, 627] on div "Select..." at bounding box center [1259, 623] width 39 height 19
click at [1242, 627] on input "option WY24U6PEVY000 focused, 1 of 304. 304 results available. Use Up and Down …" at bounding box center [1241, 623] width 2 height 19
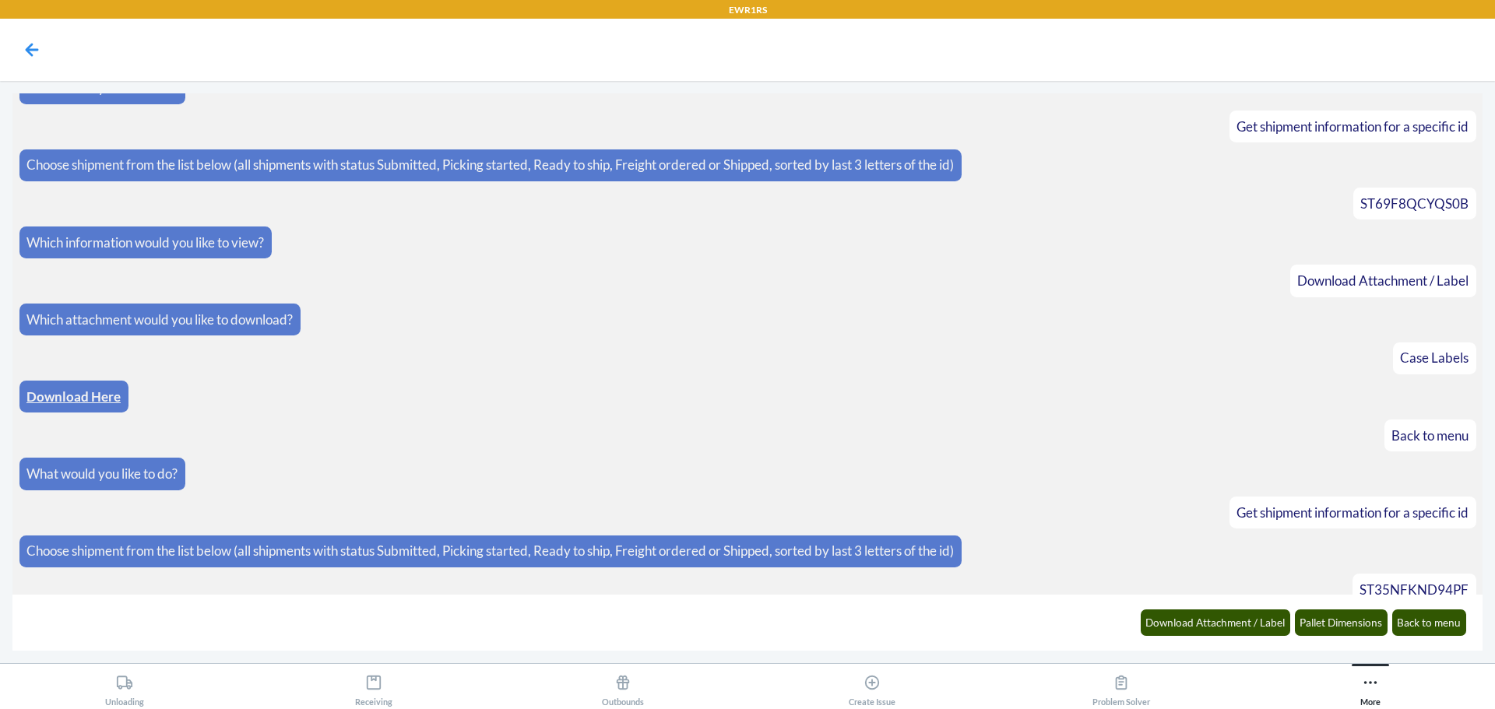
scroll to position [84, 0]
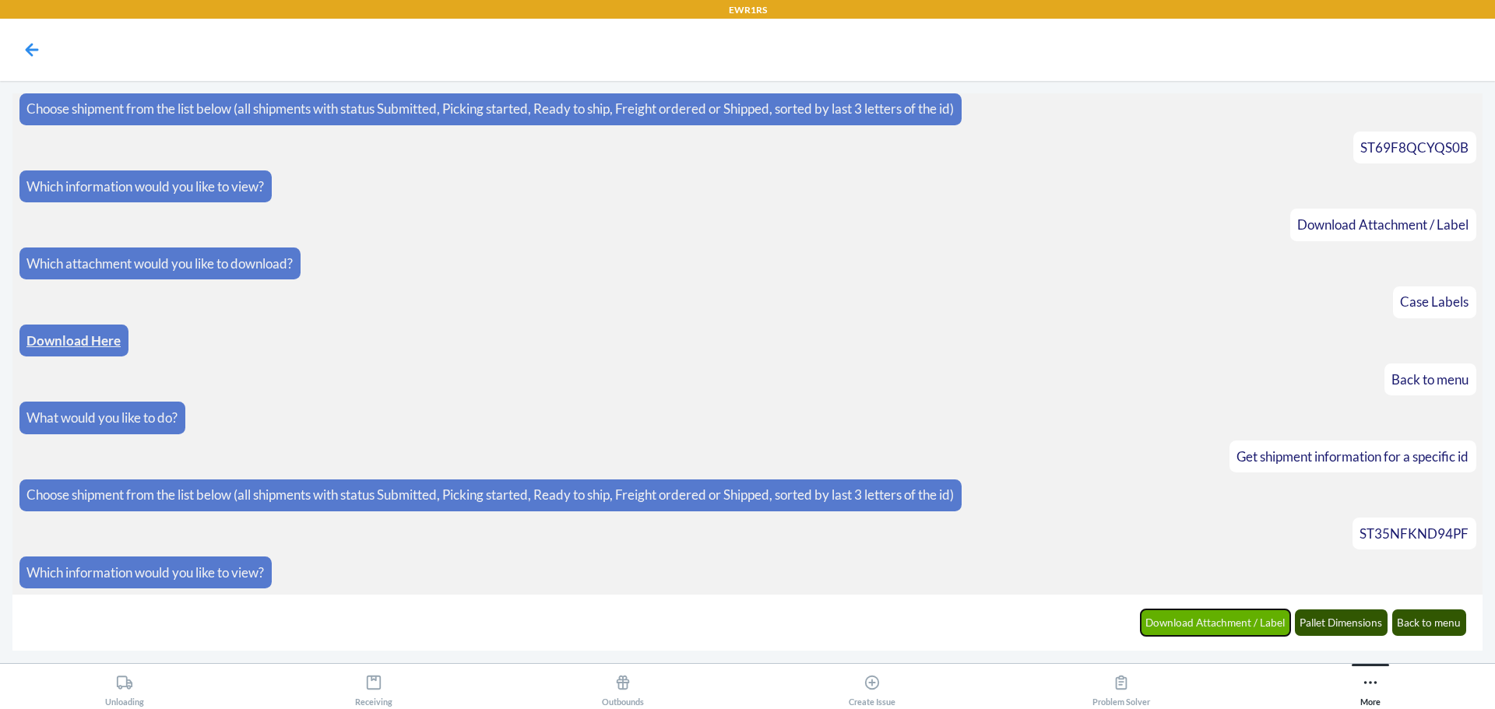
click at [1168, 623] on button "Download Attachment / Label" at bounding box center [1216, 623] width 150 height 26
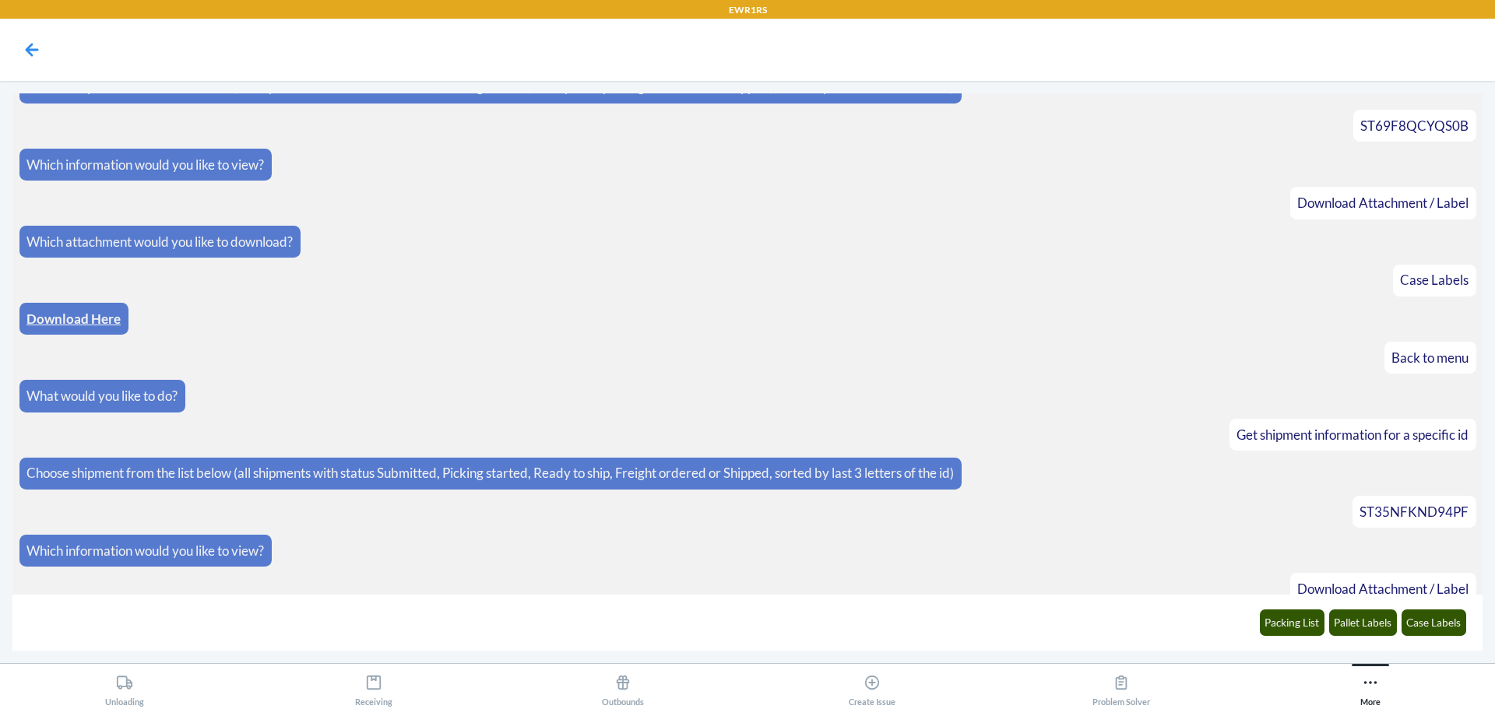
scroll to position [162, 0]
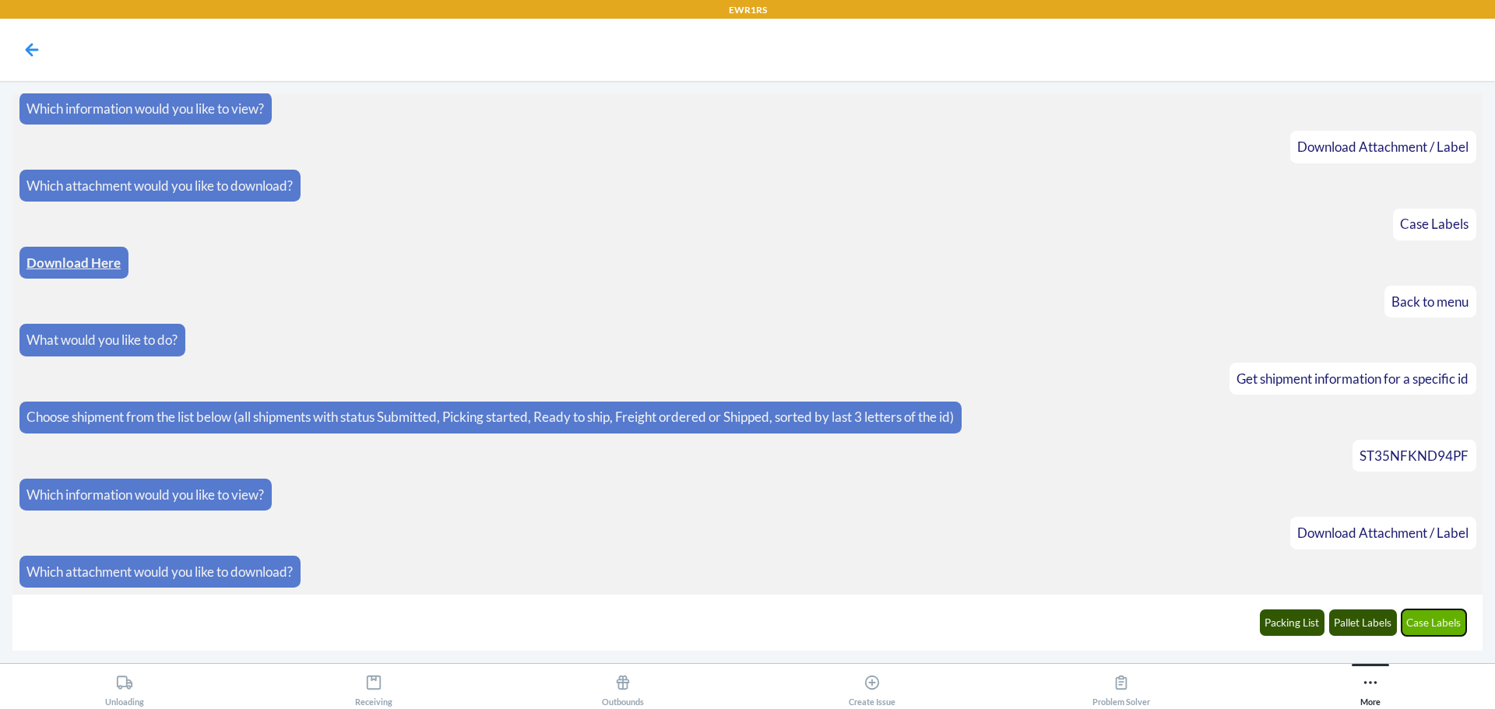
click at [1440, 623] on button "Case Labels" at bounding box center [1433, 623] width 65 height 26
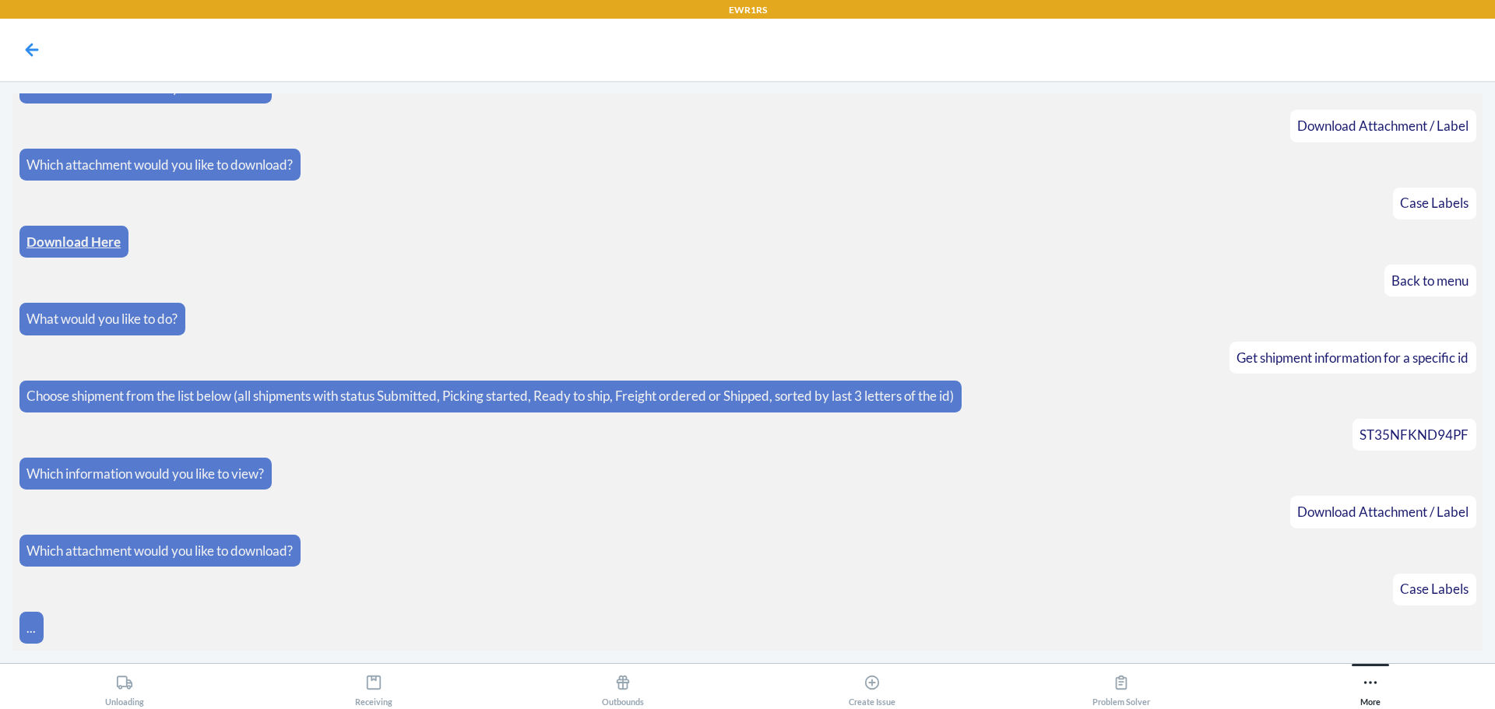
scroll to position [239, 0]
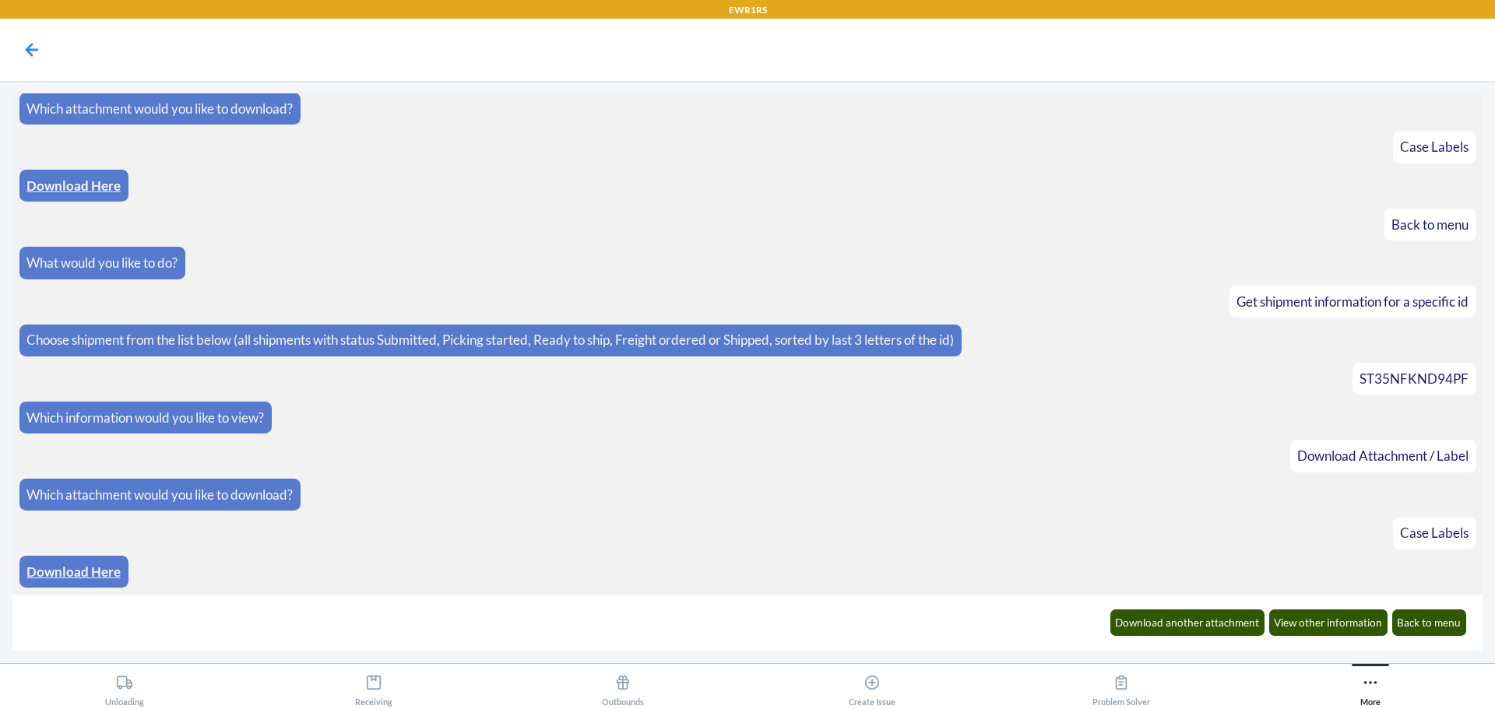
click at [61, 574] on link "Download Here" at bounding box center [73, 572] width 94 height 16
click at [62, 573] on link "Download Here" at bounding box center [73, 572] width 94 height 16
click at [1423, 635] on button "Back to menu" at bounding box center [1429, 623] width 75 height 26
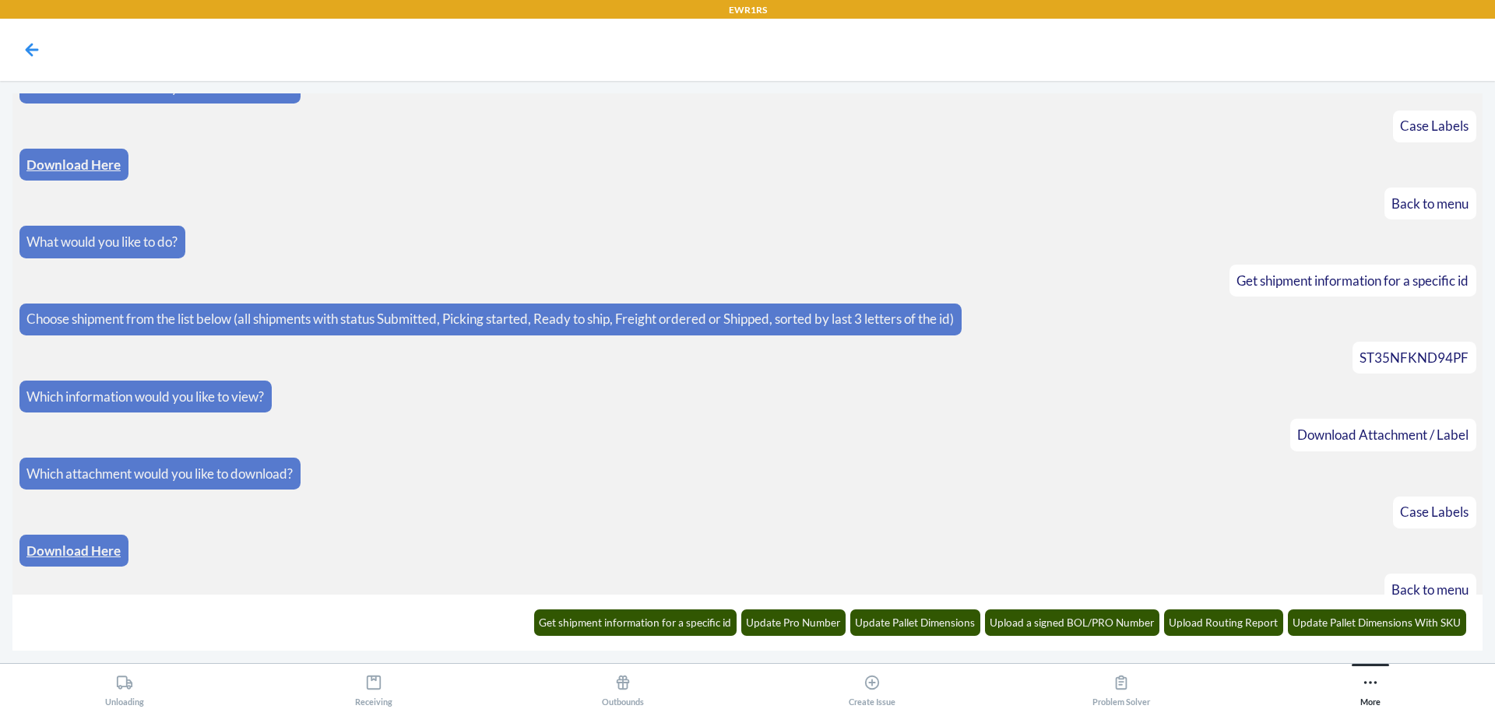
scroll to position [316, 0]
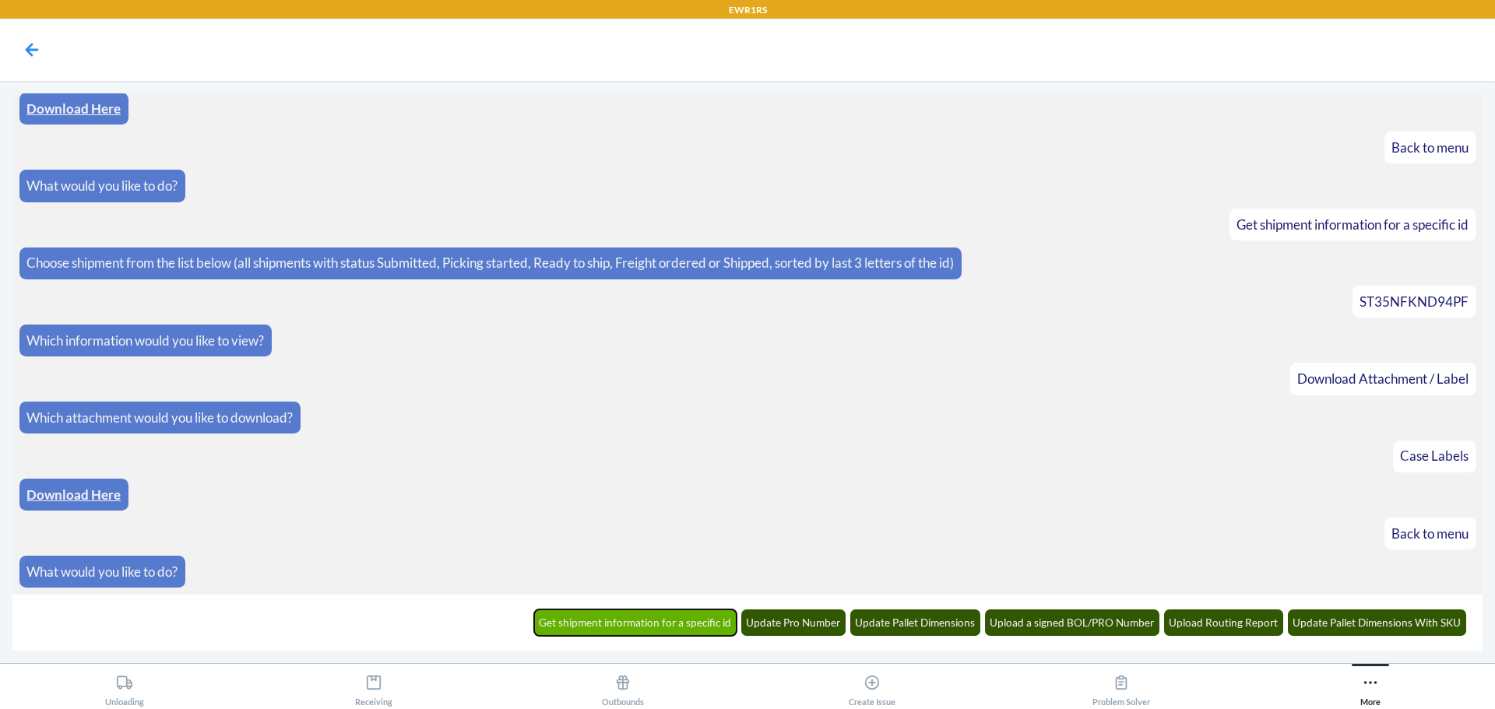
click at [642, 618] on button "Get shipment information for a specific id" at bounding box center [635, 623] width 203 height 26
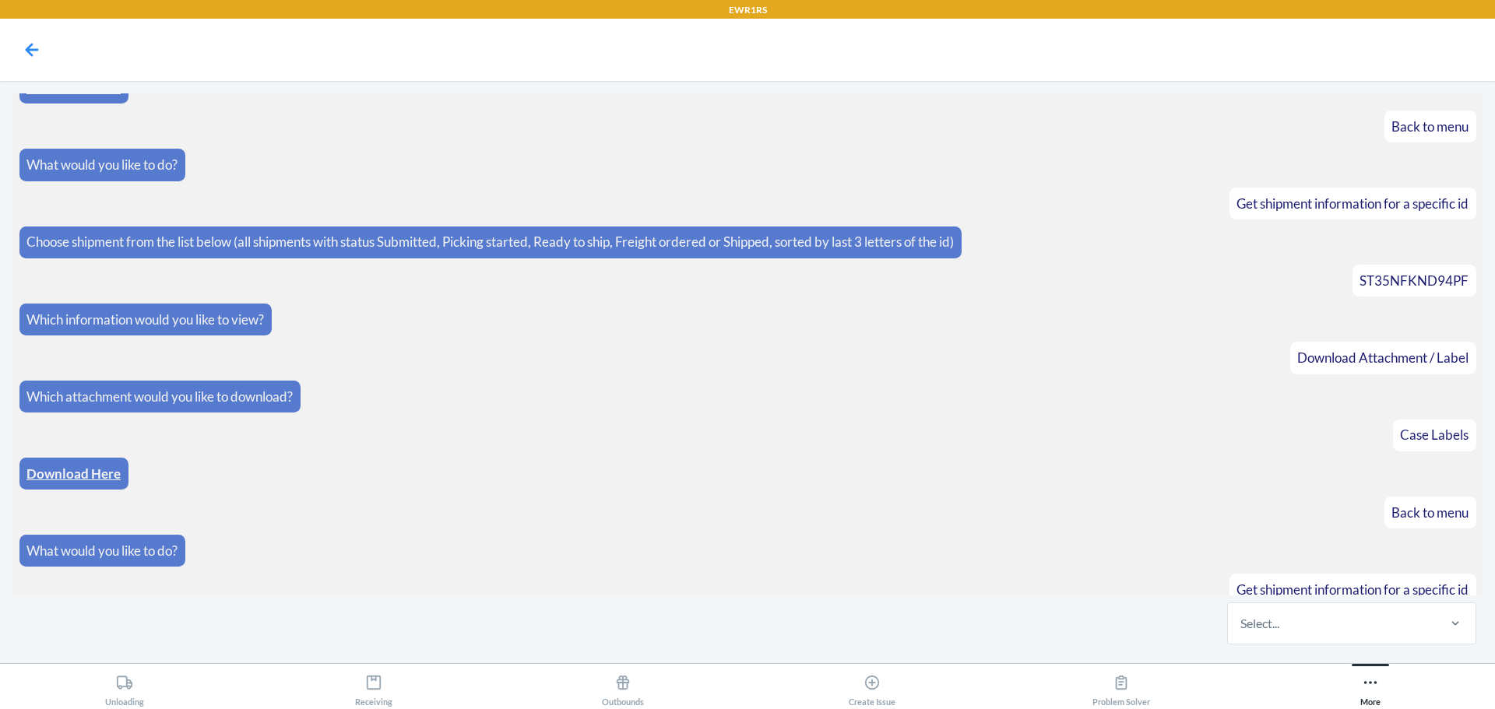
scroll to position [392, 0]
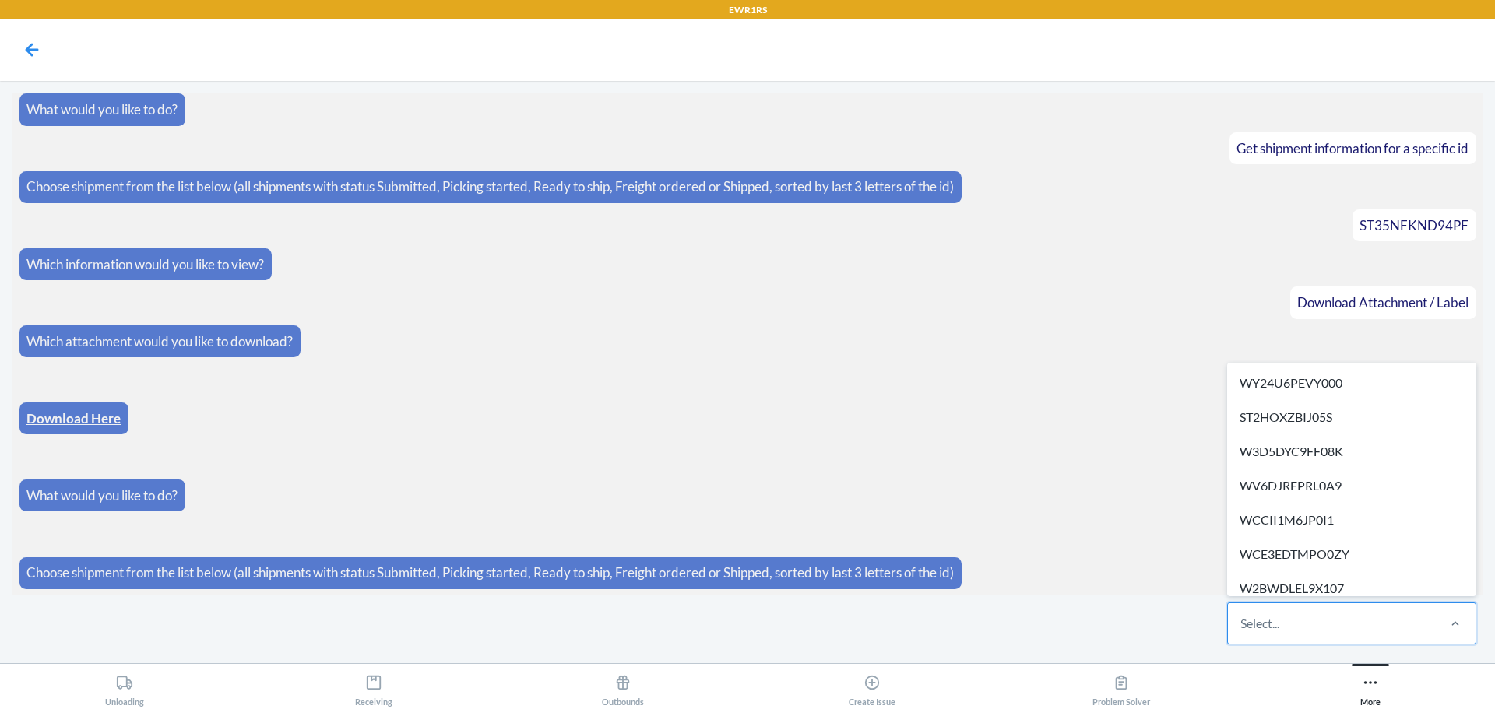
click at [1318, 631] on div "Select..." at bounding box center [1331, 623] width 207 height 40
click at [1242, 631] on input "option WY24U6PEVY000 focused, 1 of 305. 305 results available. Use Up and Down …" at bounding box center [1241, 623] width 2 height 19
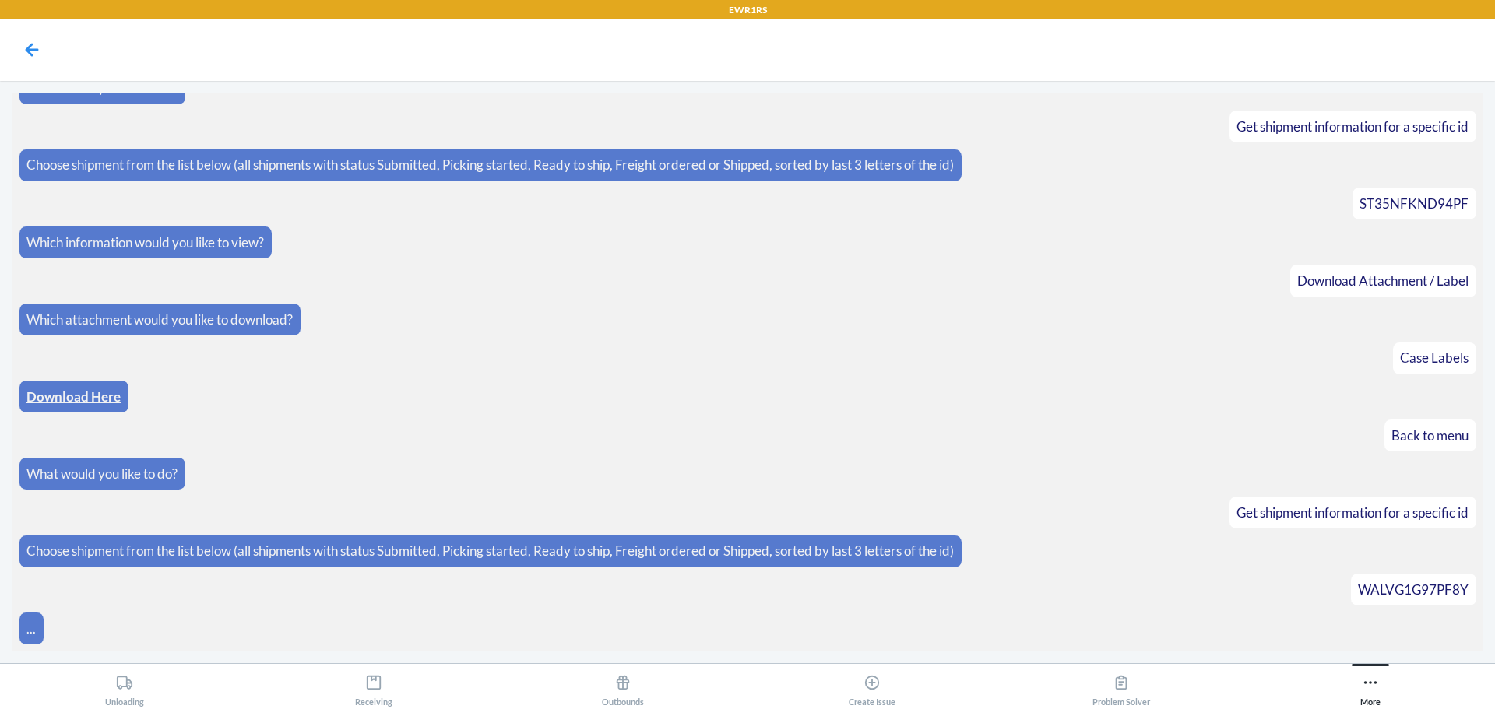
scroll to position [470, 0]
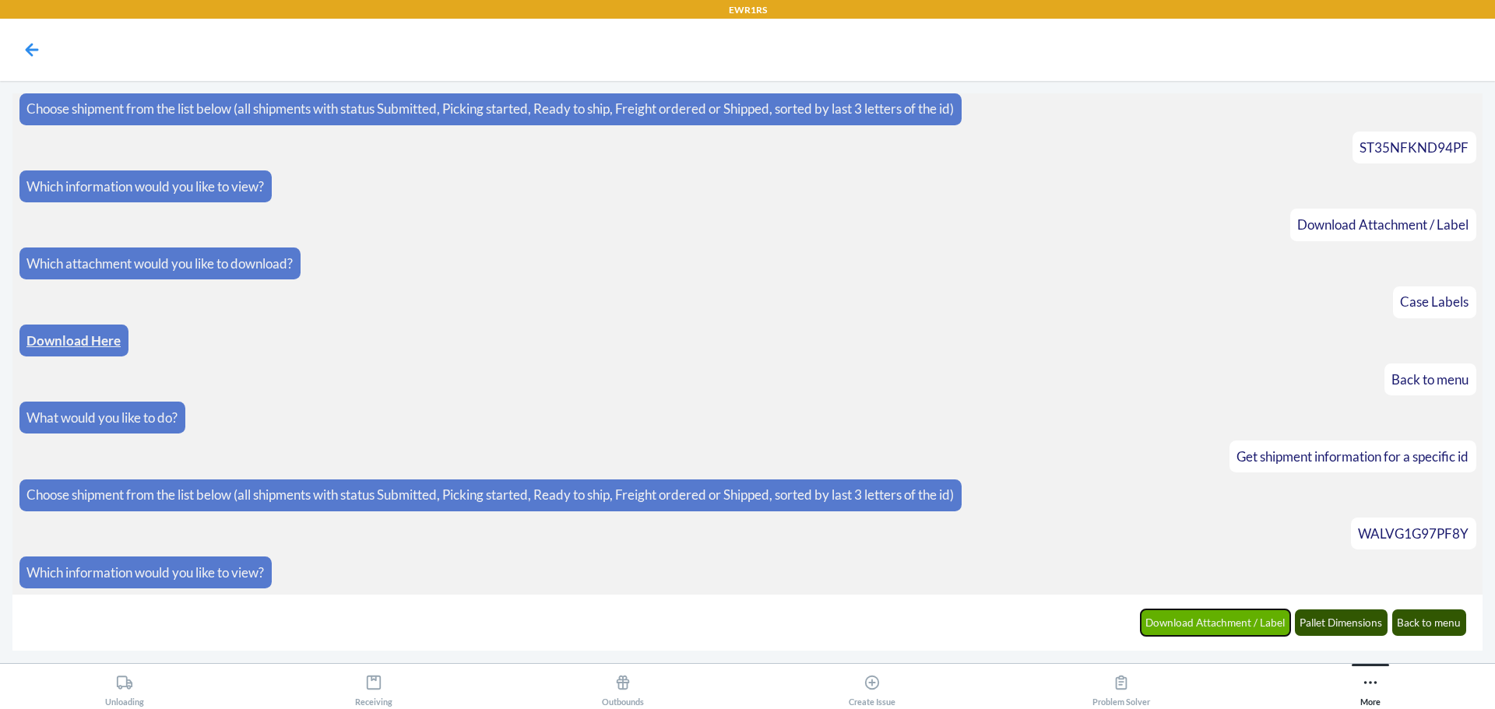
click at [1200, 617] on button "Download Attachment / Label" at bounding box center [1216, 623] width 150 height 26
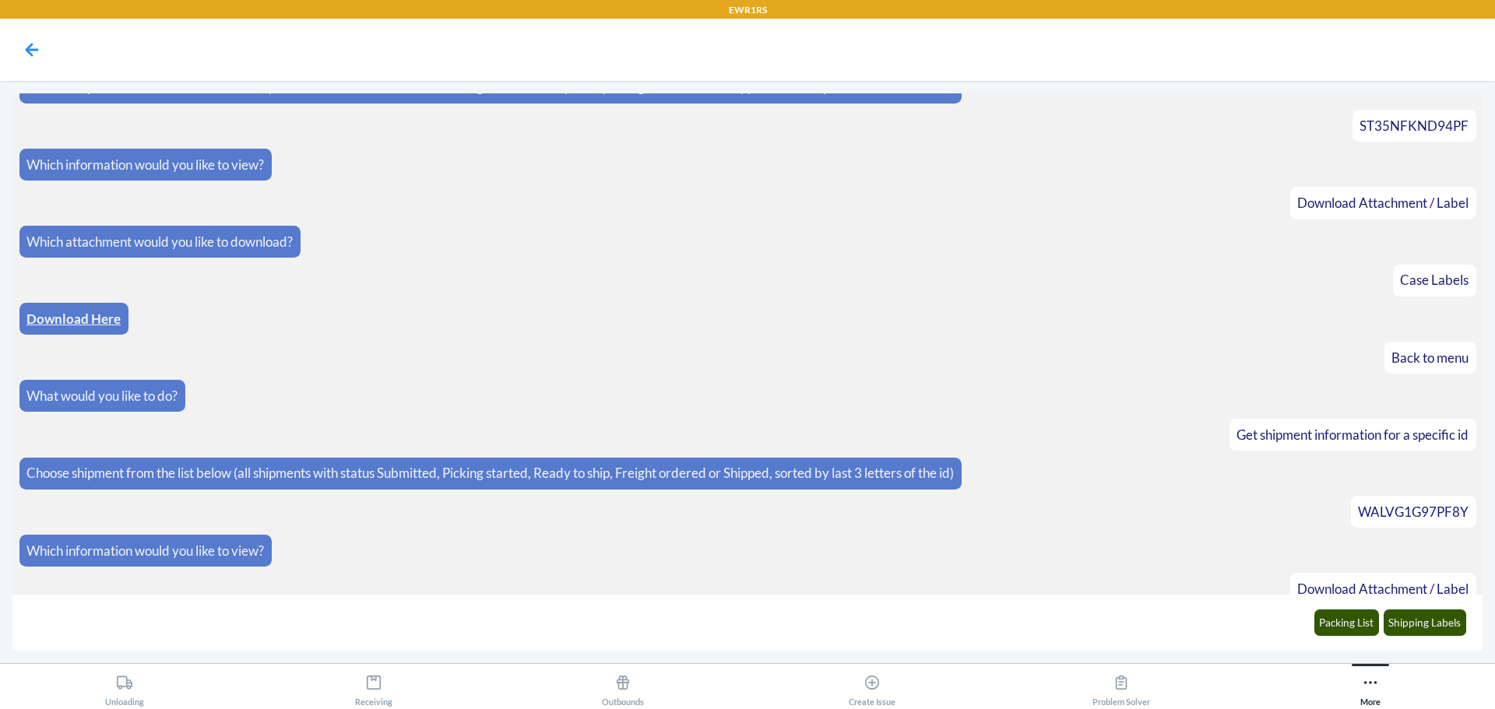
scroll to position [548, 0]
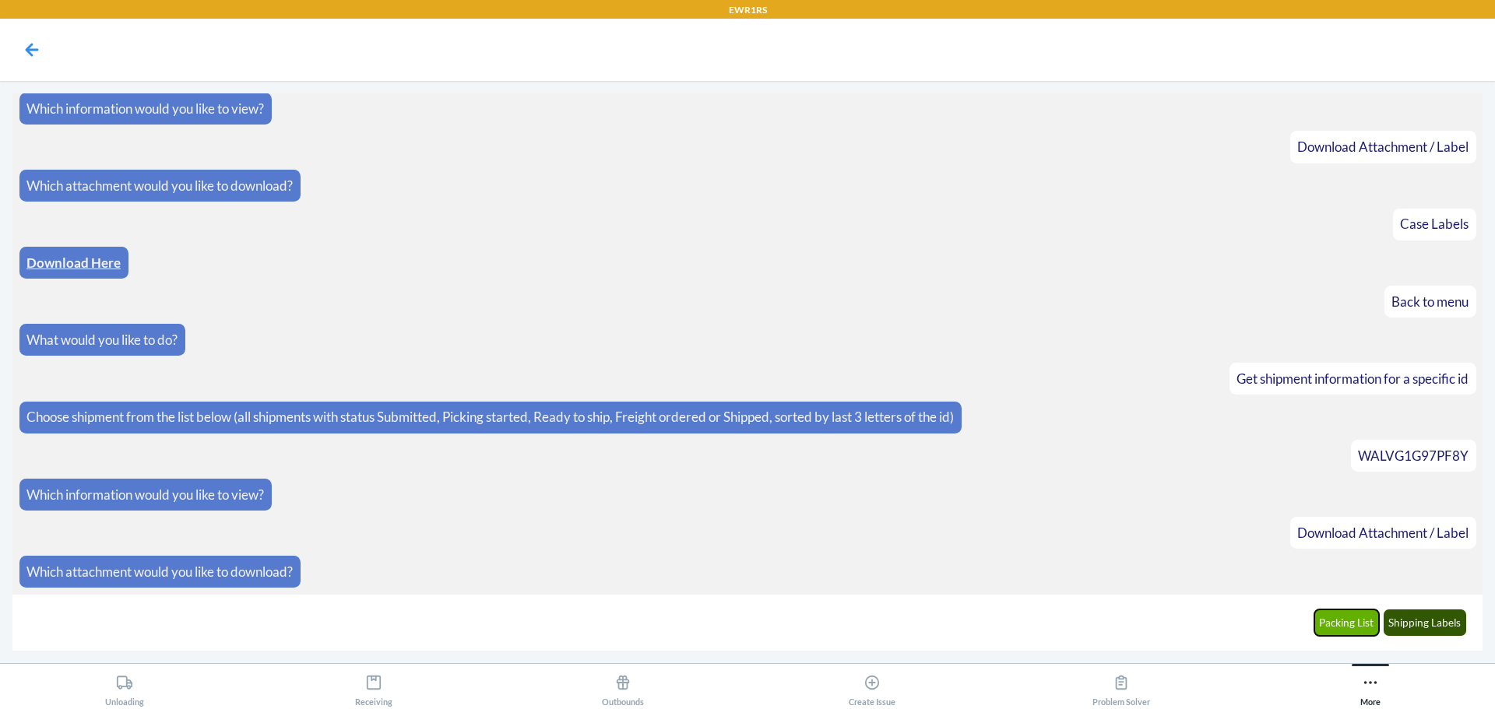
click at [1356, 629] on button "Packing List" at bounding box center [1346, 623] width 65 height 26
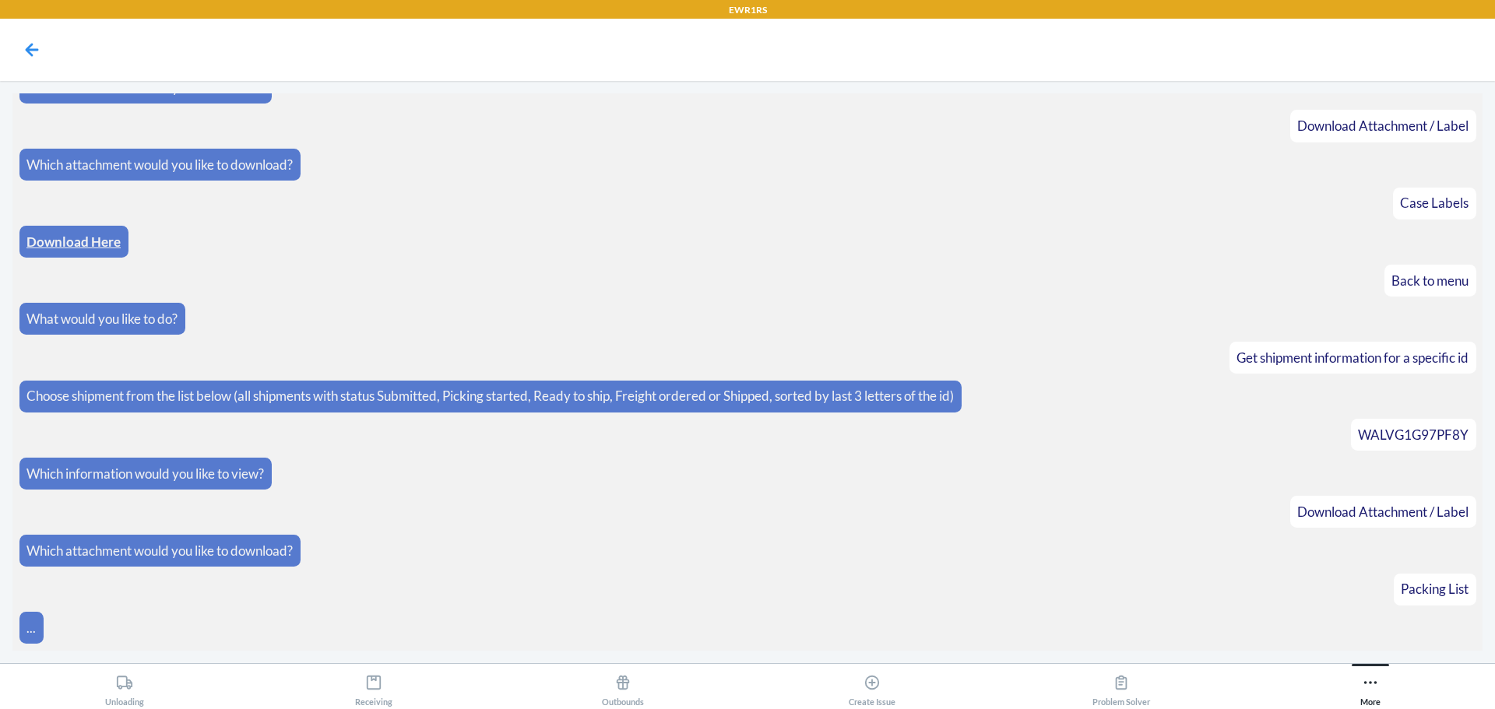
scroll to position [625, 0]
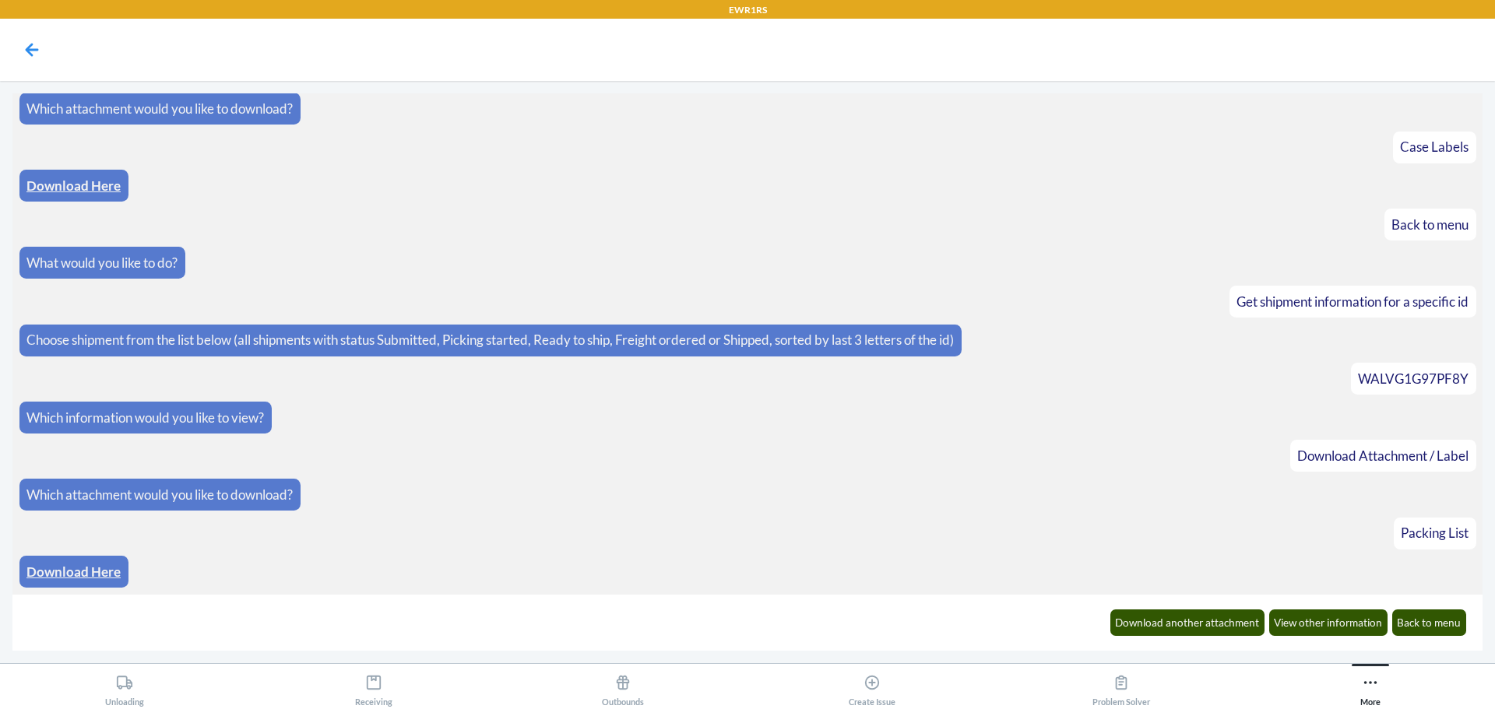
click at [53, 570] on link "Download Here" at bounding box center [73, 572] width 94 height 16
click at [1254, 631] on button "Download another attachment" at bounding box center [1187, 623] width 155 height 26
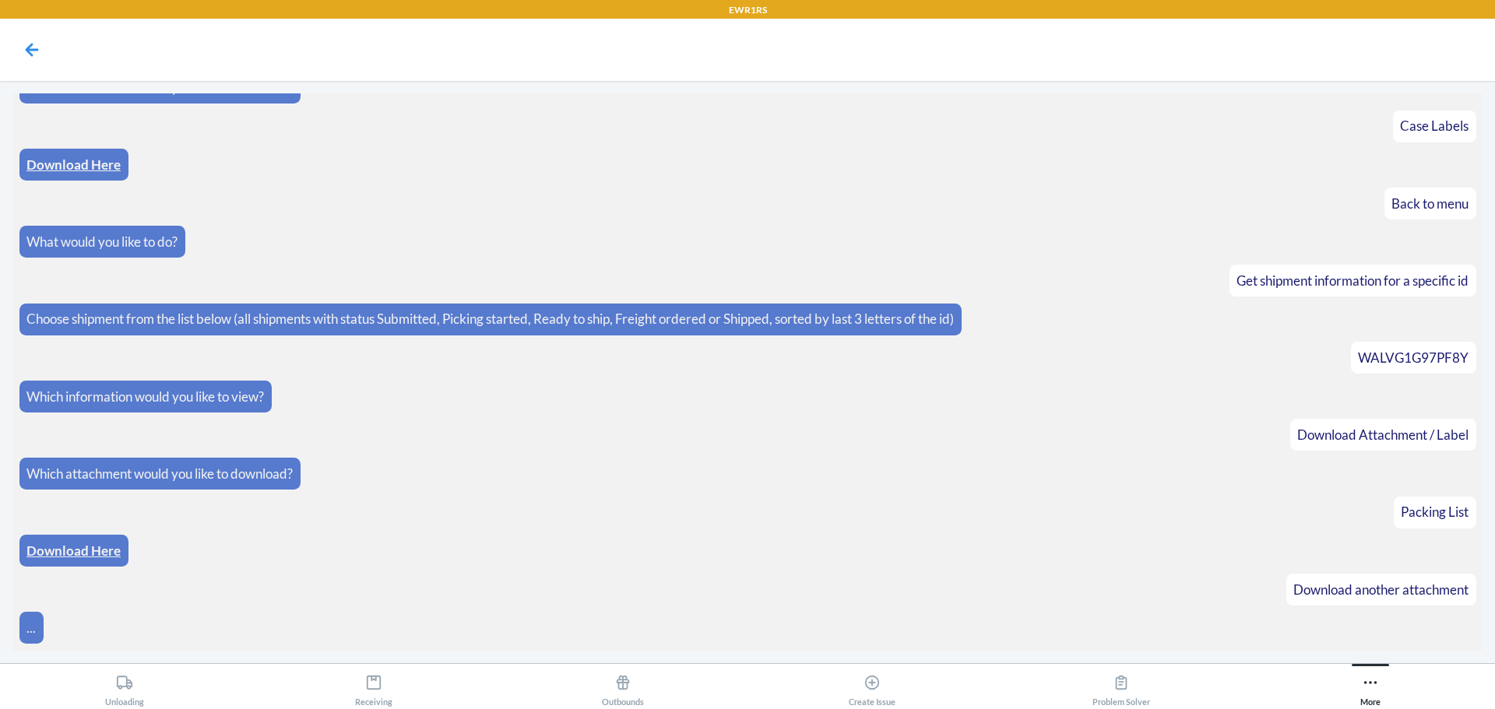
scroll to position [702, 0]
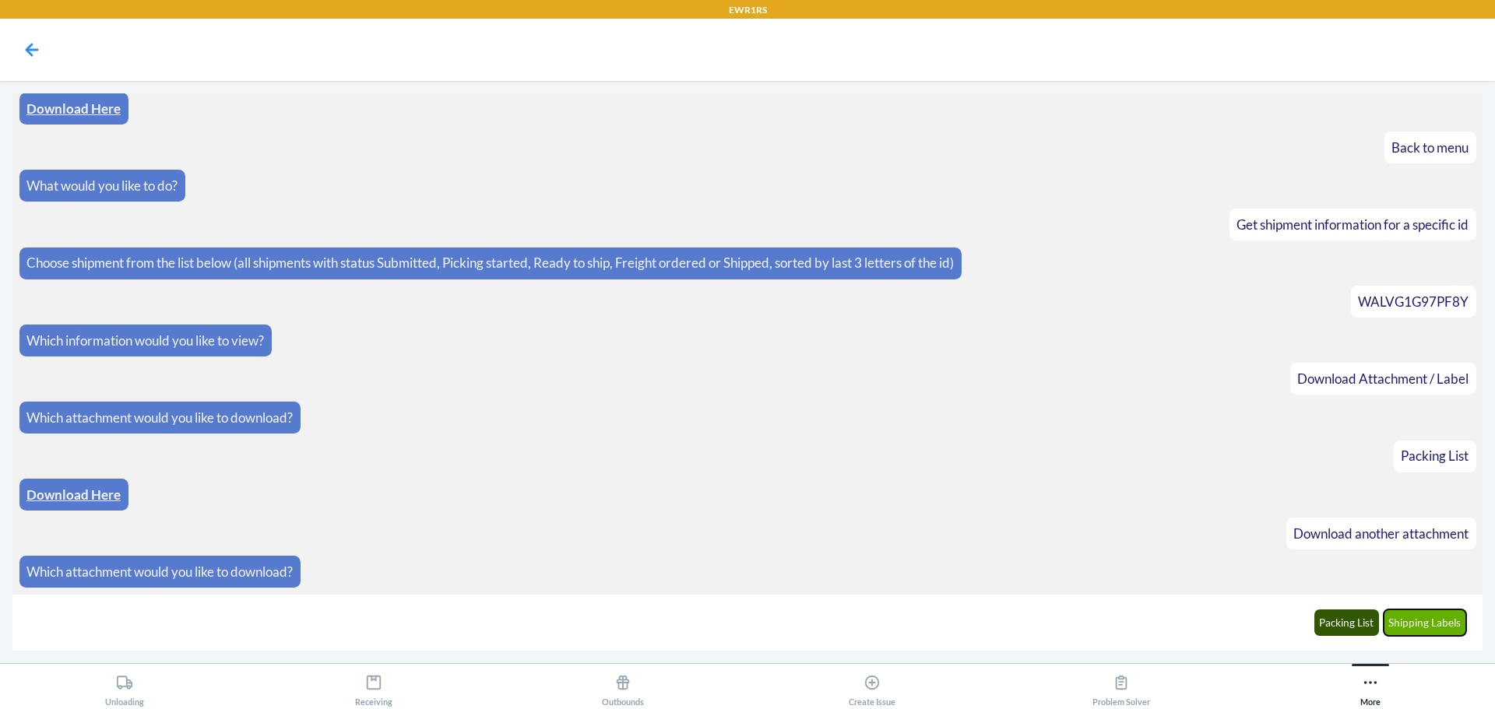
click at [1398, 620] on button "Shipping Labels" at bounding box center [1425, 623] width 83 height 26
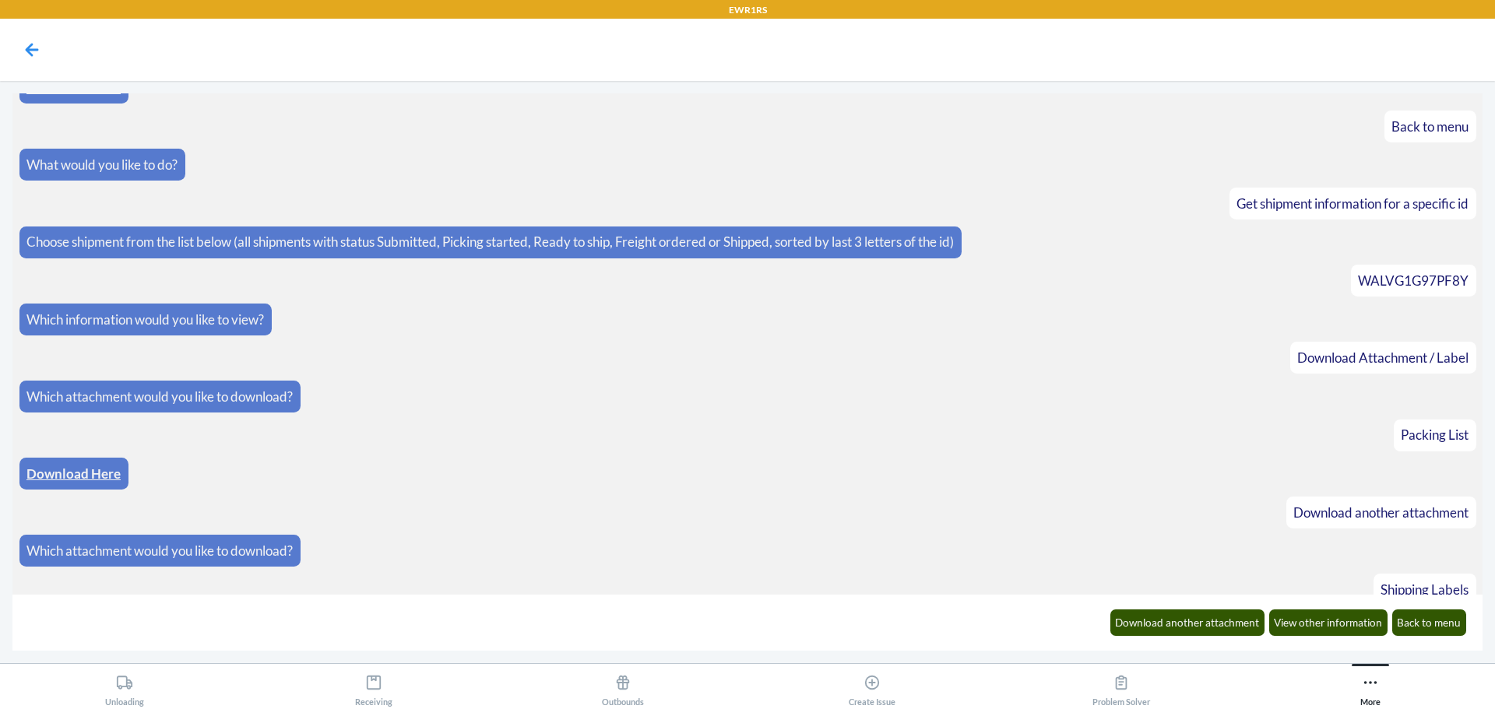
scroll to position [779, 0]
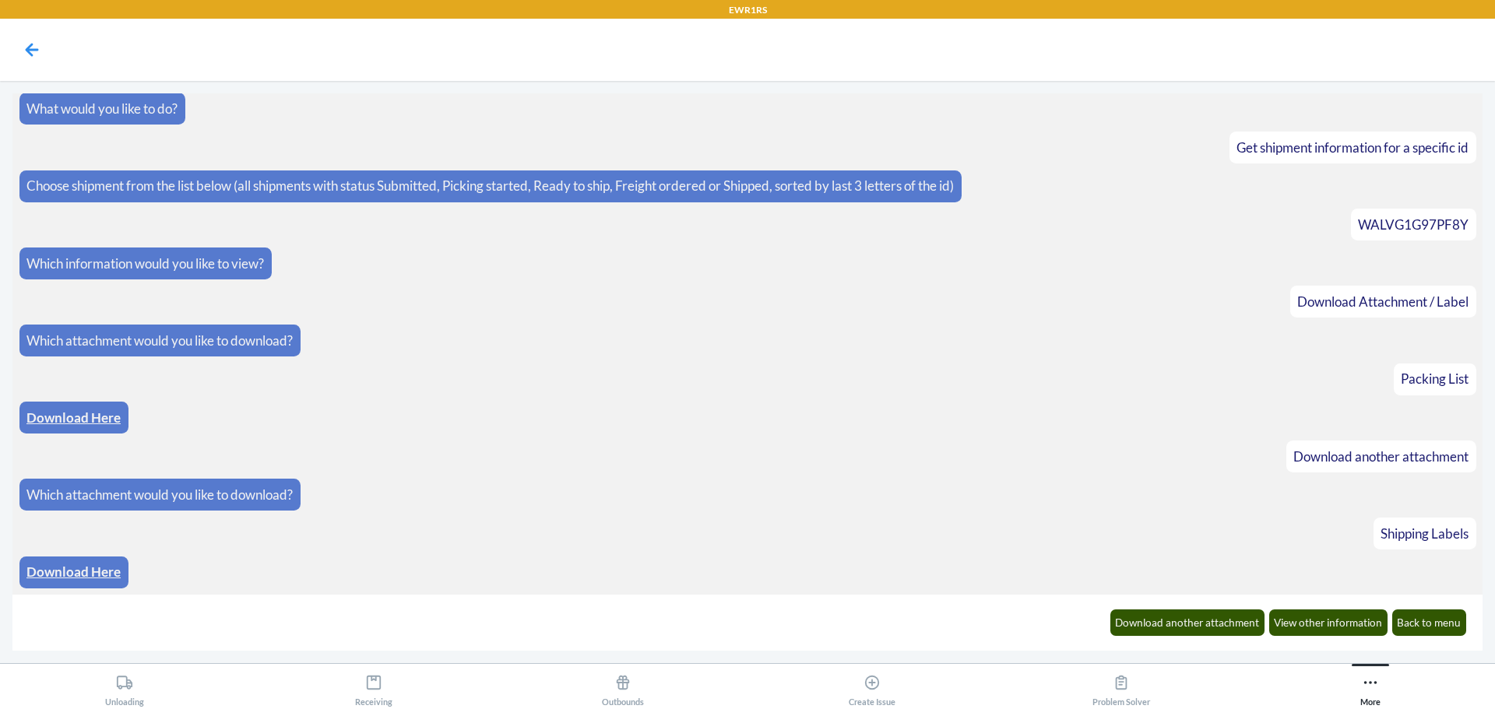
click at [83, 569] on link "Download Here" at bounding box center [73, 572] width 94 height 16
click at [58, 568] on link "Download Here" at bounding box center [73, 572] width 94 height 16
